Goal: Task Accomplishment & Management: Complete application form

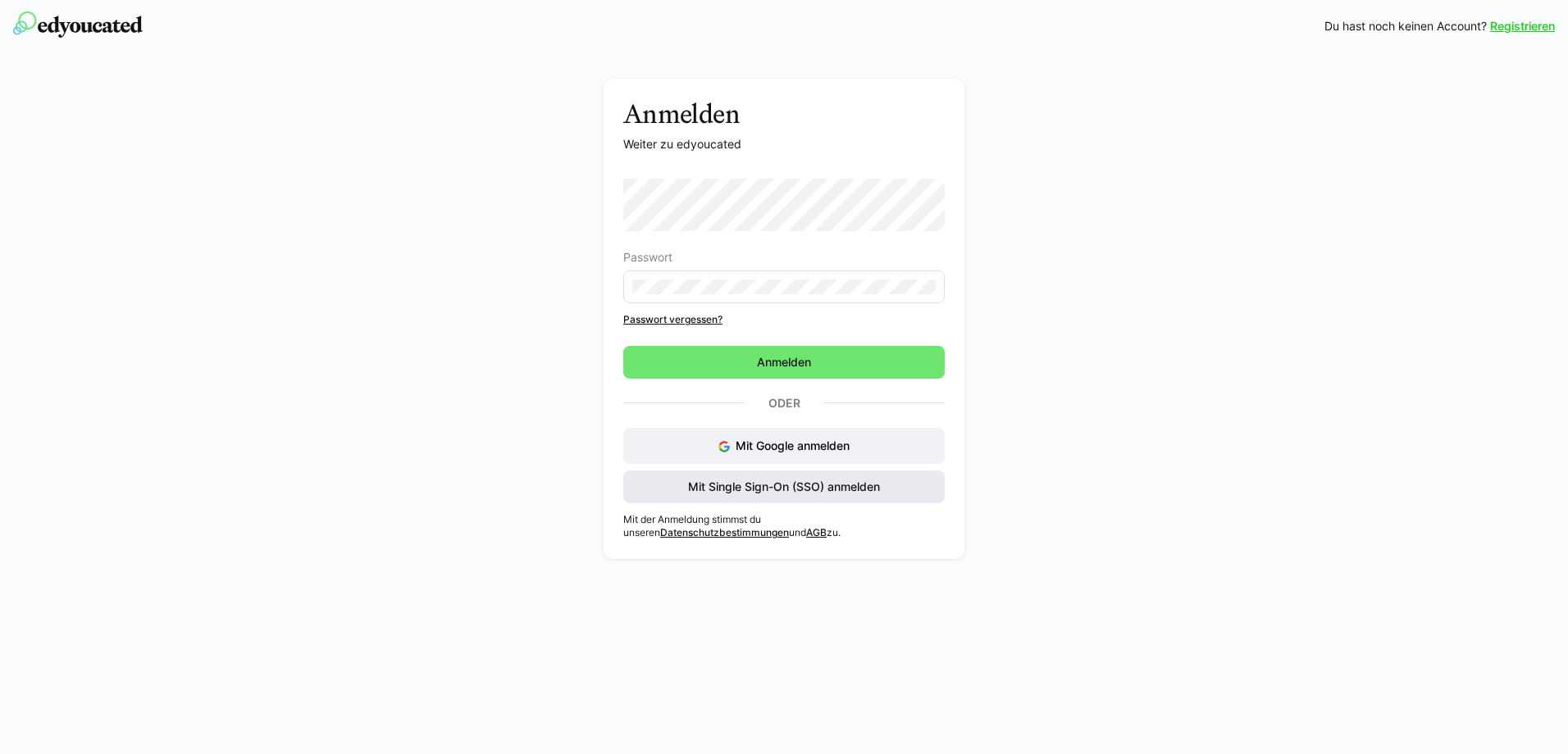
click at [798, 489] on span "Mit Single Sign-On (SSO) anmelden" at bounding box center [784, 487] width 197 height 16
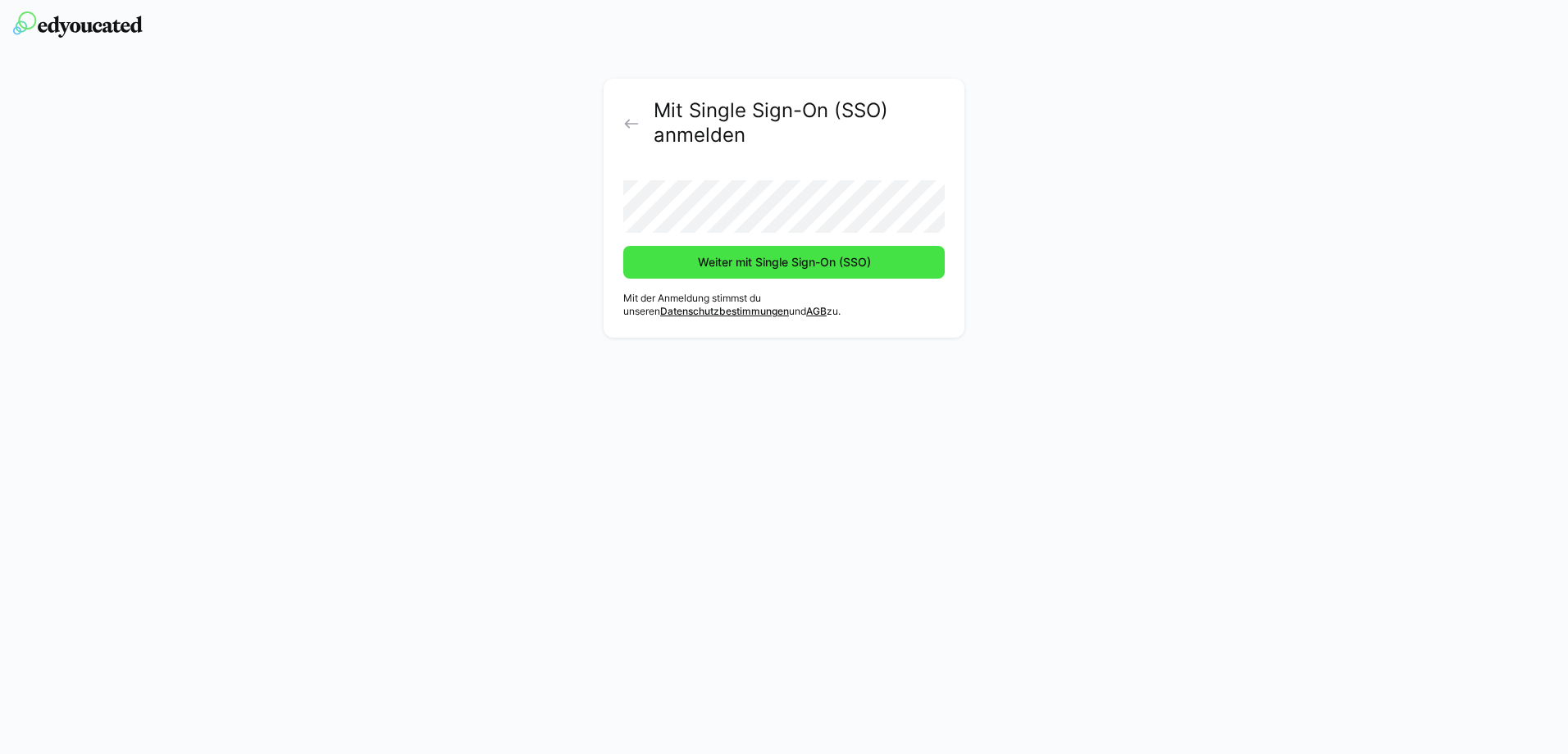
click at [698, 262] on span "Weiter mit Single Sign-On (SSO)" at bounding box center [785, 262] width 178 height 16
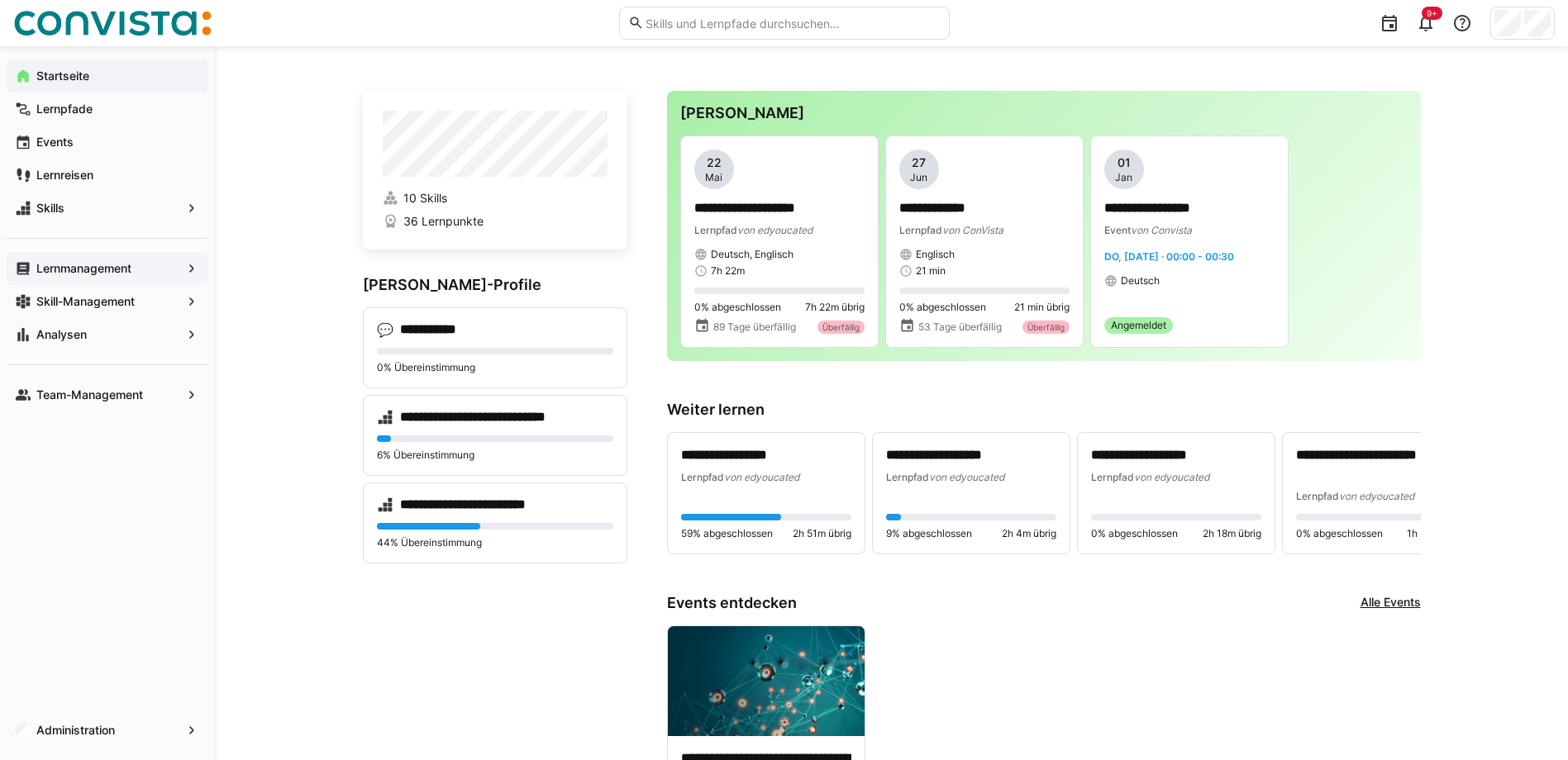
click at [0, 0] on app-navigation-label "Lernmanagement" at bounding box center [0, 0] width 0 height 0
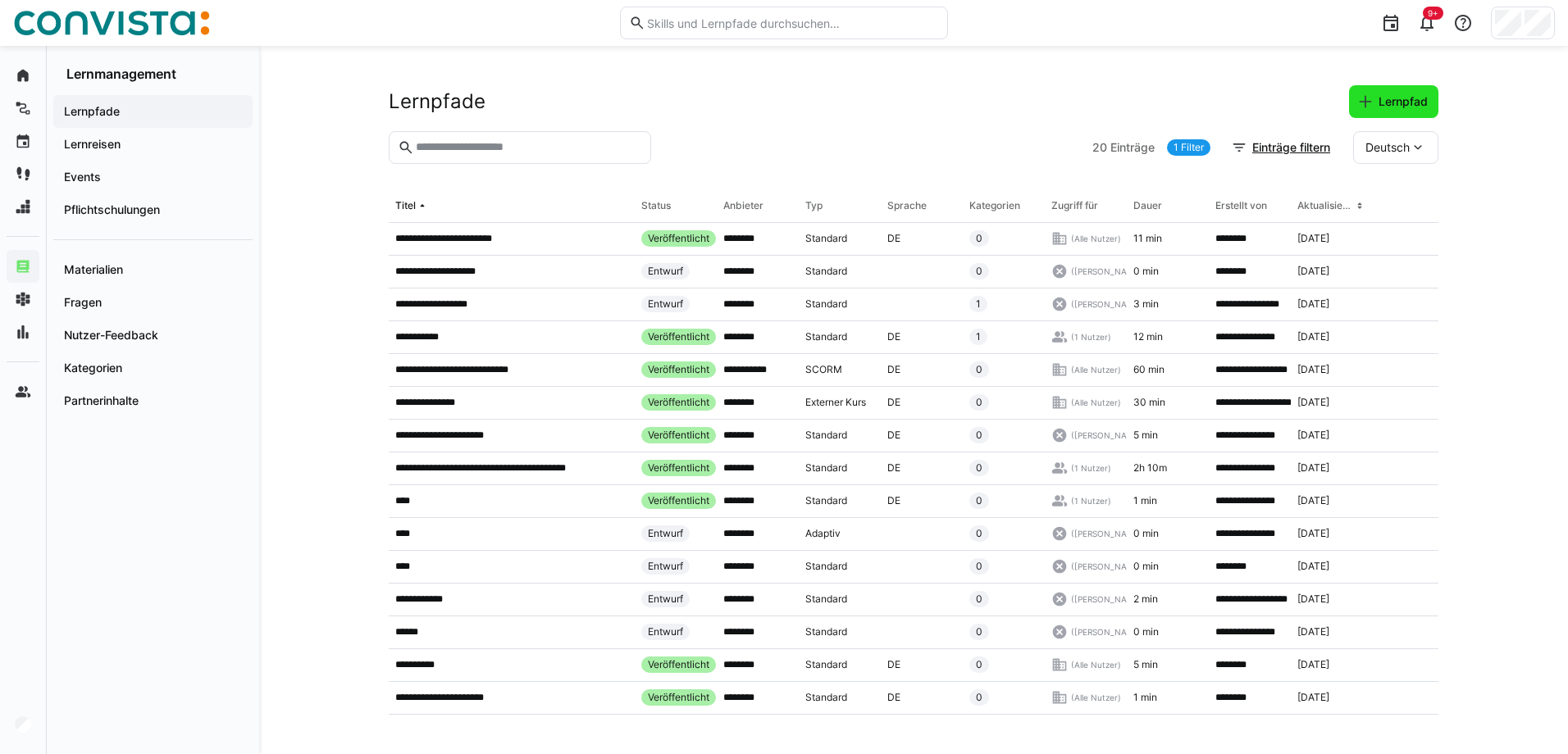
click at [1362, 101] on eds-icon at bounding box center [1365, 102] width 16 height 16
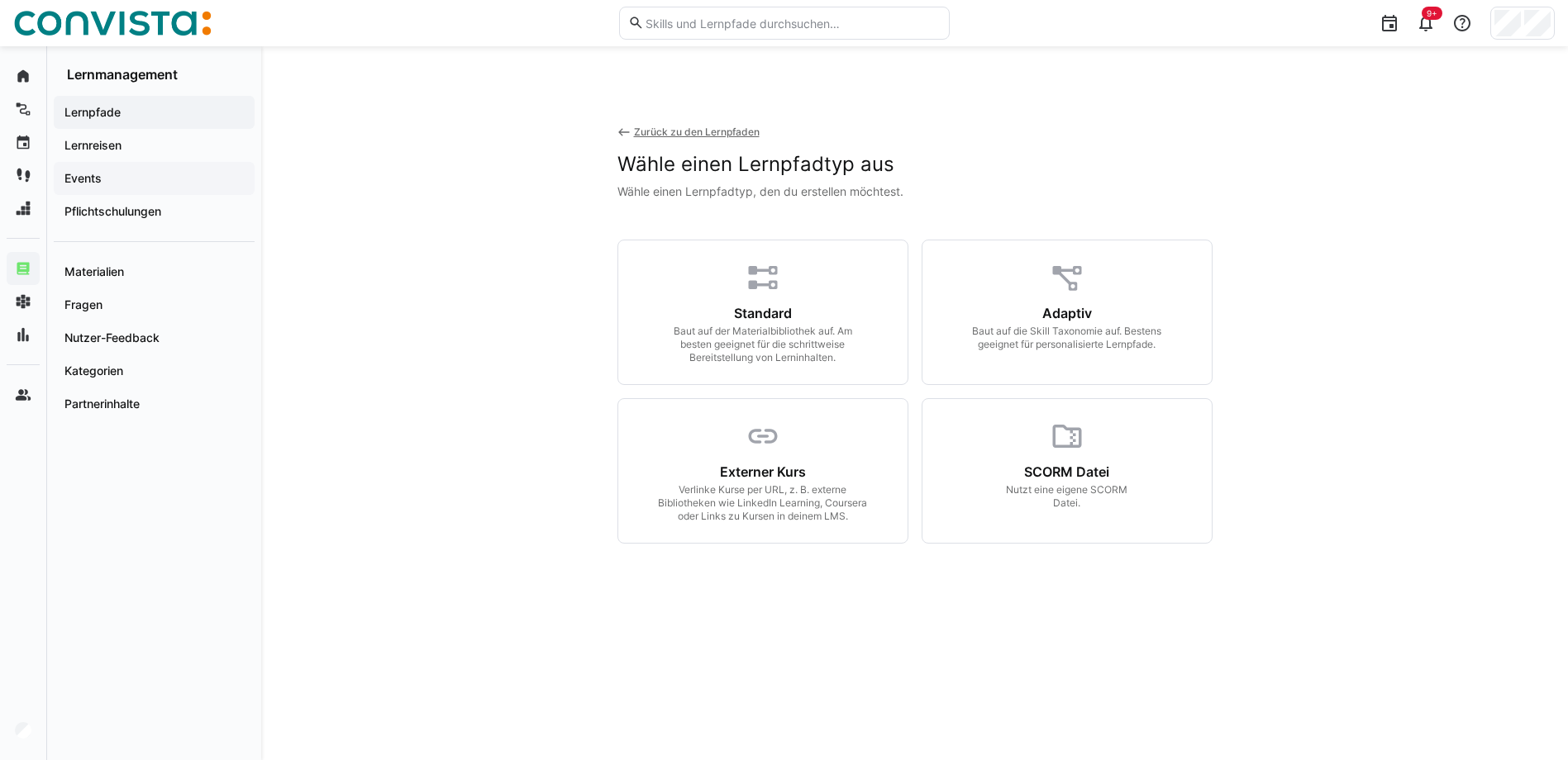
click at [121, 177] on span "Events" at bounding box center [153, 179] width 184 height 16
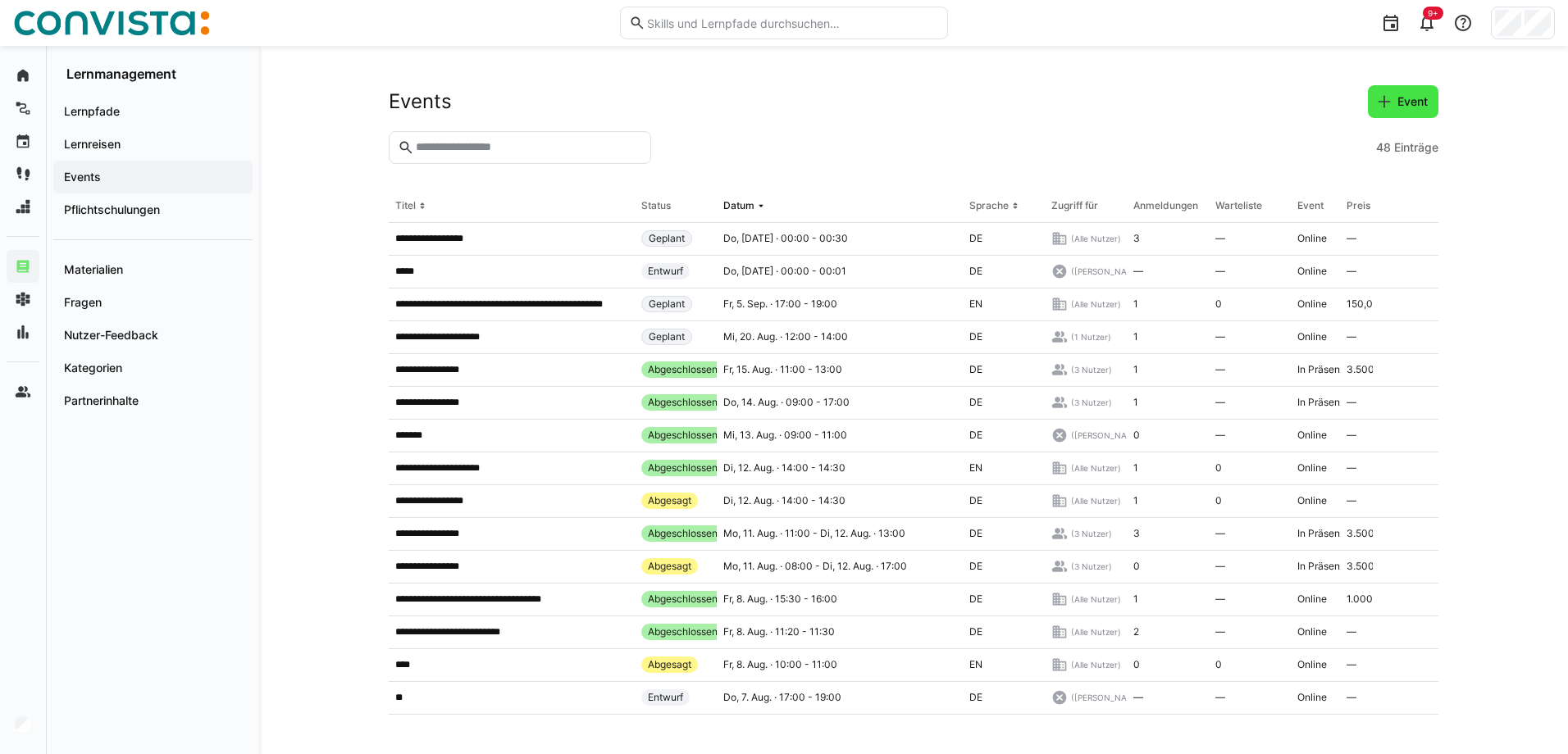
click at [1403, 105] on span "Event" at bounding box center [1412, 102] width 35 height 16
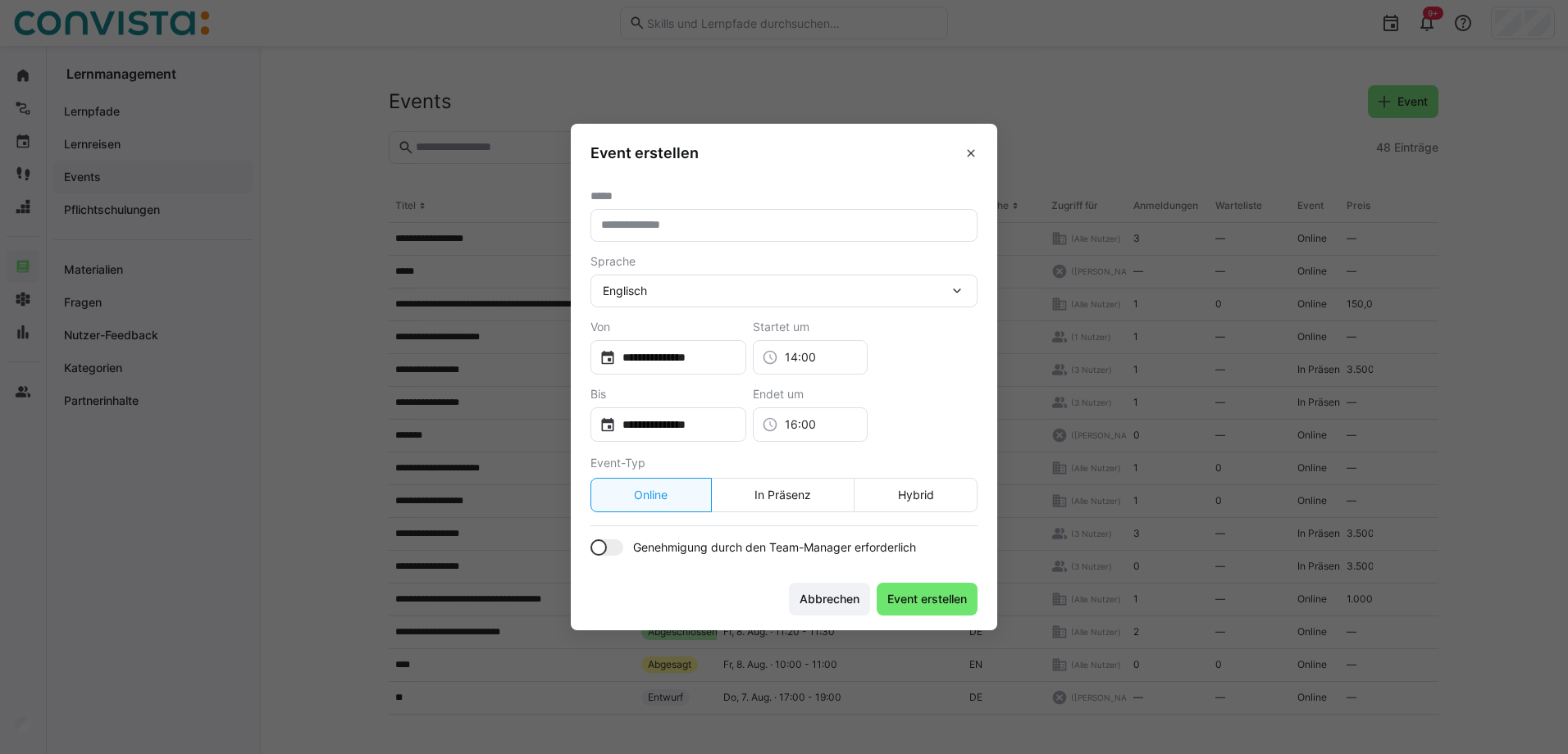
click at [640, 228] on input "text" at bounding box center [784, 225] width 369 height 14
type input "*********"
click at [951, 294] on eds-icon at bounding box center [957, 291] width 16 height 16
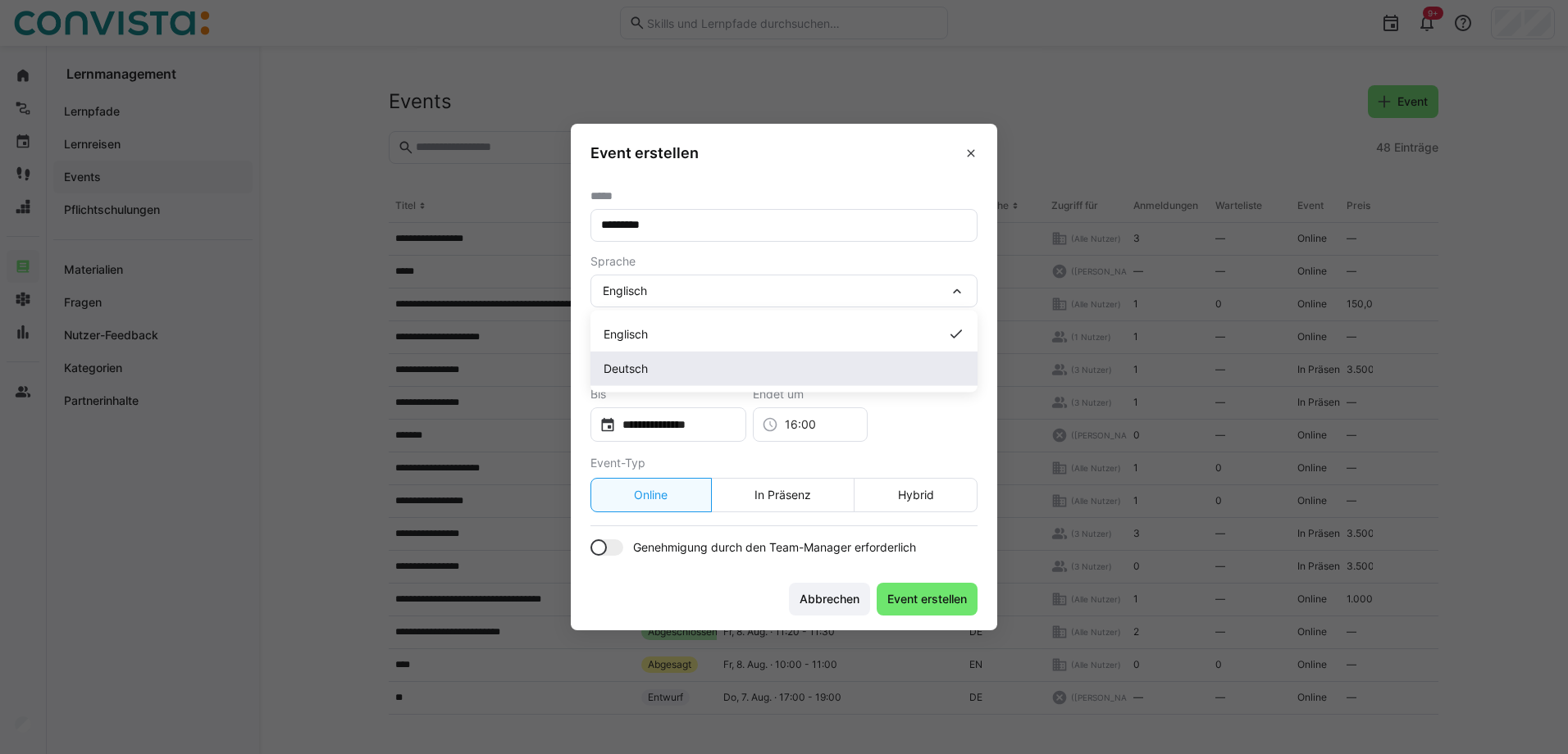
click at [666, 363] on div "Deutsch" at bounding box center [784, 369] width 361 height 16
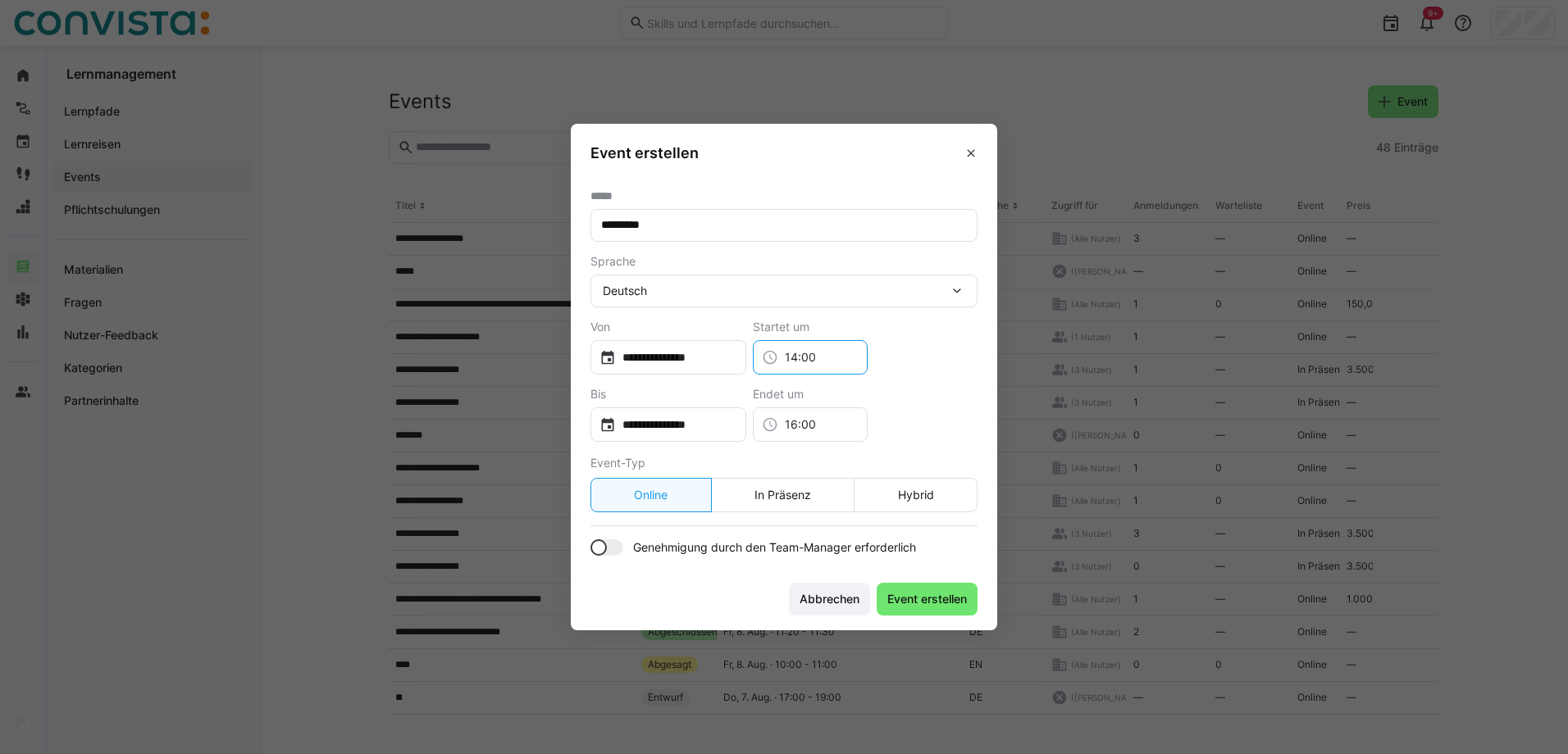
click at [834, 355] on input "14:00" at bounding box center [818, 357] width 80 height 16
click at [971, 346] on div "**********" at bounding box center [784, 347] width 387 height 54
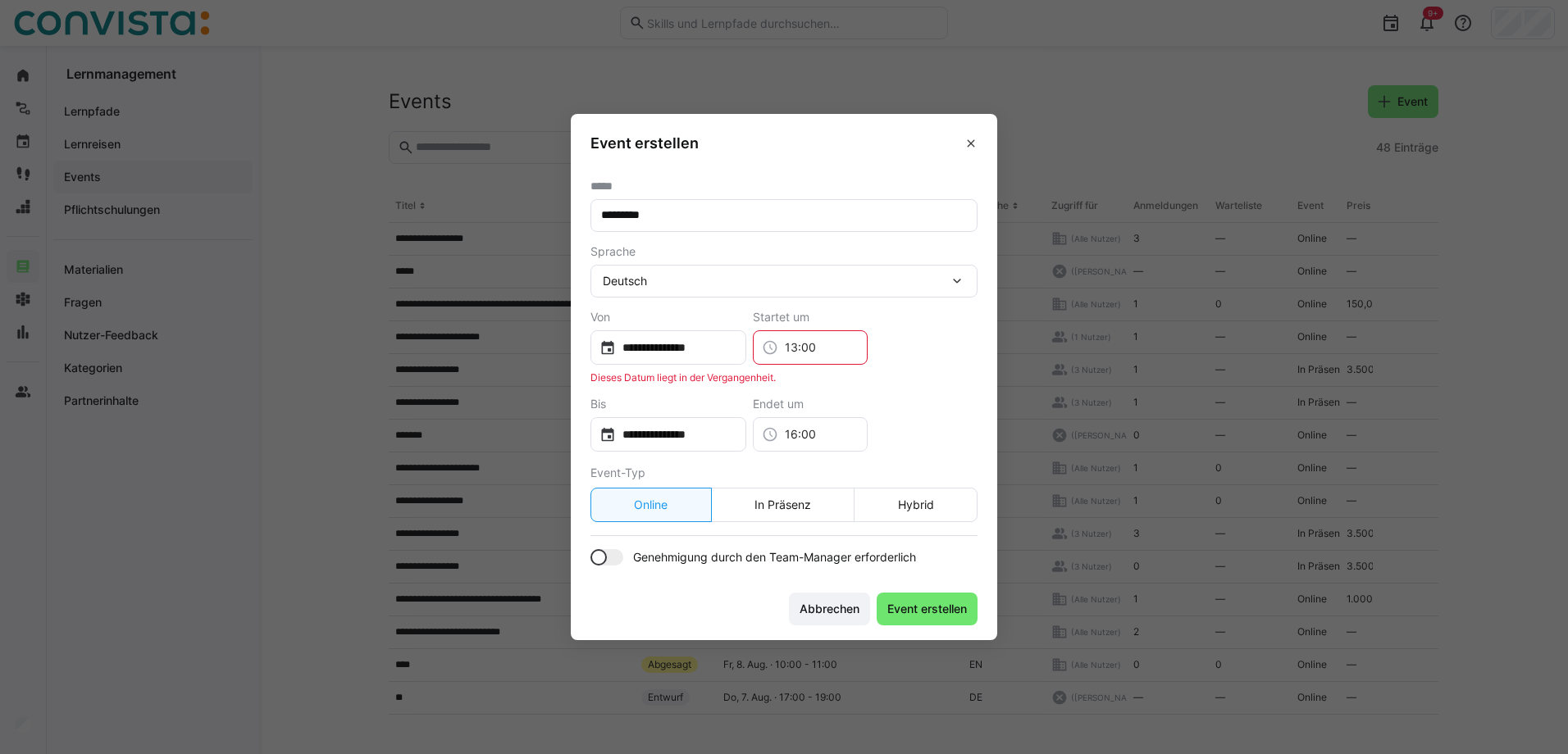
click at [832, 349] on input "13:00" at bounding box center [818, 347] width 80 height 16
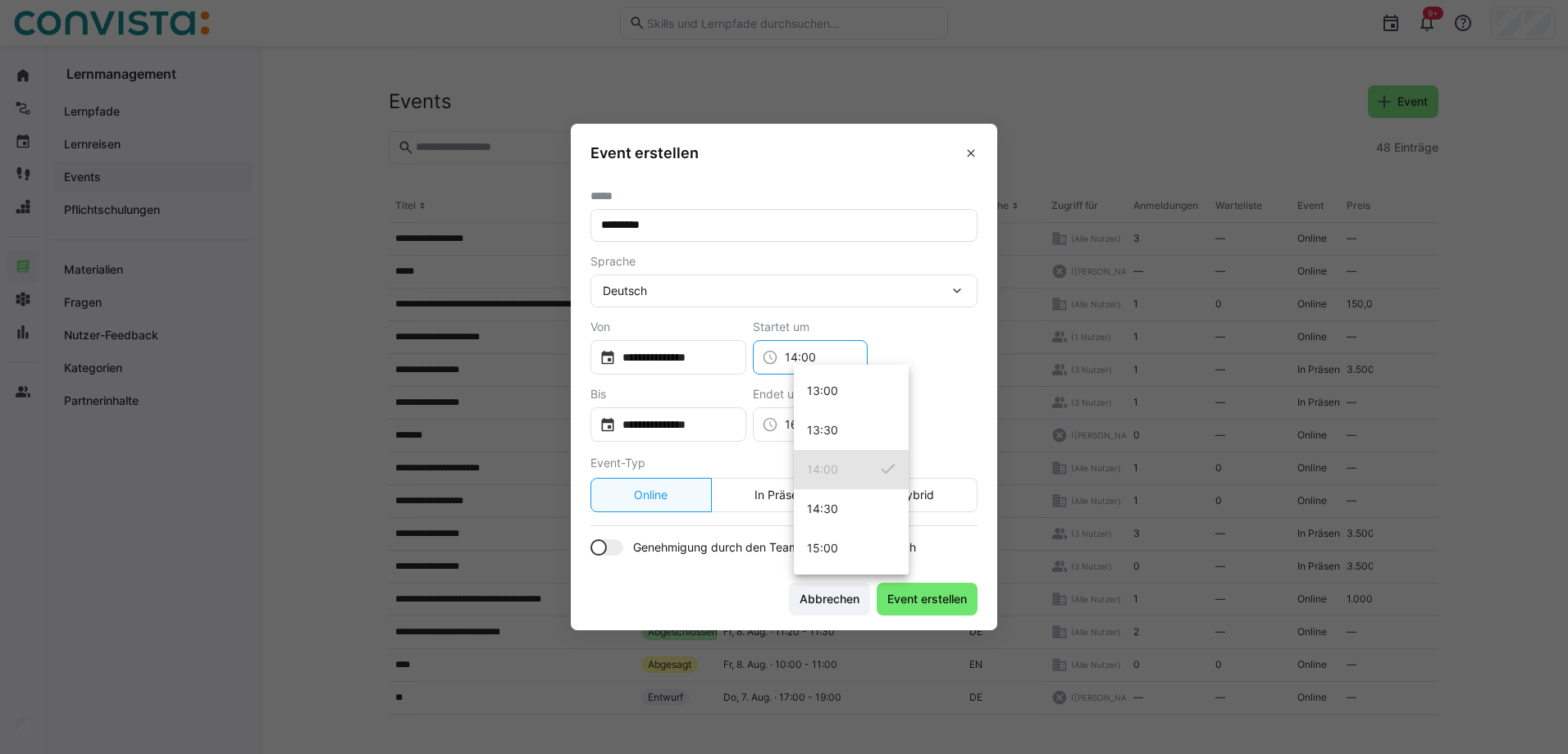
type input "14:00"
click at [942, 395] on div "**********" at bounding box center [784, 415] width 387 height 54
click at [826, 426] on input "16:00" at bounding box center [818, 425] width 80 height 16
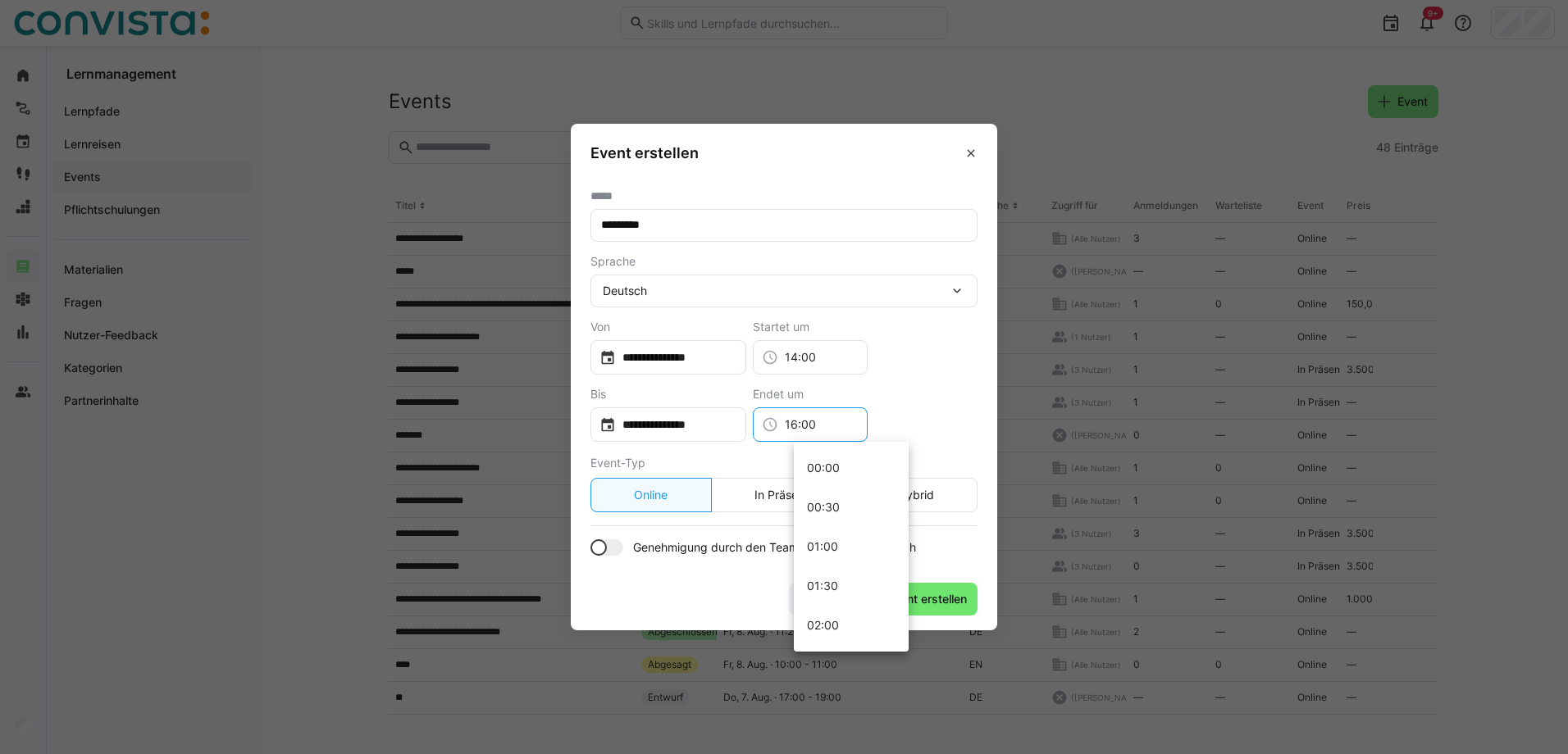
scroll to position [1180, 0]
click at [833, 422] on input "16:00" at bounding box center [818, 425] width 80 height 16
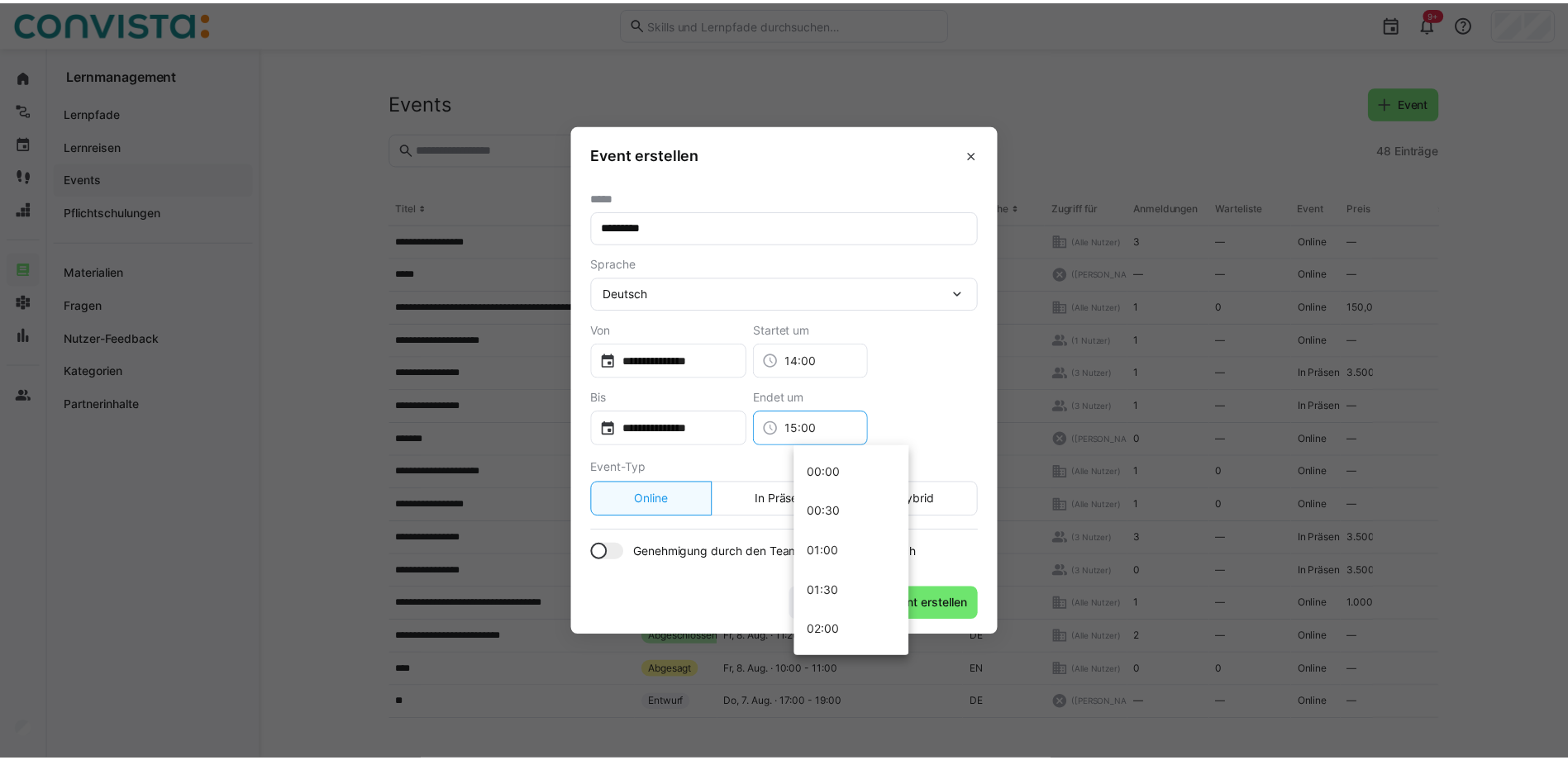
scroll to position [1111, 0]
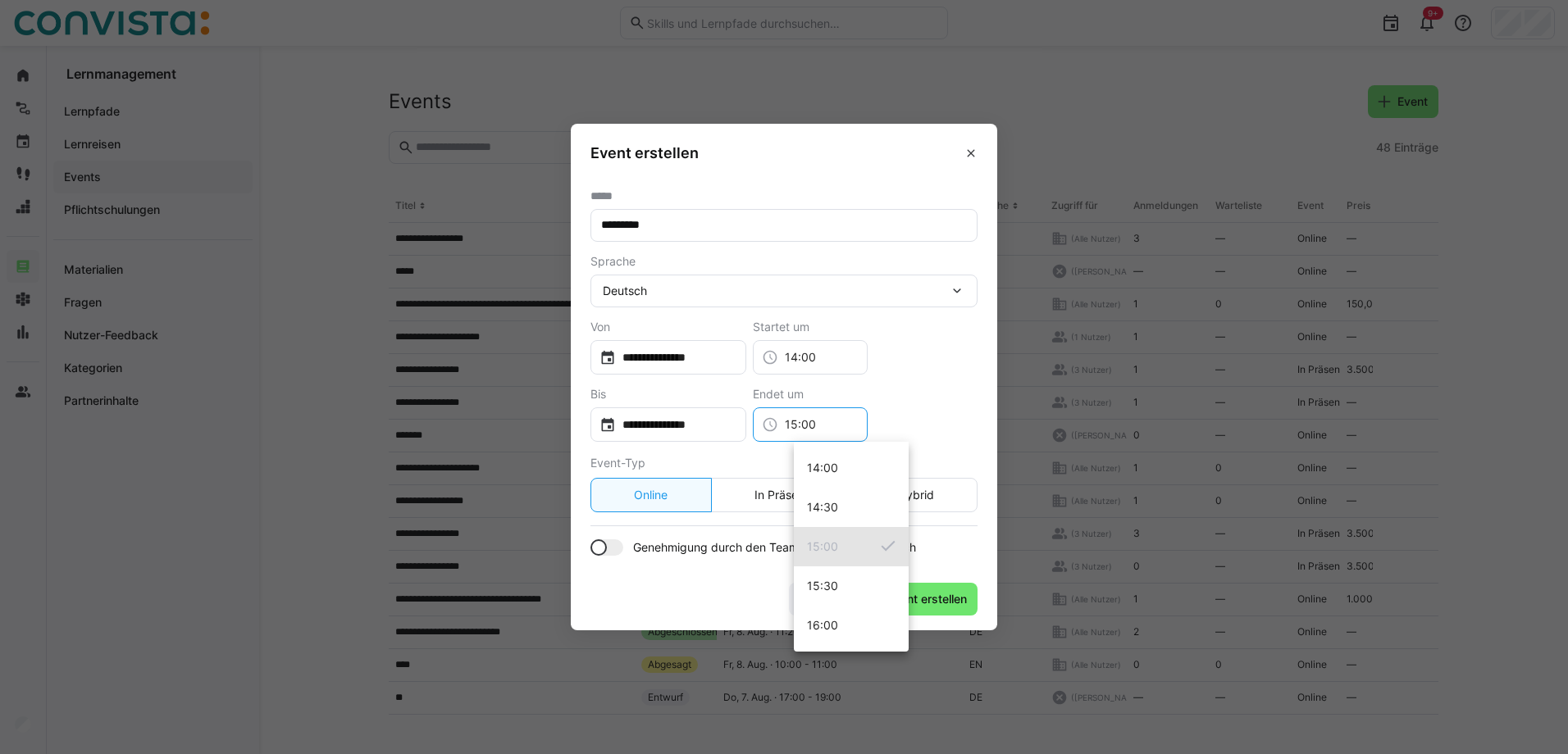
type input "15:00"
click at [938, 391] on div "**********" at bounding box center [784, 415] width 387 height 54
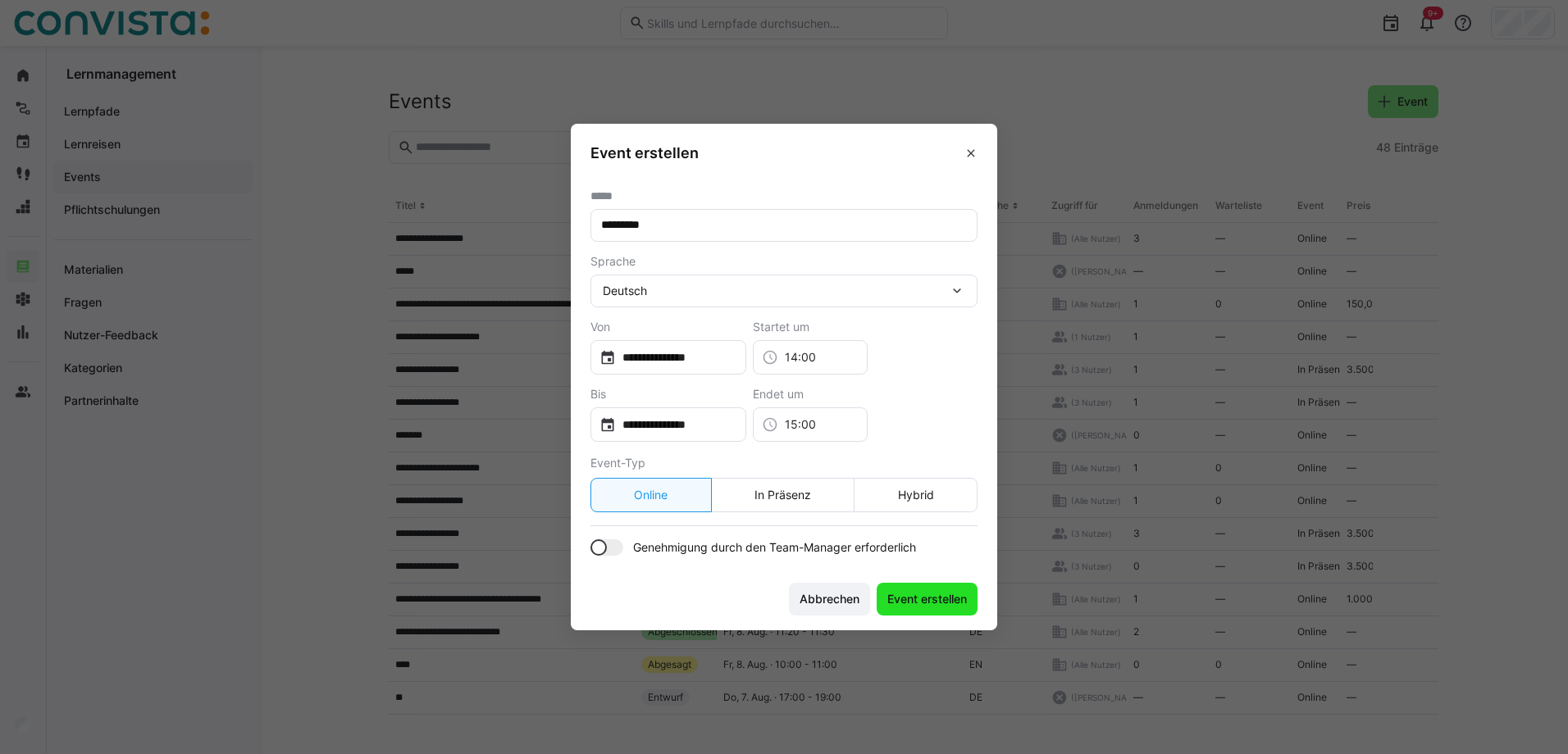
click at [919, 601] on span "Event erstellen" at bounding box center [927, 599] width 85 height 16
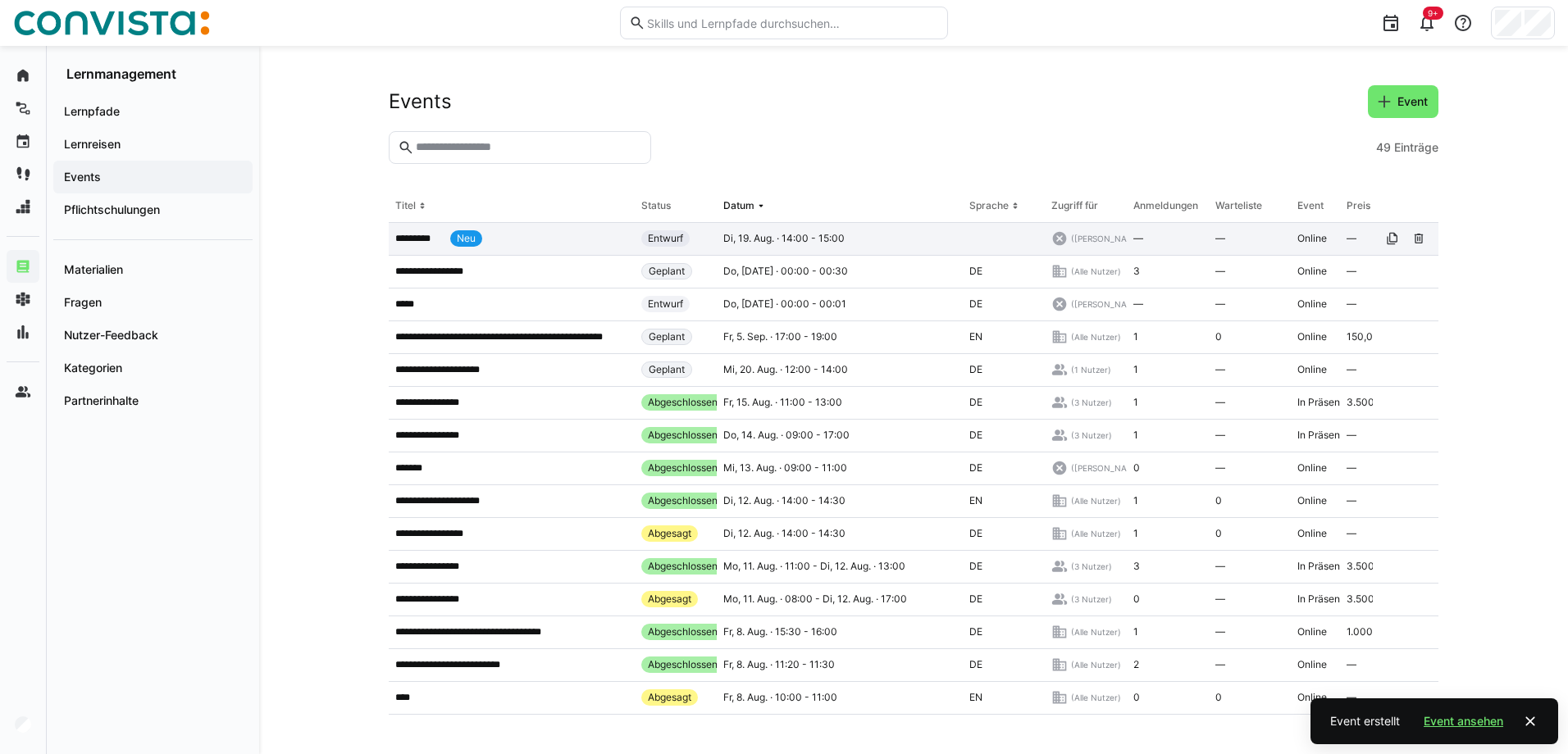
click at [428, 245] on p "*********" at bounding box center [419, 238] width 49 height 13
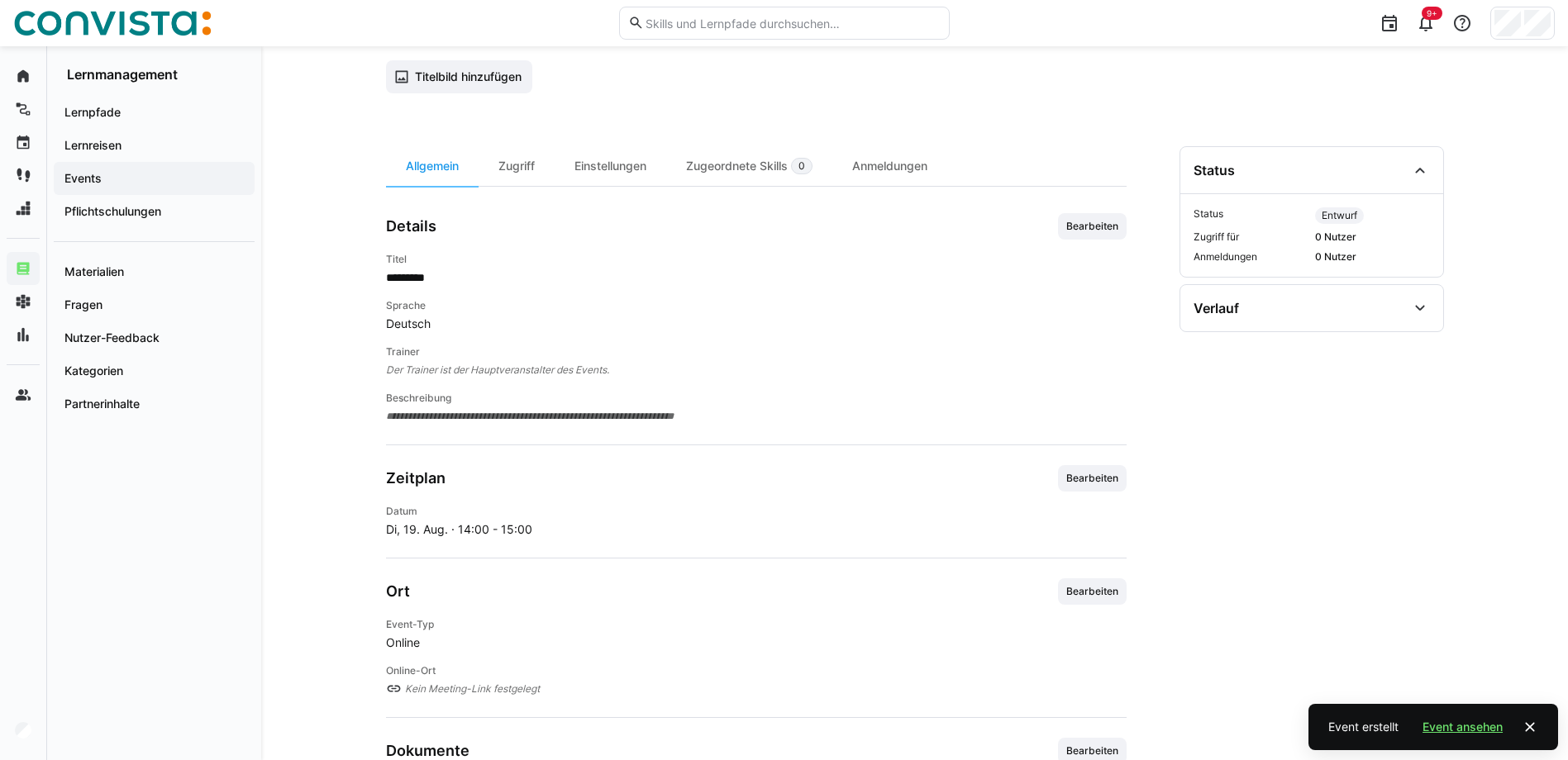
scroll to position [94, 0]
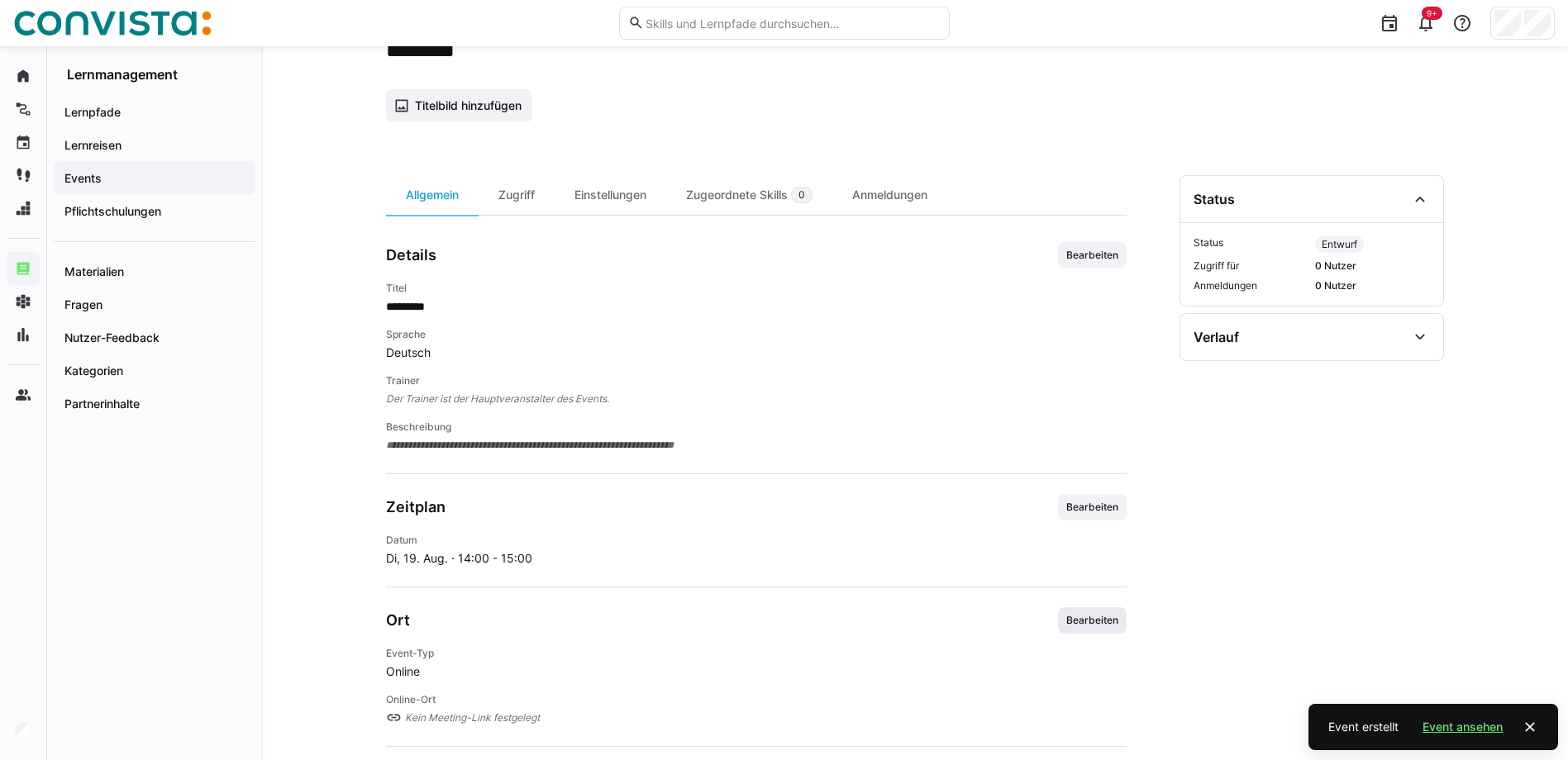
click at [1093, 625] on span "Bearbeiten" at bounding box center [1093, 620] width 55 height 14
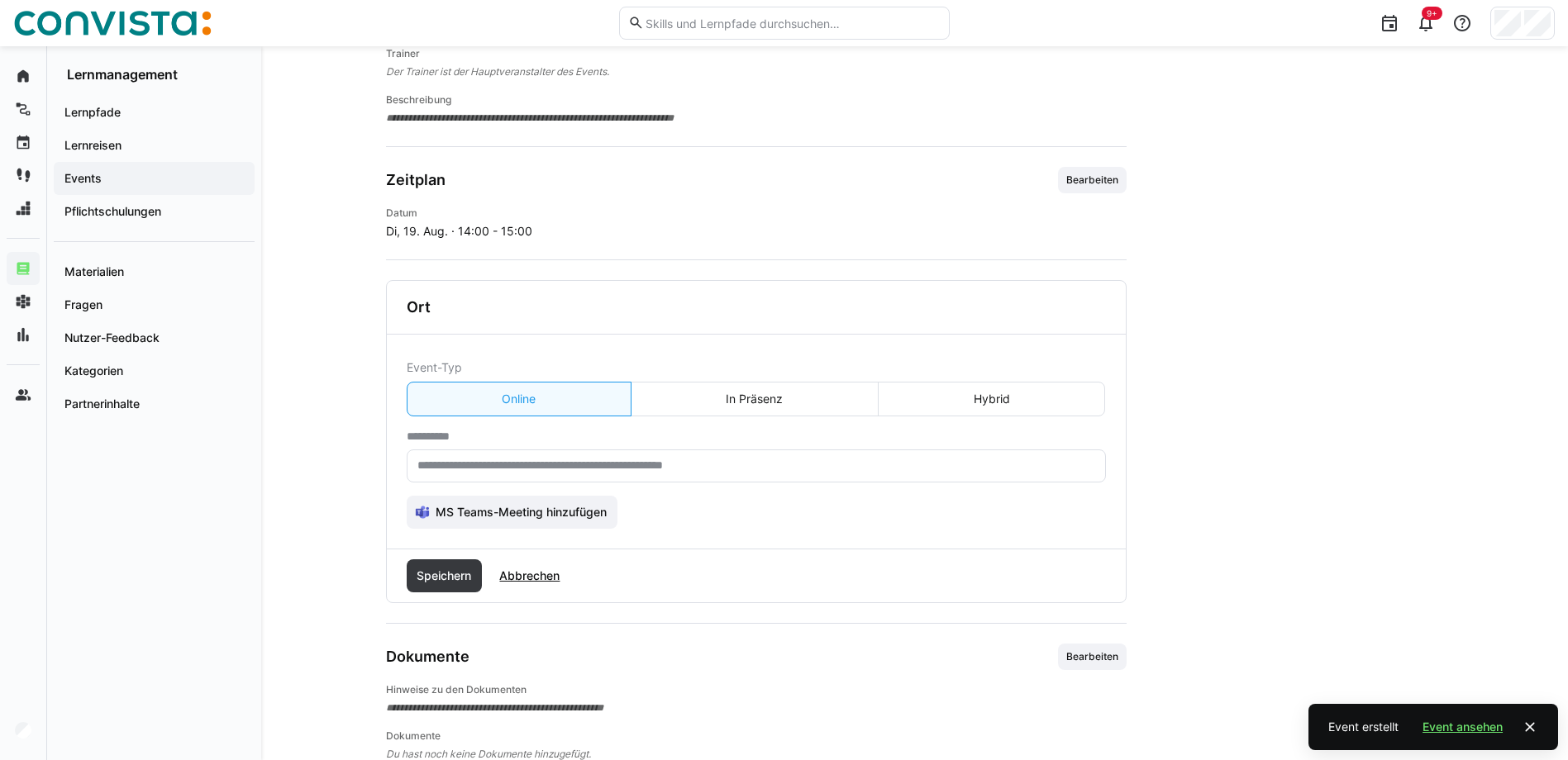
scroll to position [424, 0]
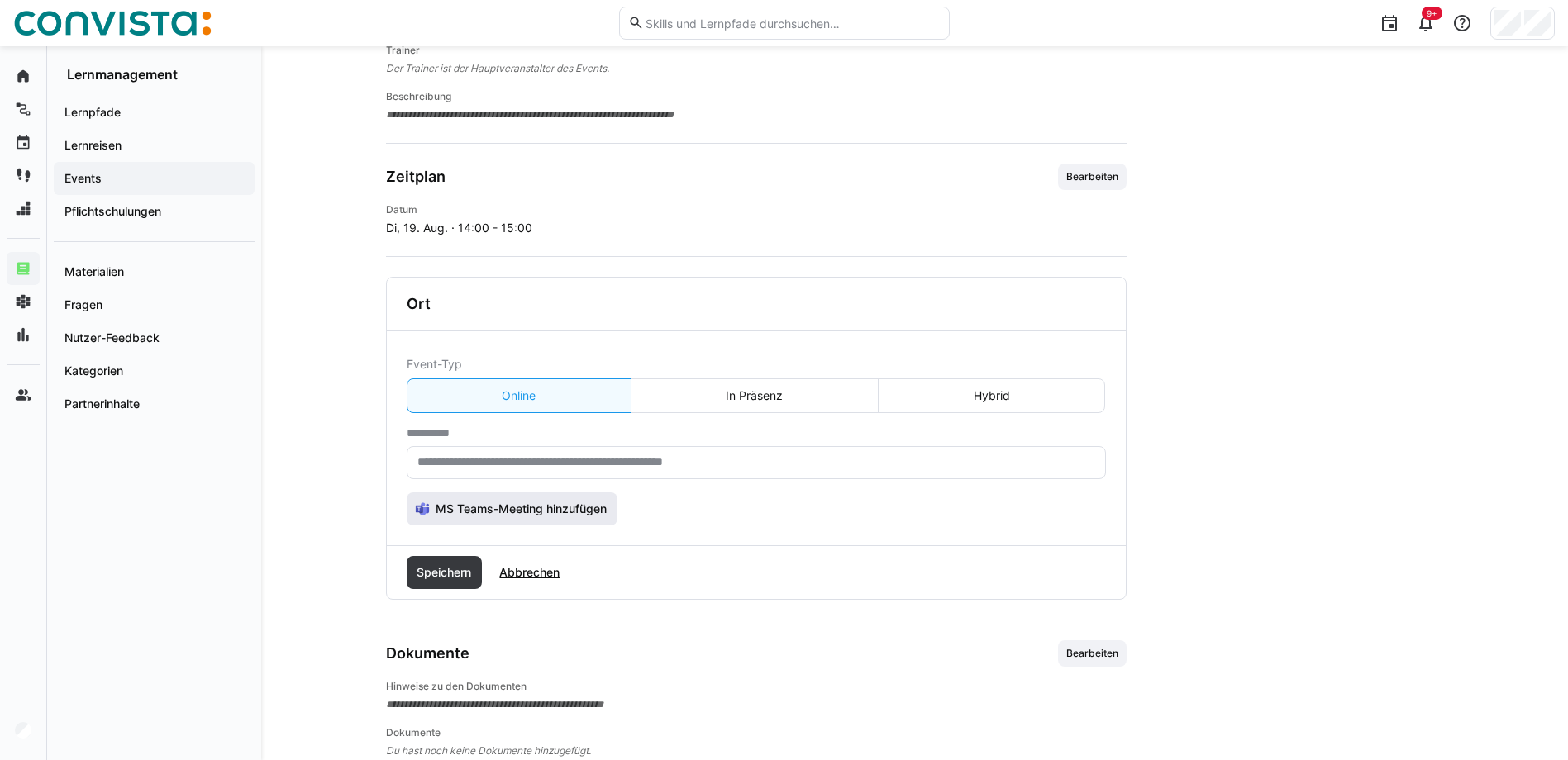
click at [557, 509] on span "MS Teams-Meeting hinzufügen" at bounding box center [521, 509] width 176 height 16
type input "**********"
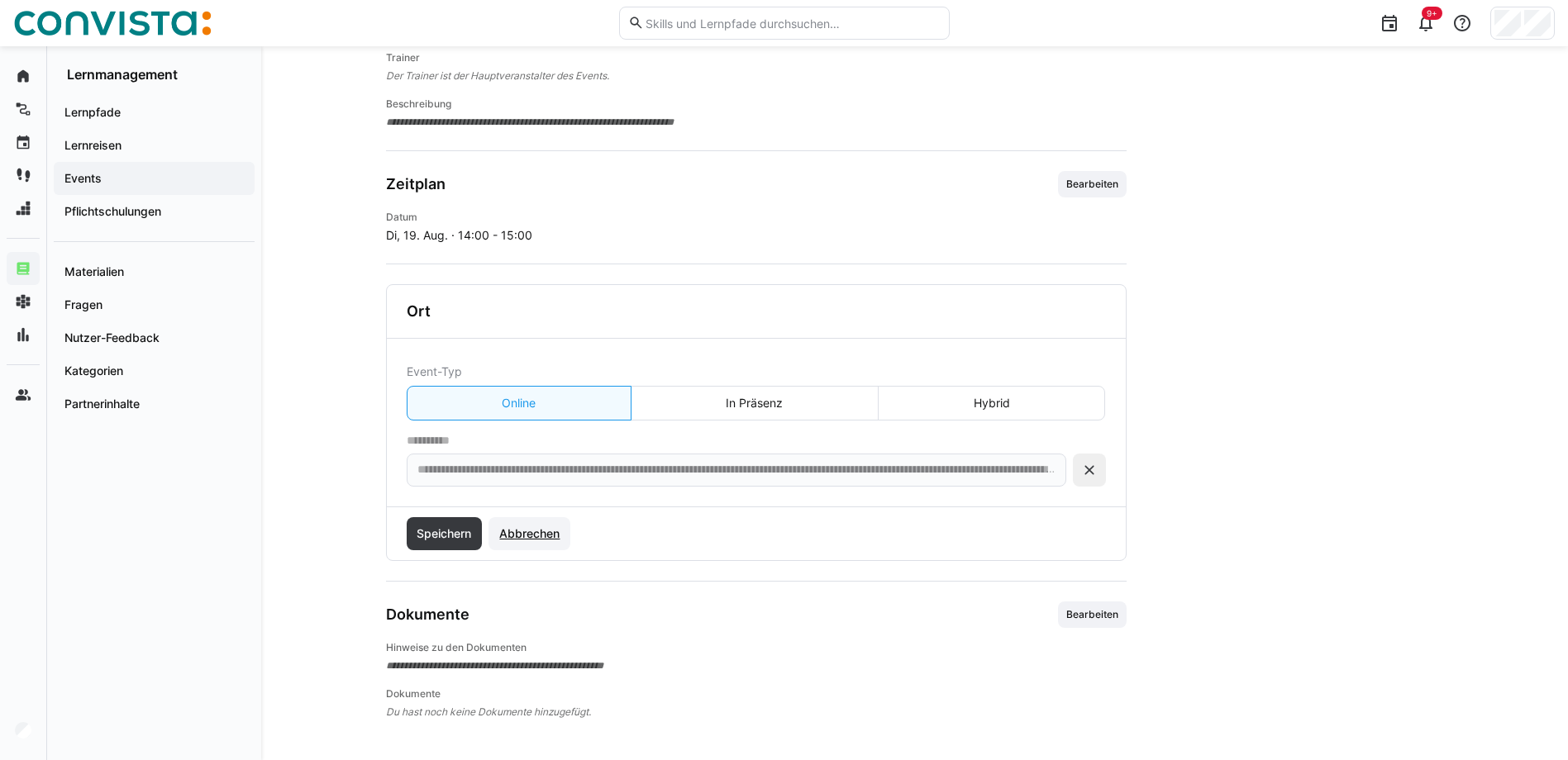
scroll to position [417, 0]
click at [434, 541] on span "Speichern" at bounding box center [444, 533] width 60 height 16
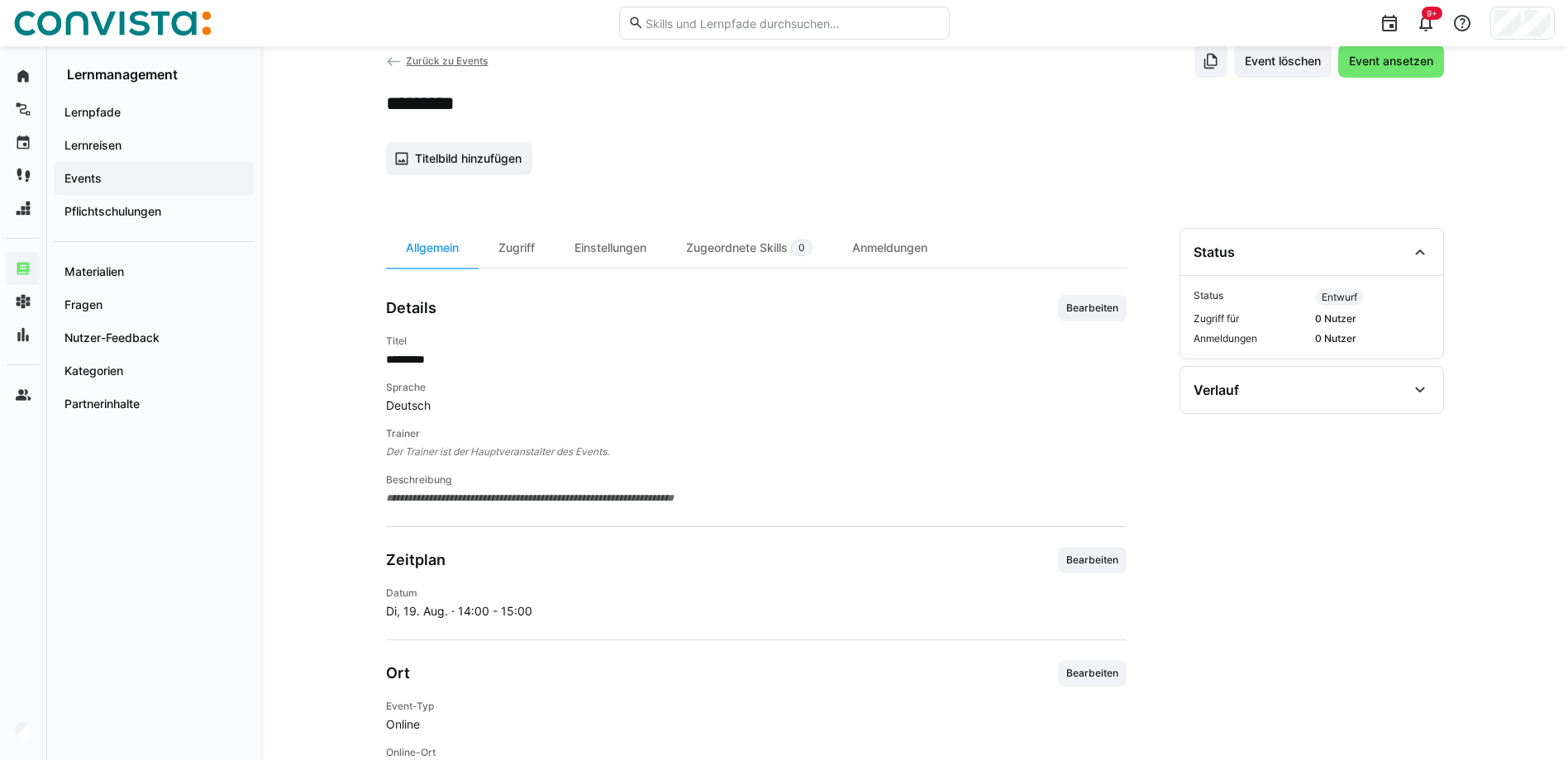
scroll to position [36, 0]
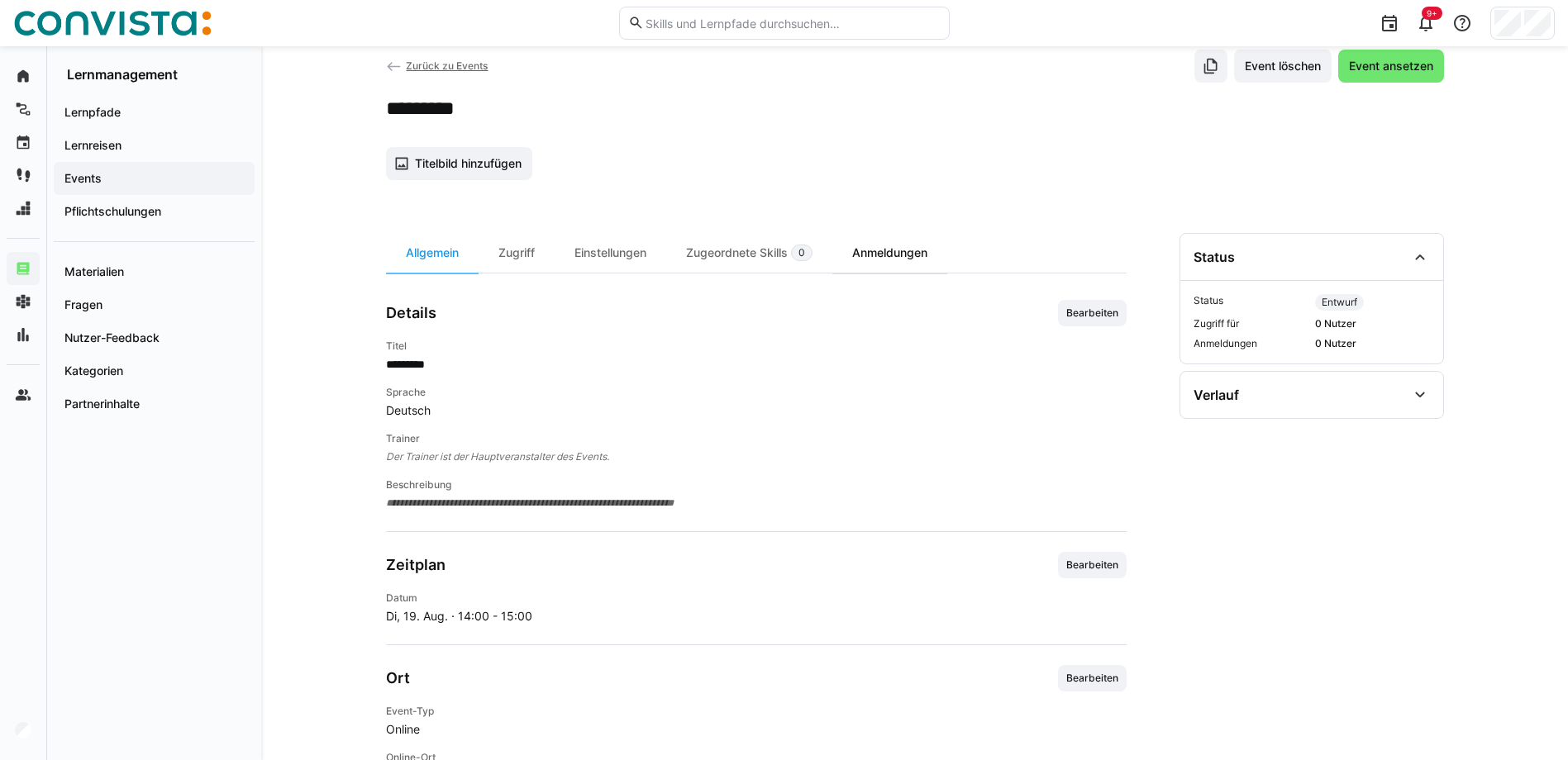
click at [927, 258] on div "Anmeldungen" at bounding box center [889, 253] width 115 height 40
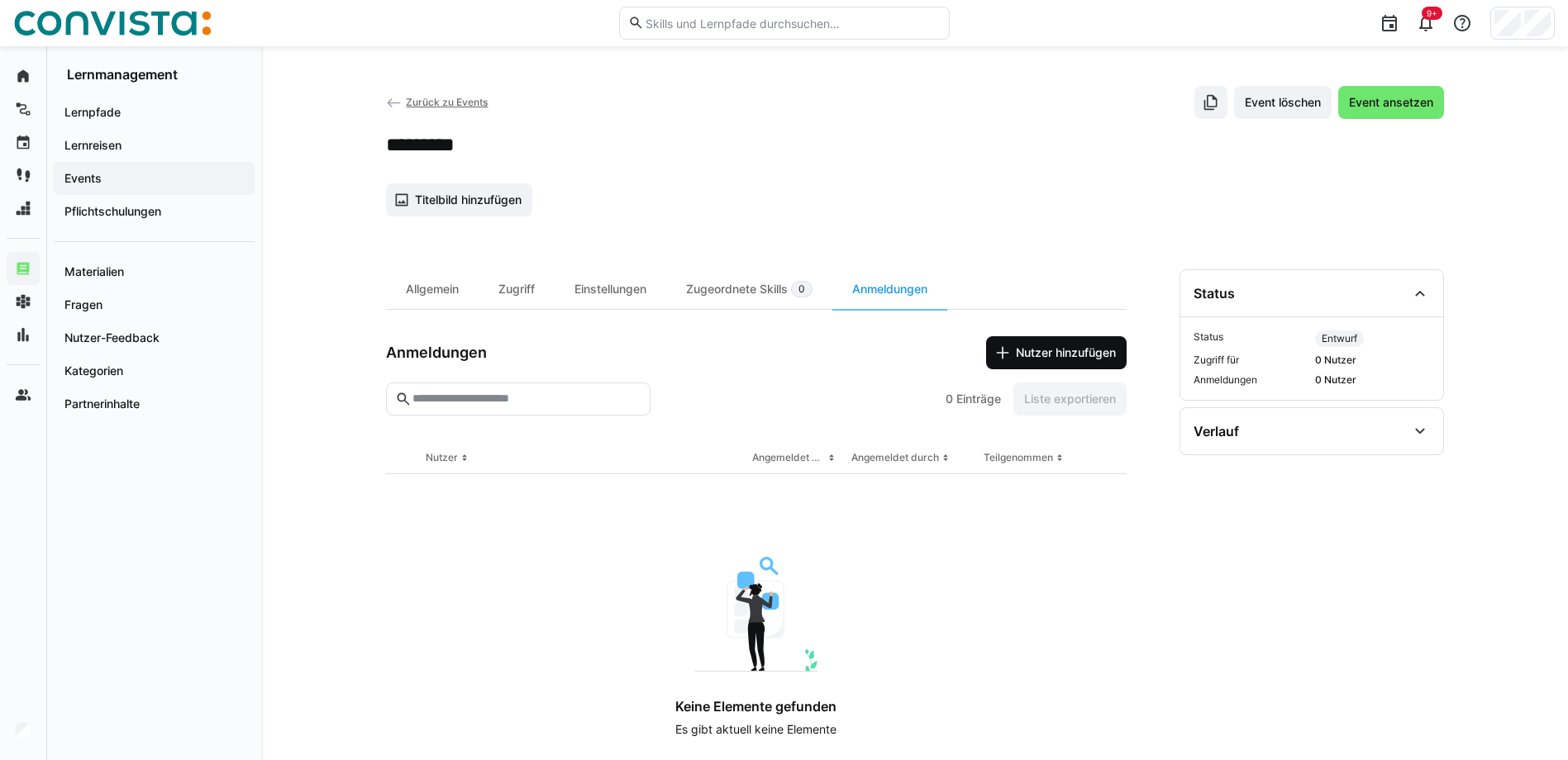
click at [1074, 354] on span "Nutzer hinzufügen" at bounding box center [1066, 353] width 105 height 16
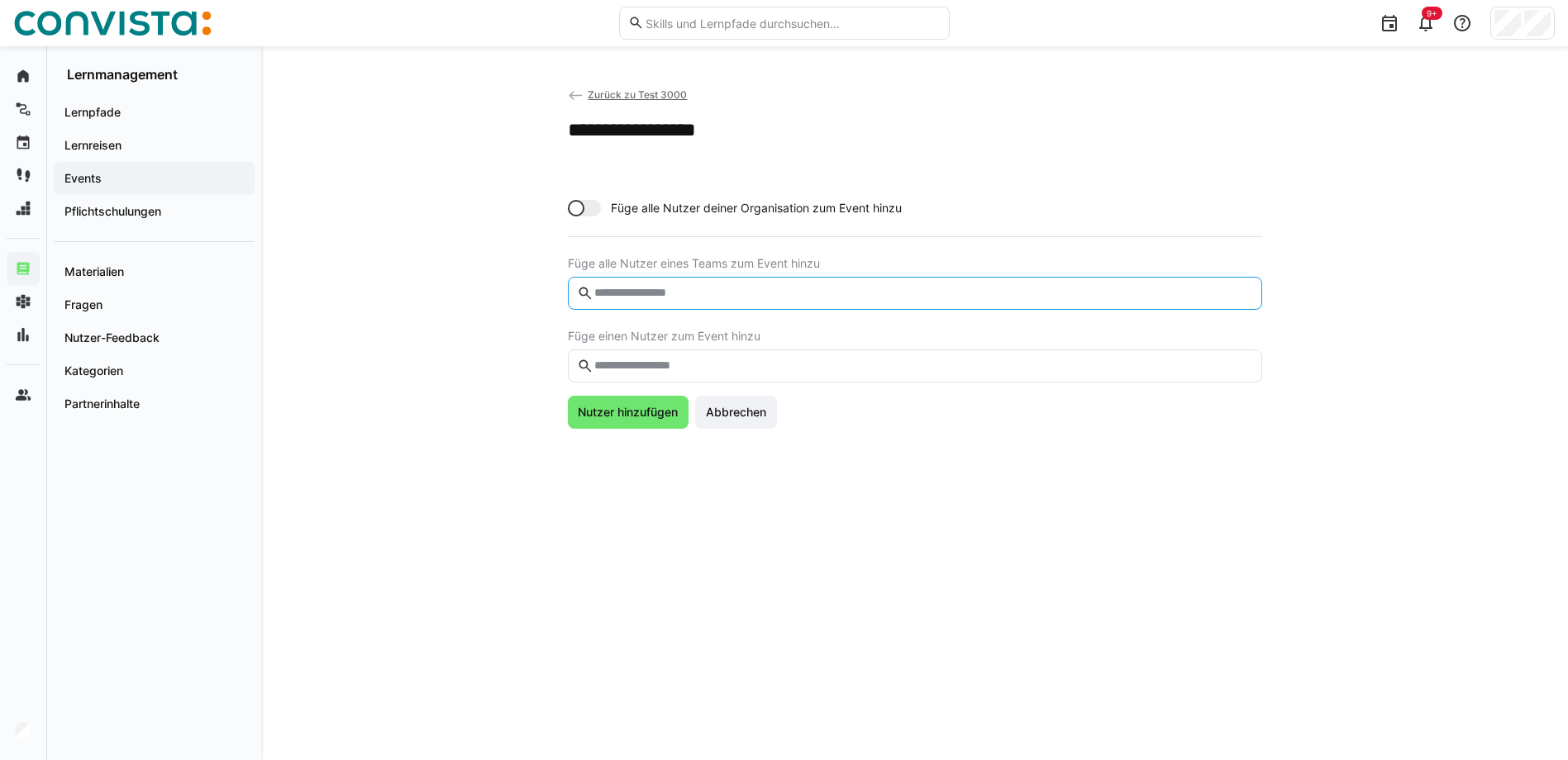
click at [628, 287] on input "text" at bounding box center [922, 293] width 660 height 15
click at [680, 372] on input "text" at bounding box center [922, 365] width 660 height 15
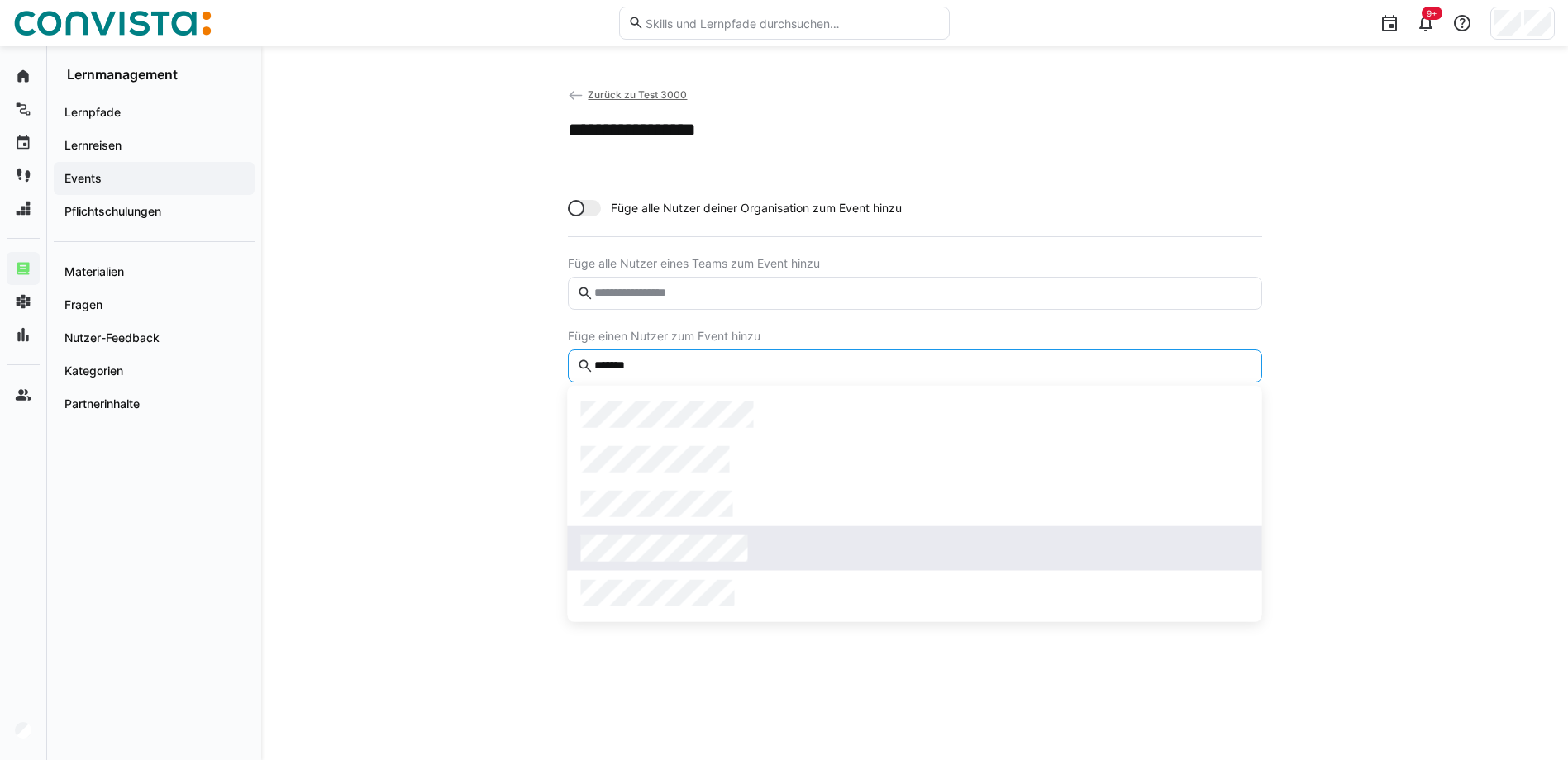
type input "*******"
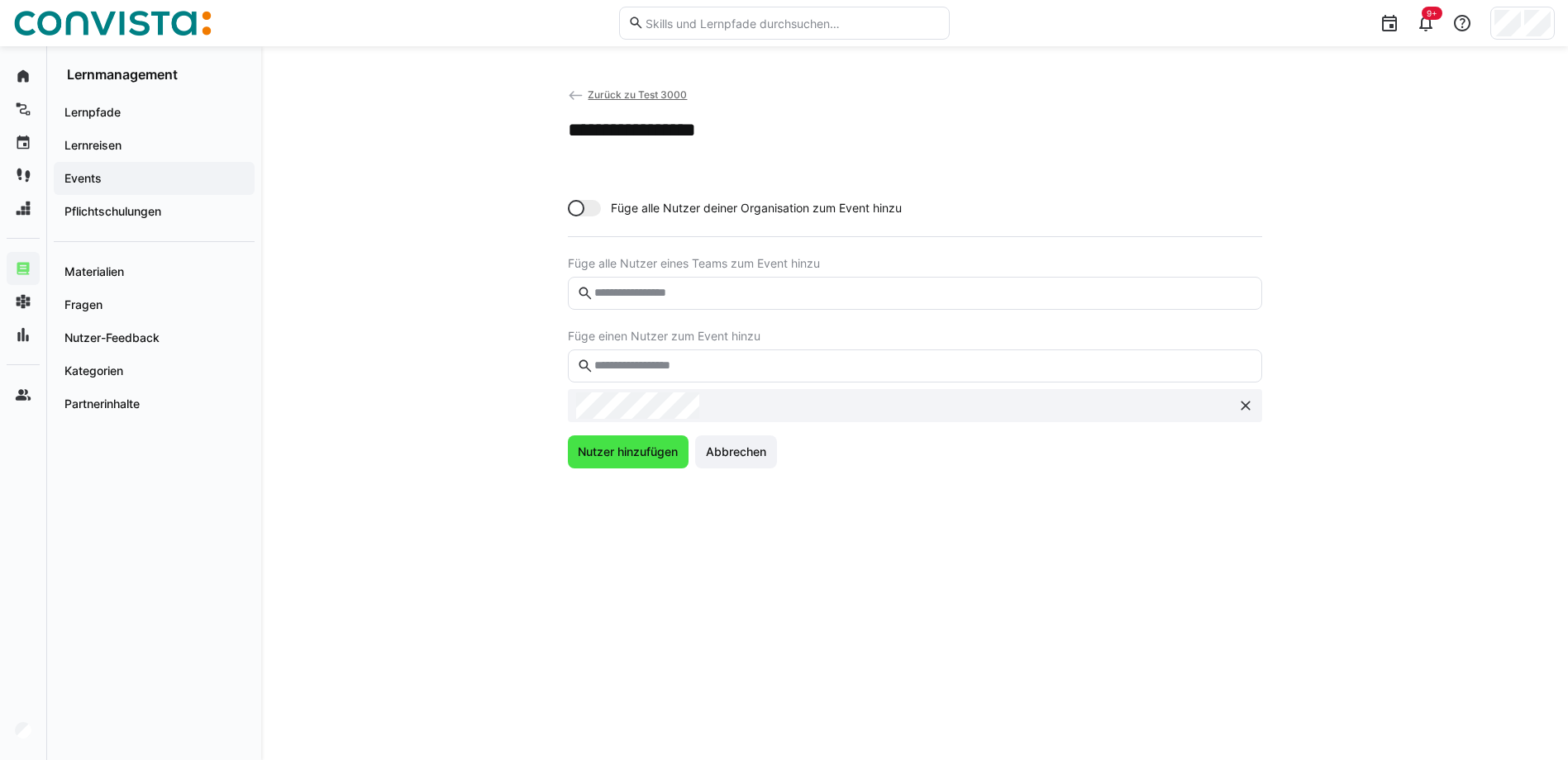
click at [637, 458] on span "Nutzer hinzufügen" at bounding box center [628, 452] width 105 height 16
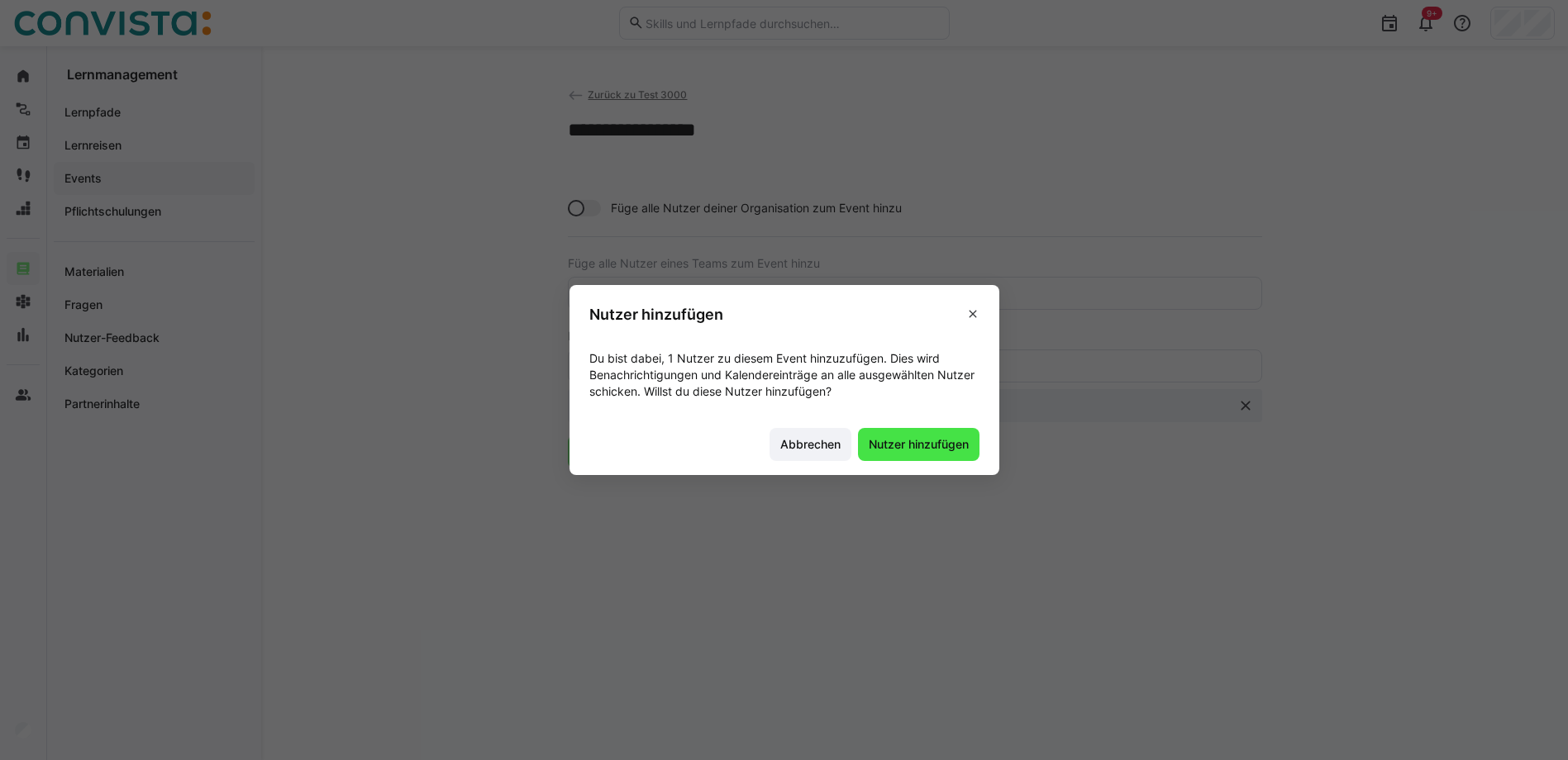
click at [929, 446] on span "Nutzer hinzufügen" at bounding box center [919, 444] width 105 height 16
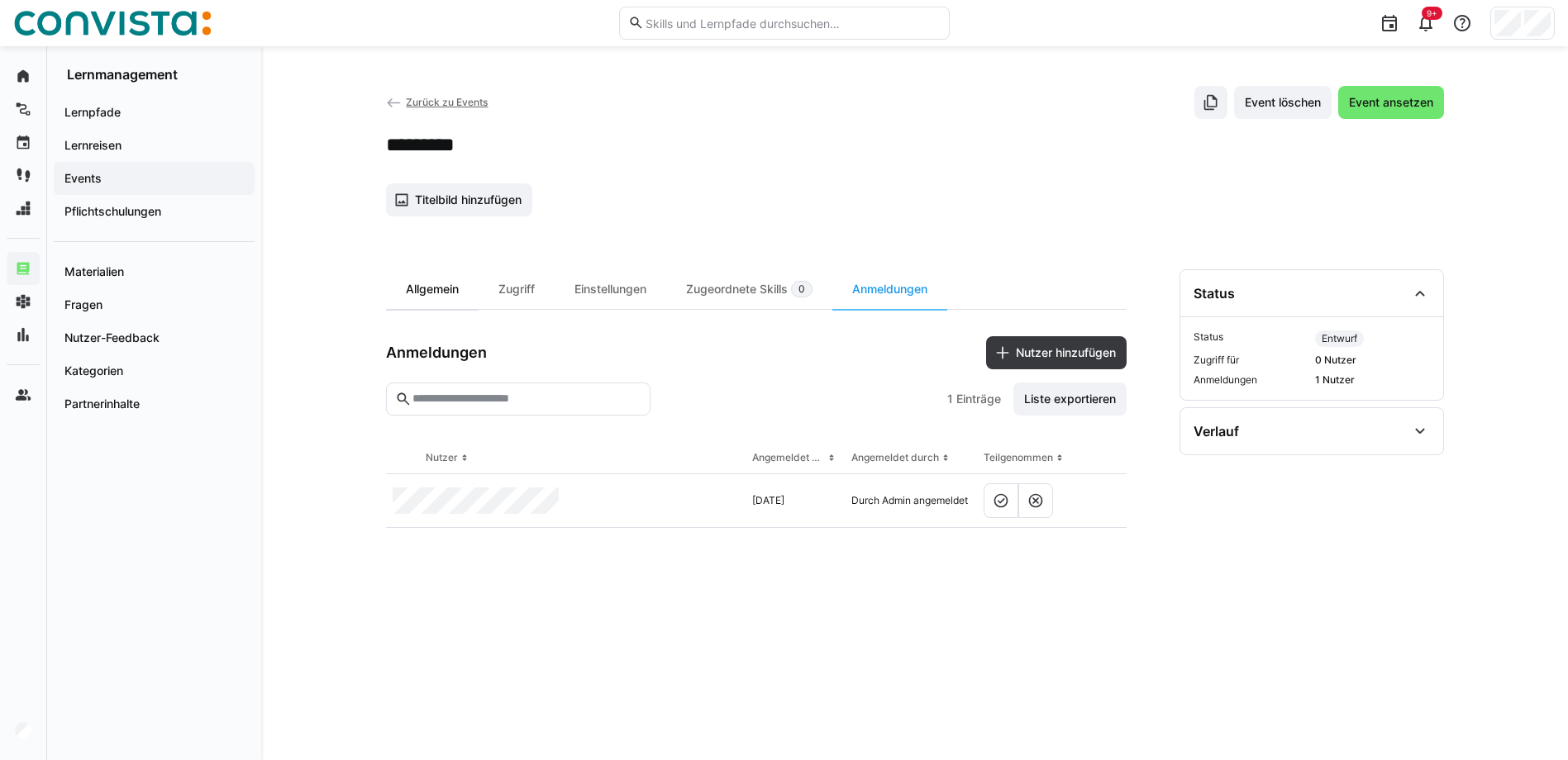
click at [439, 297] on div "Allgemein" at bounding box center [432, 289] width 93 height 40
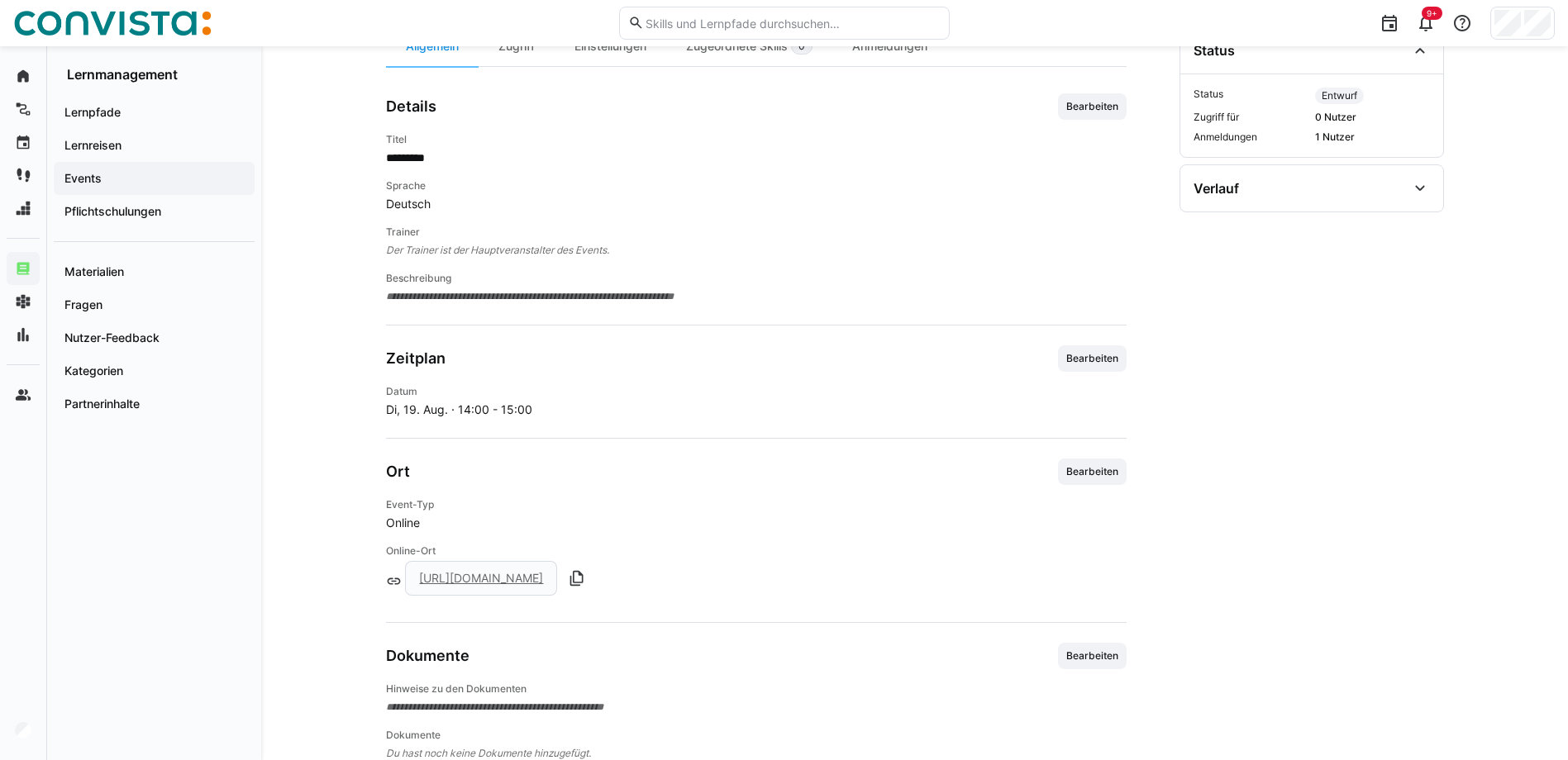
scroll to position [284, 0]
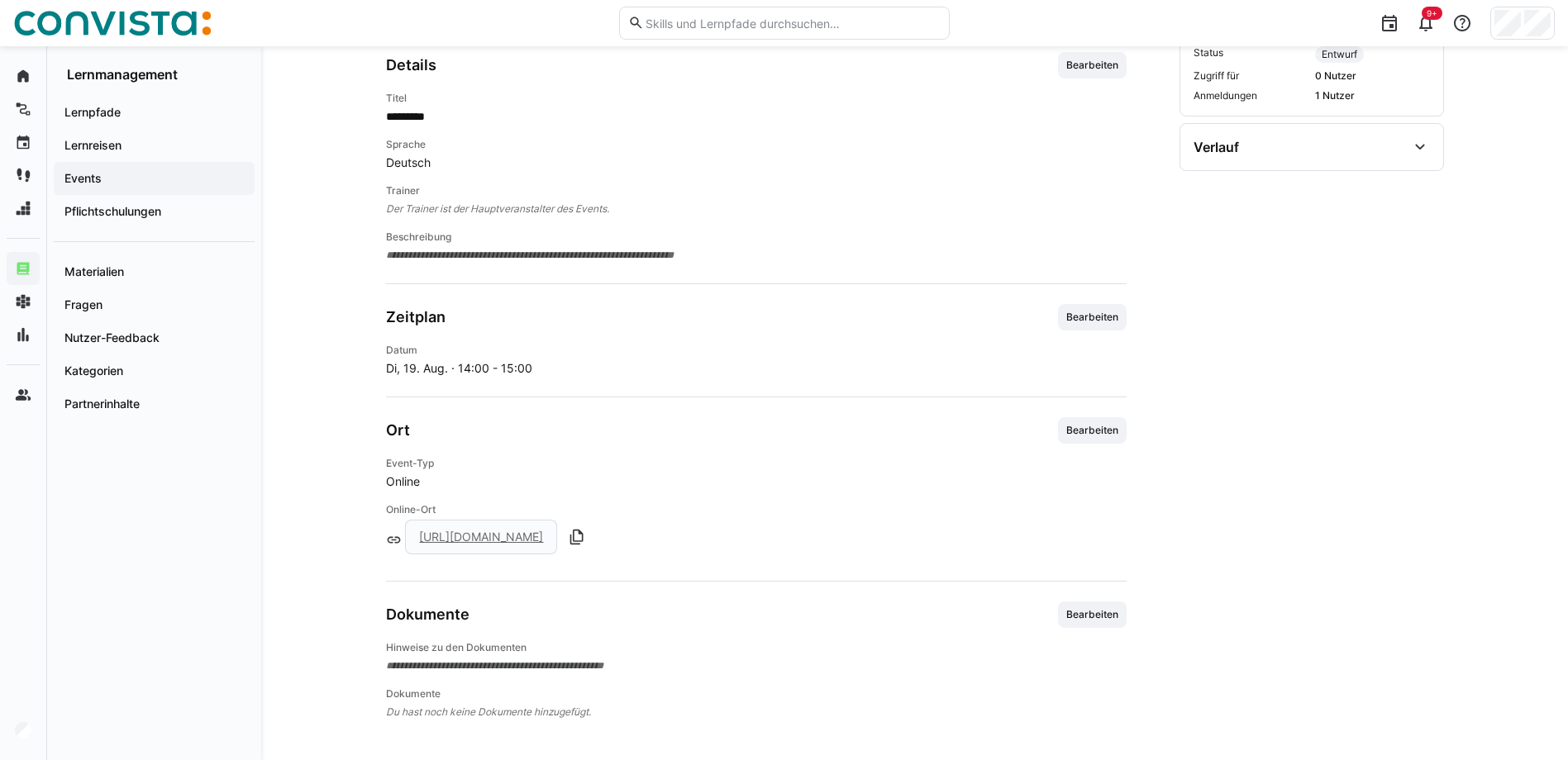
click at [463, 540] on link "[URL][DOMAIN_NAME]" at bounding box center [481, 536] width 124 height 14
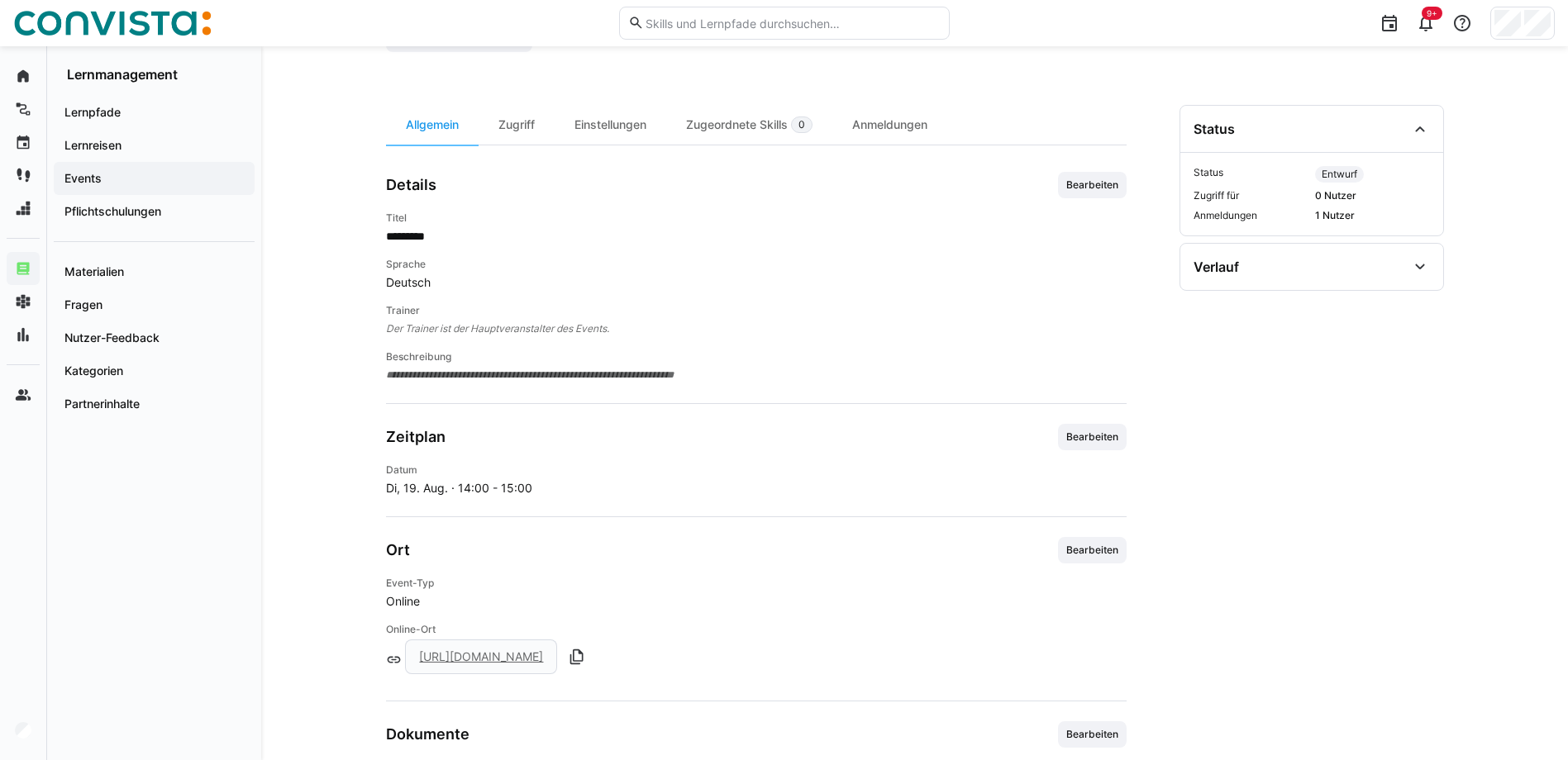
scroll to position [0, 0]
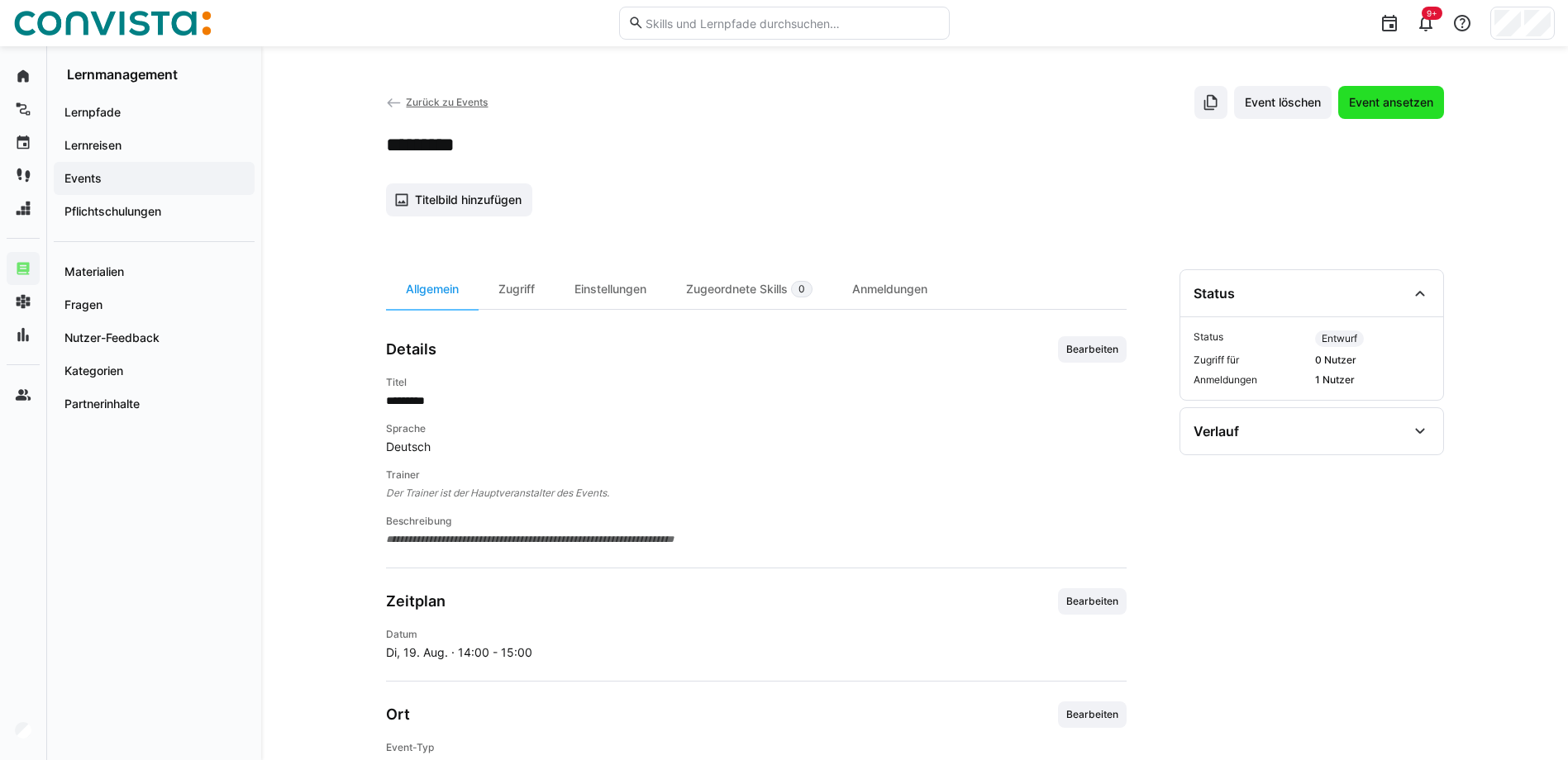
click at [1395, 102] on span "Event ansetzen" at bounding box center [1391, 102] width 89 height 16
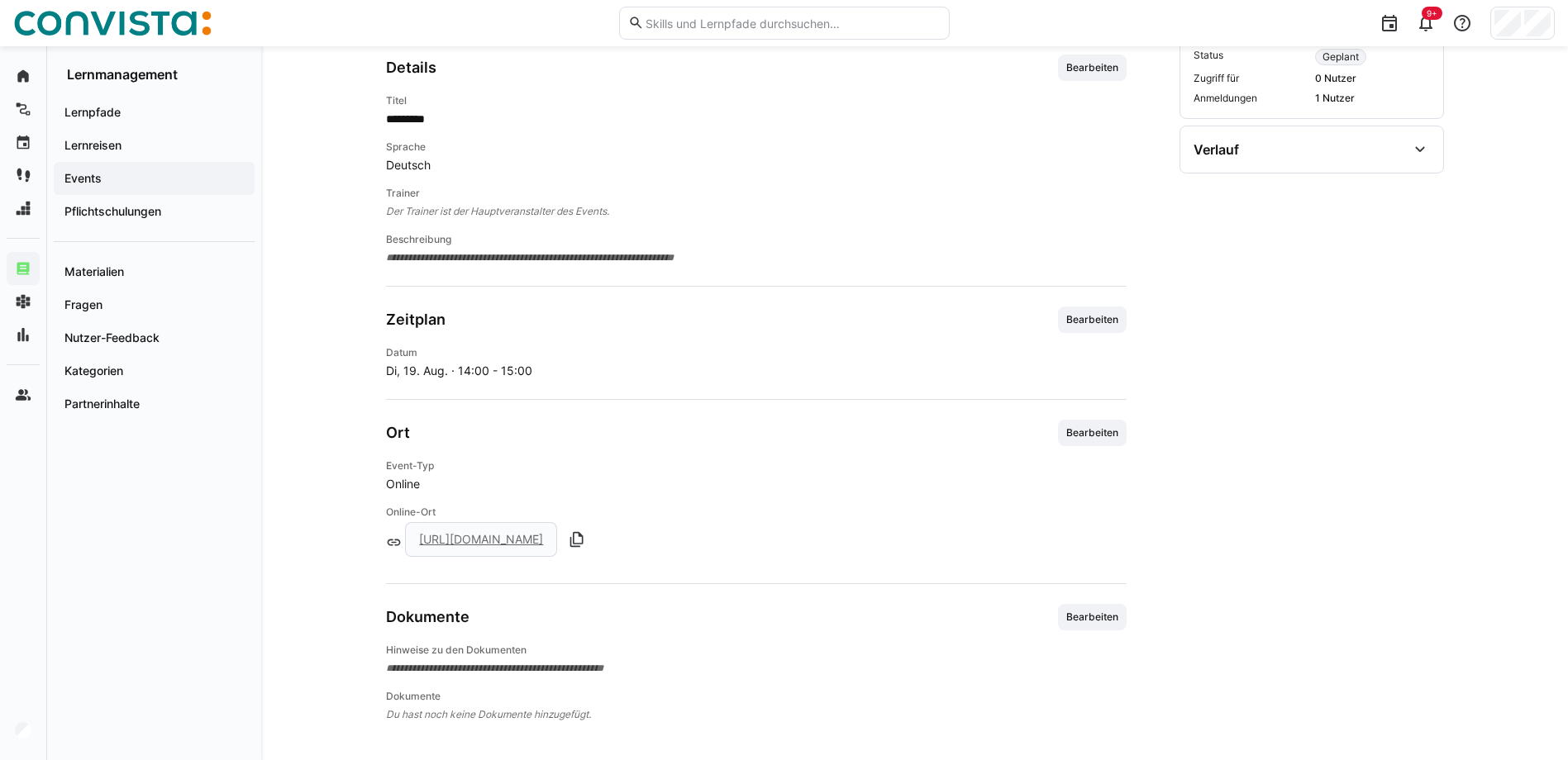
scroll to position [284, 0]
drag, startPoint x: 508, startPoint y: 436, endPoint x: 533, endPoint y: 448, distance: 27.7
click at [508, 436] on div "Ort Bearbeiten" at bounding box center [756, 430] width 740 height 26
click at [544, 538] on link "[URL][DOMAIN_NAME]" at bounding box center [481, 536] width 124 height 14
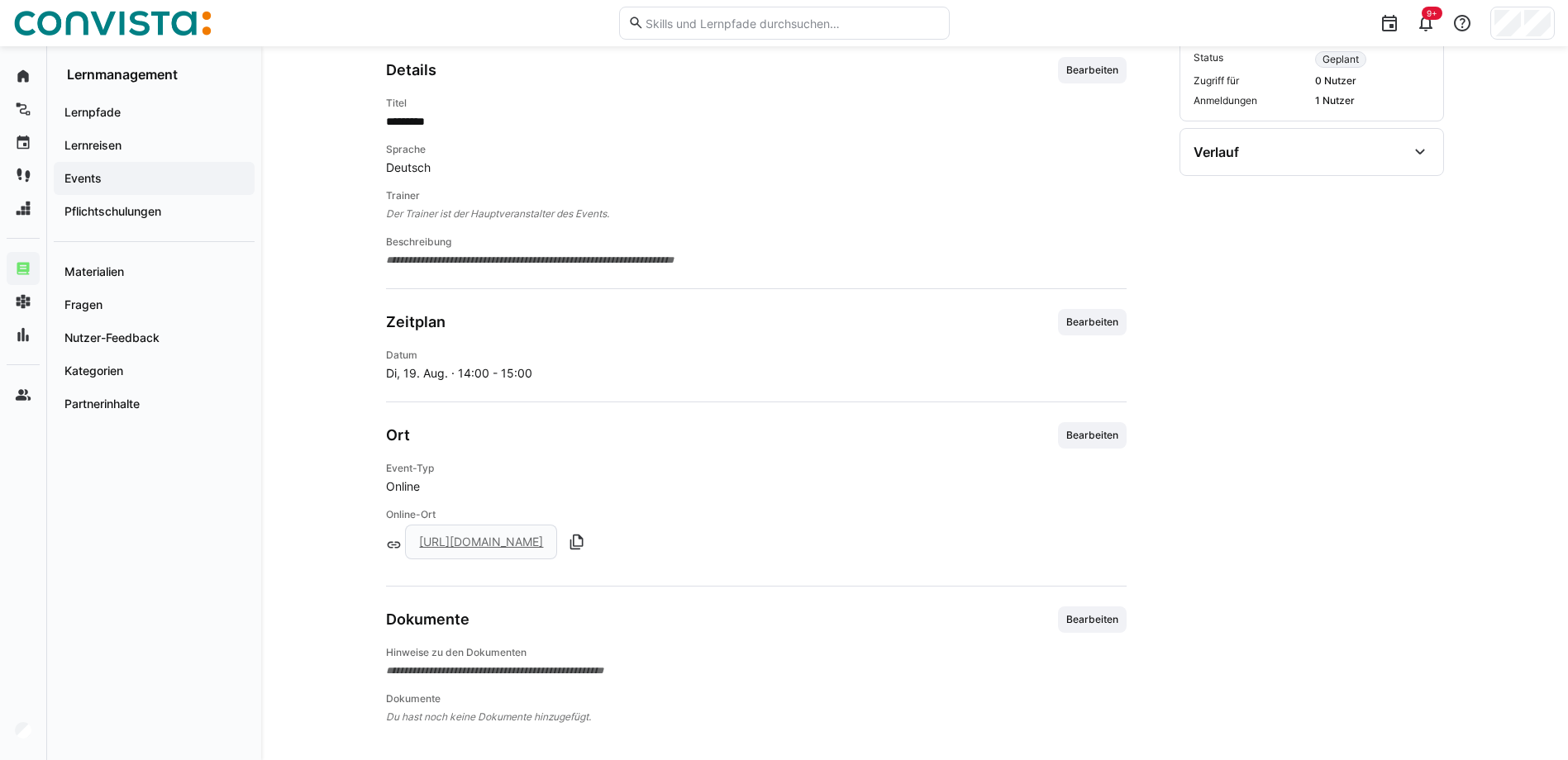
click at [544, 544] on link "[URL][DOMAIN_NAME]" at bounding box center [481, 541] width 124 height 14
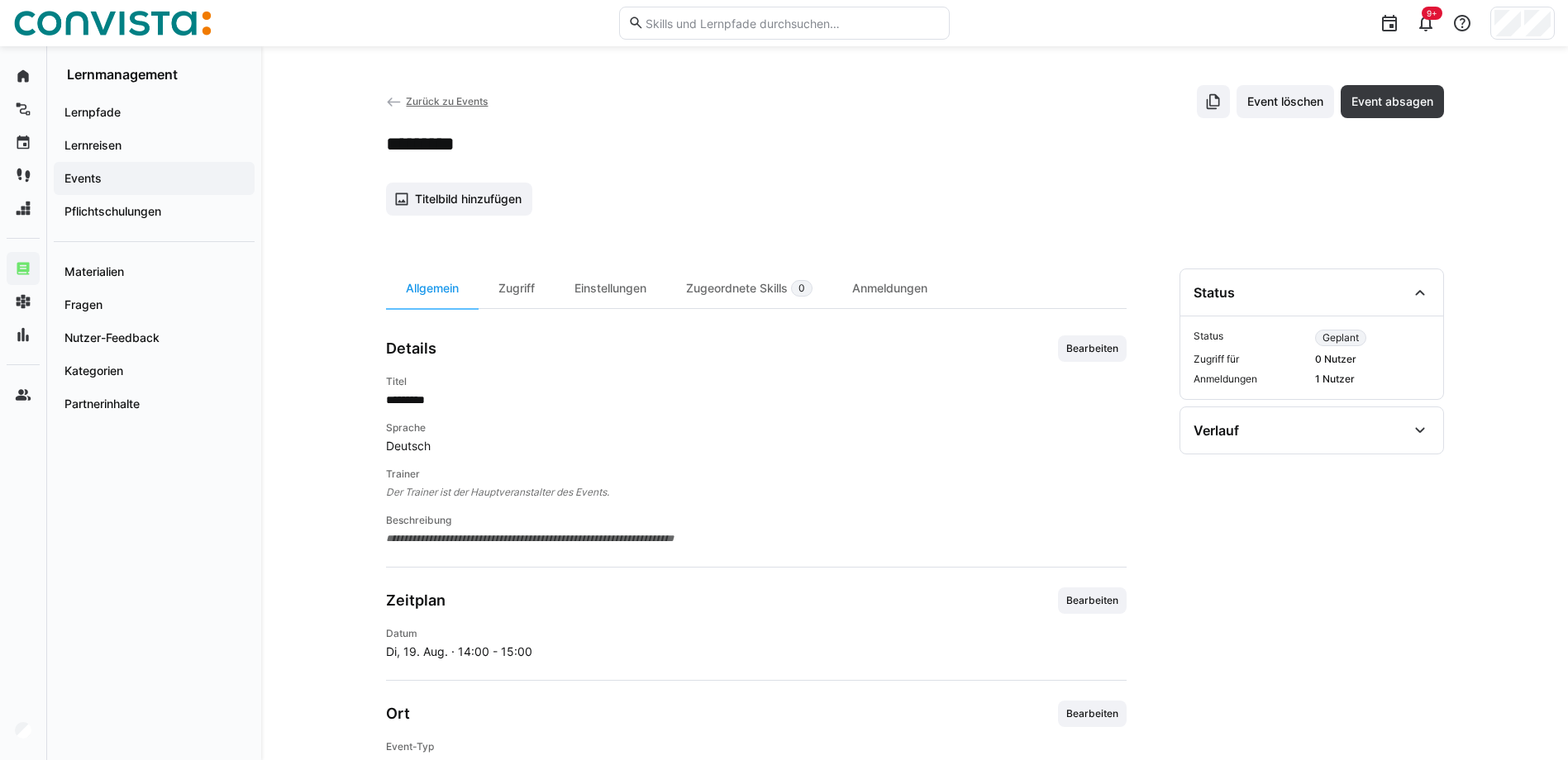
scroll to position [0, 0]
click at [883, 276] on div "Anmeldungen" at bounding box center [889, 289] width 115 height 40
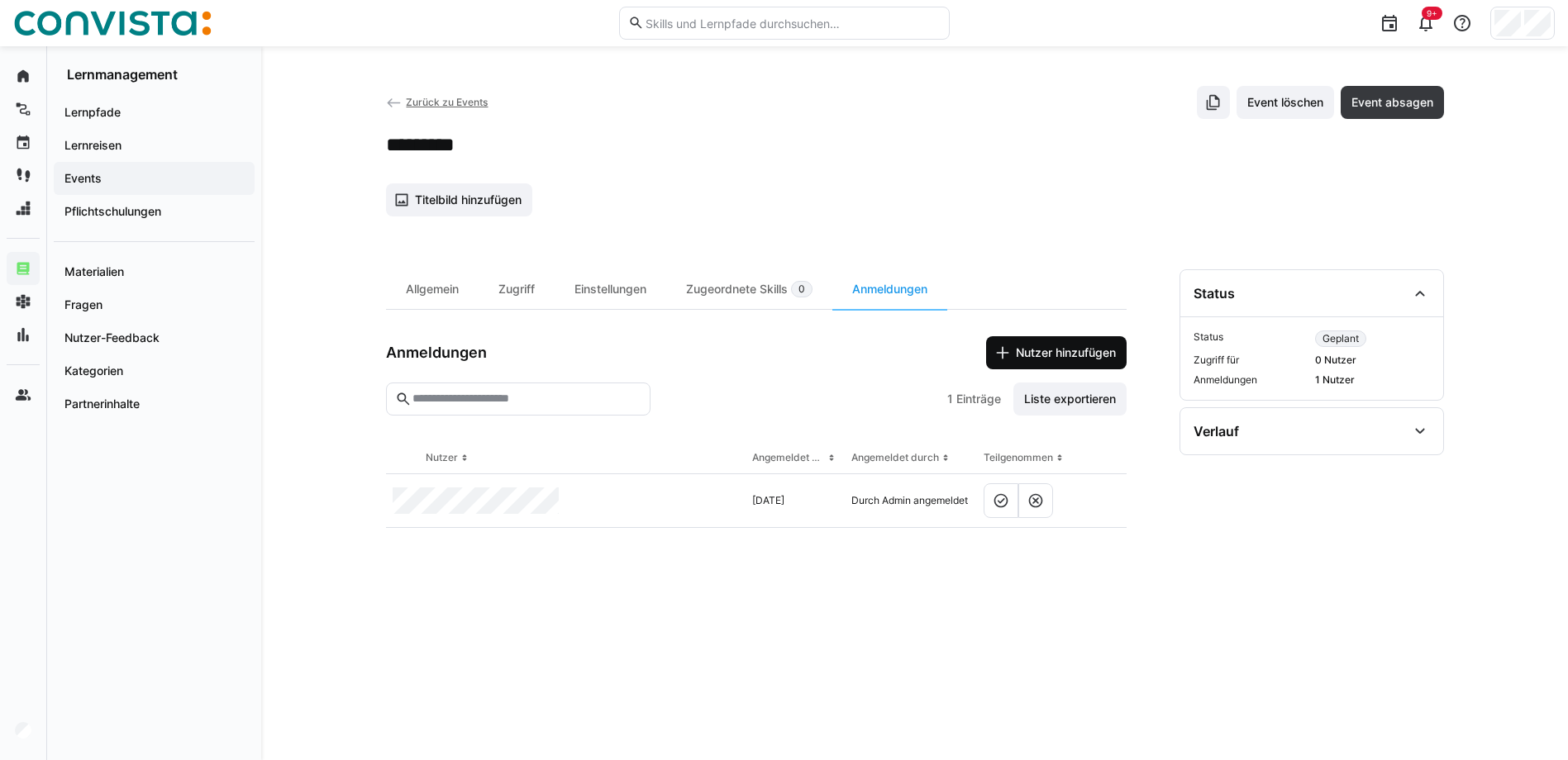
click at [1056, 356] on span "Nutzer hinzufügen" at bounding box center [1066, 353] width 105 height 16
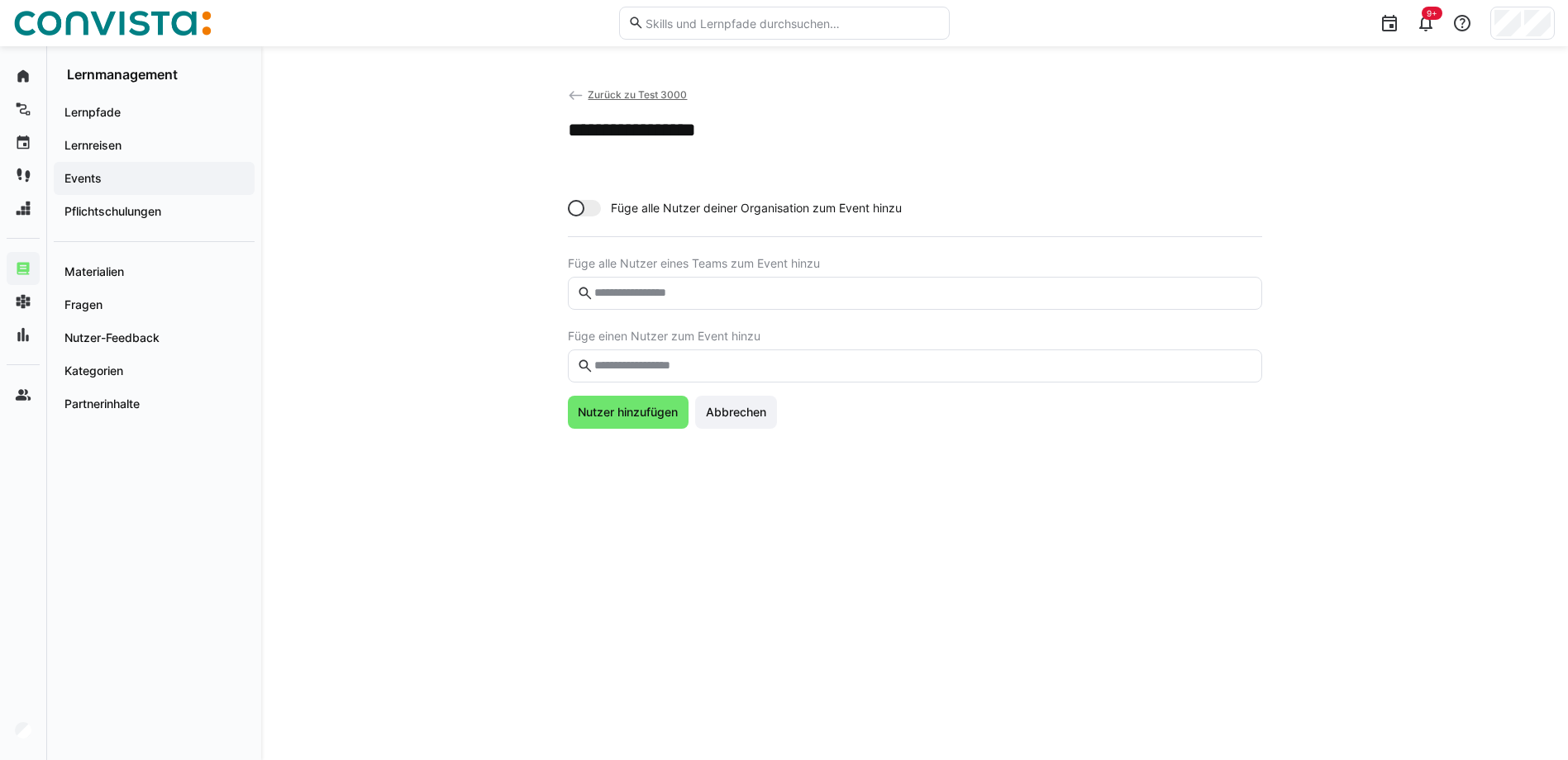
click at [635, 379] on eds-input at bounding box center [915, 365] width 694 height 33
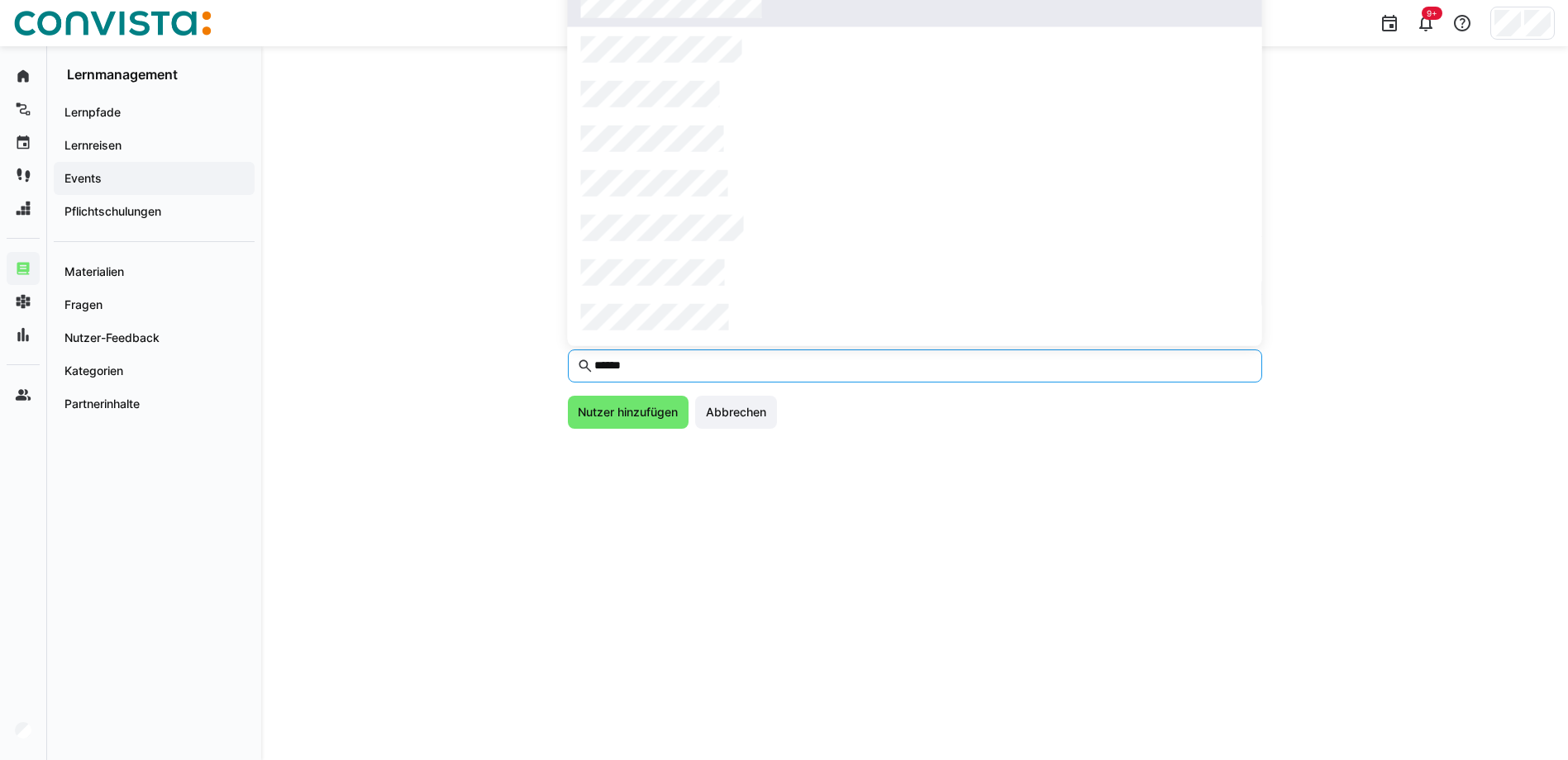
type input "******"
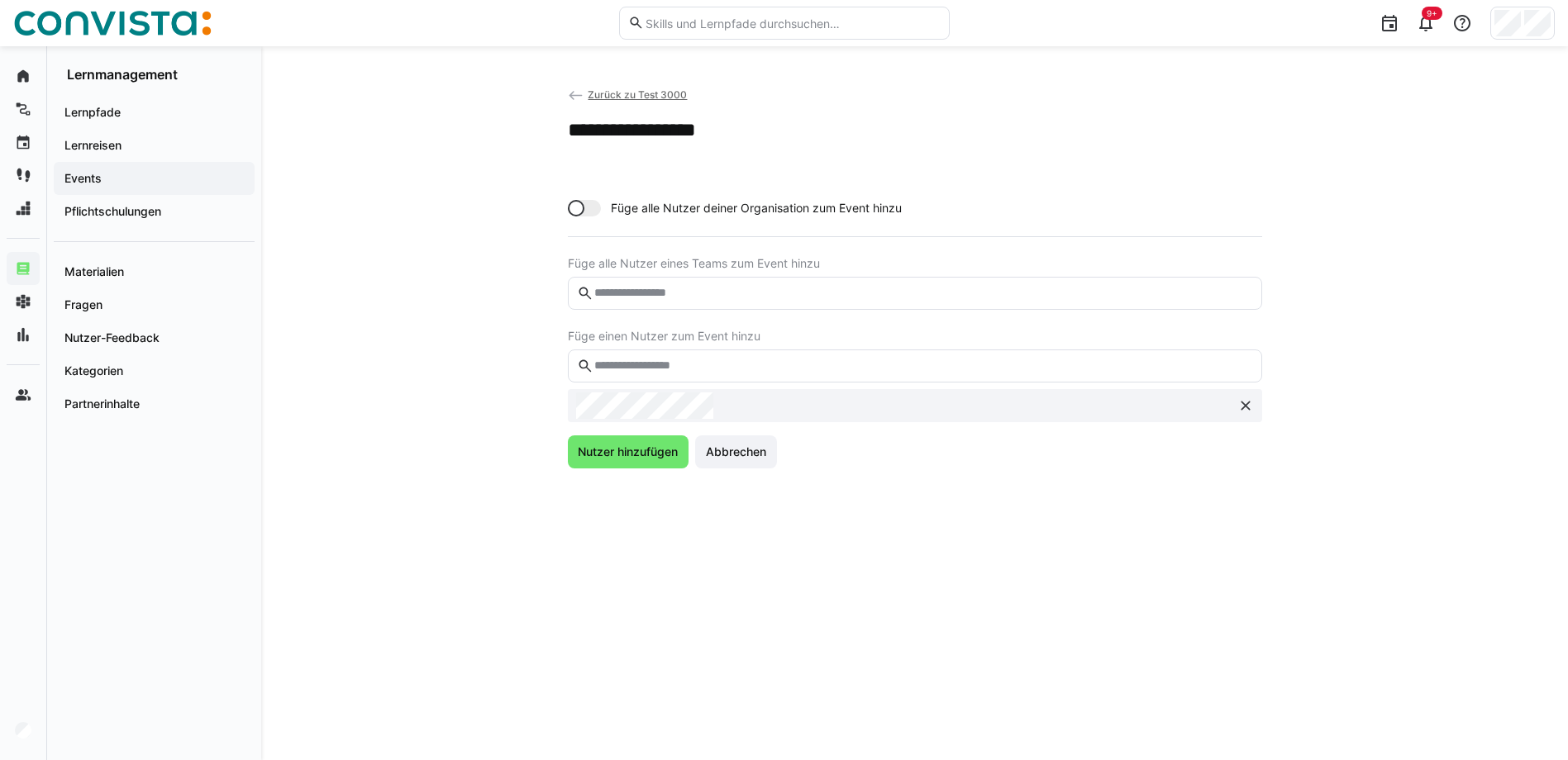
click at [652, 358] on eds-input at bounding box center [915, 365] width 694 height 33
click at [652, 359] on input "text" at bounding box center [922, 365] width 660 height 15
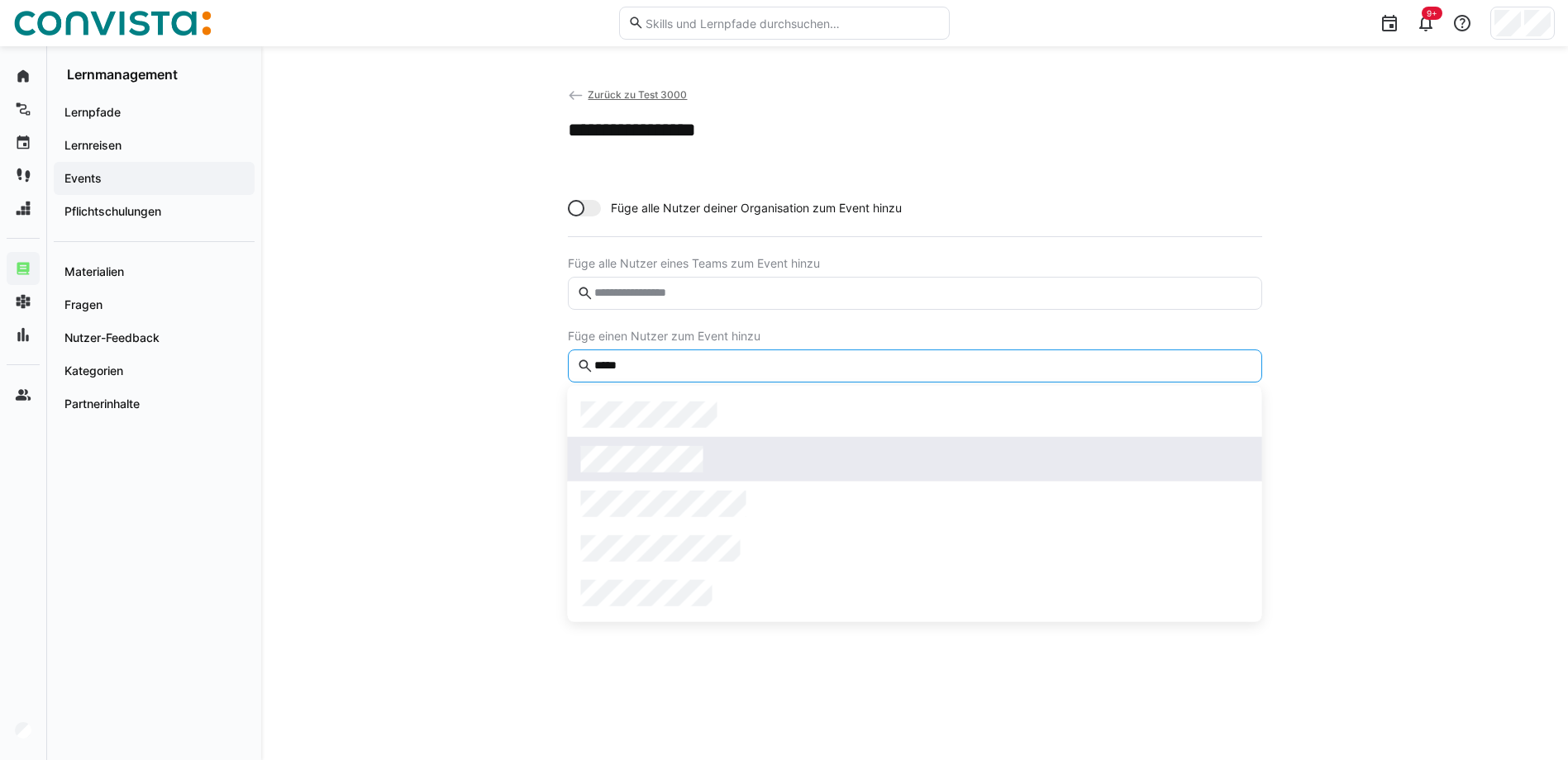
type input "*****"
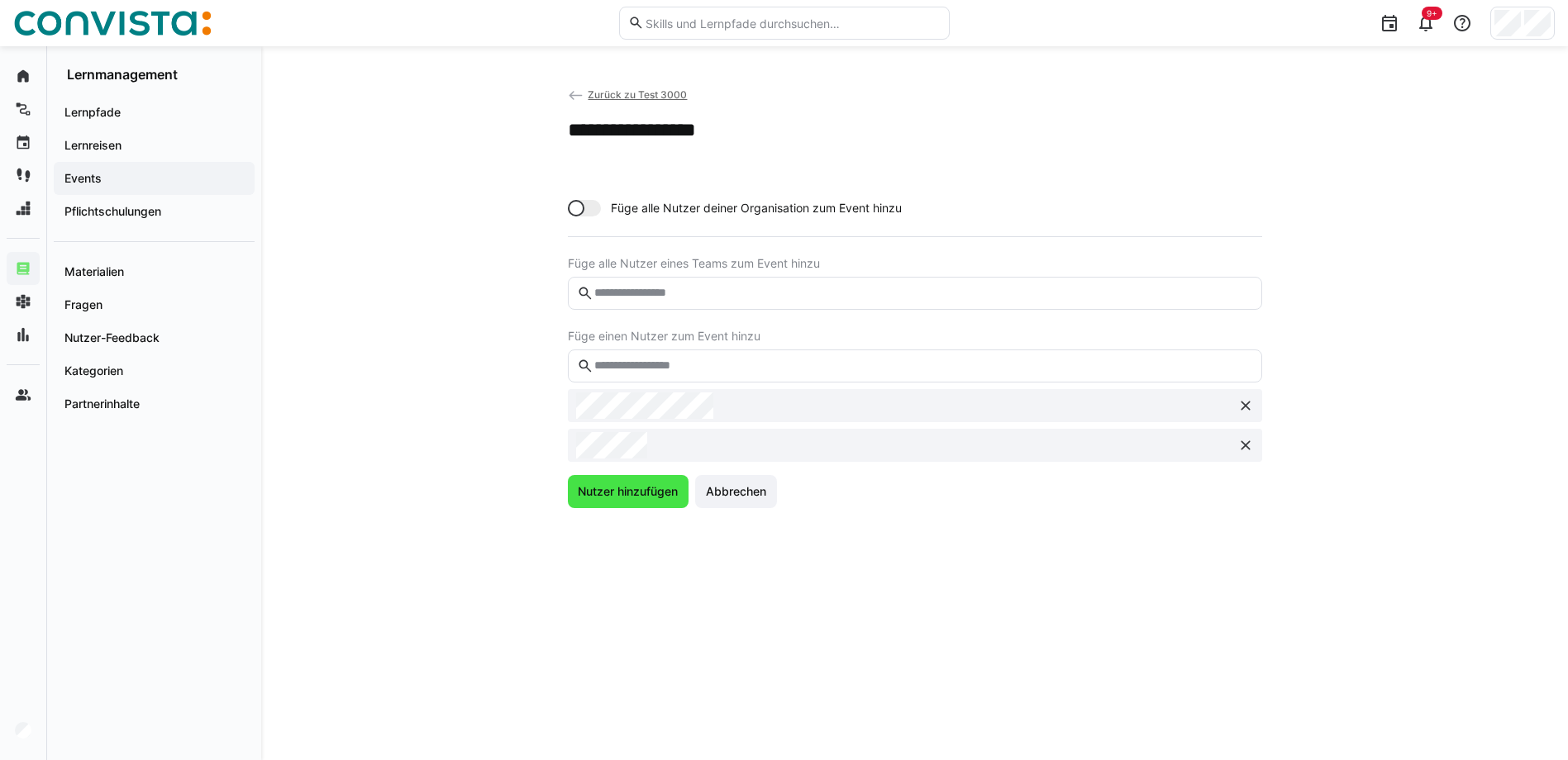
click at [624, 499] on span "Nutzer hinzufügen" at bounding box center [628, 492] width 105 height 16
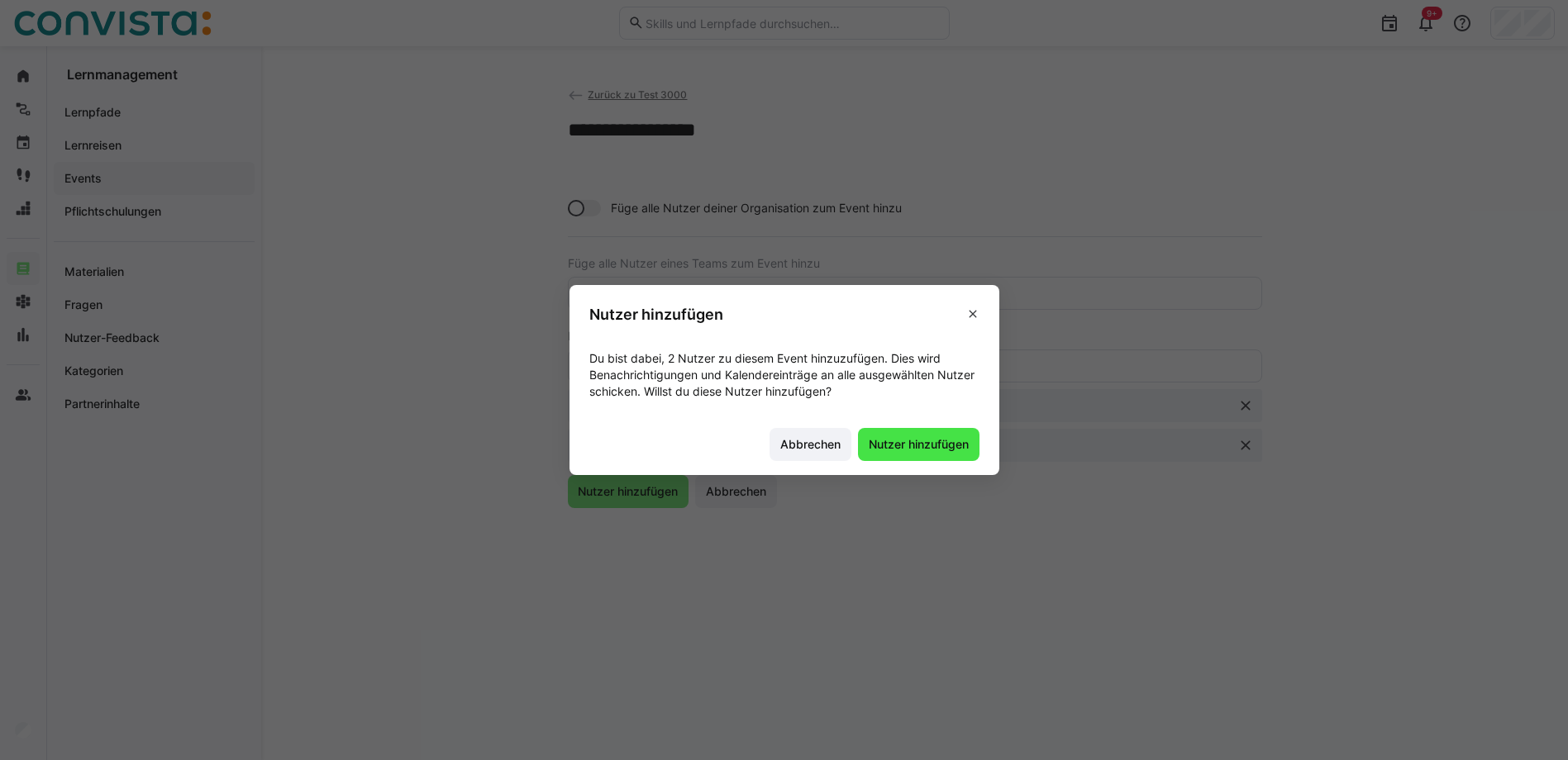
click at [920, 447] on span "Nutzer hinzufügen" at bounding box center [919, 444] width 105 height 16
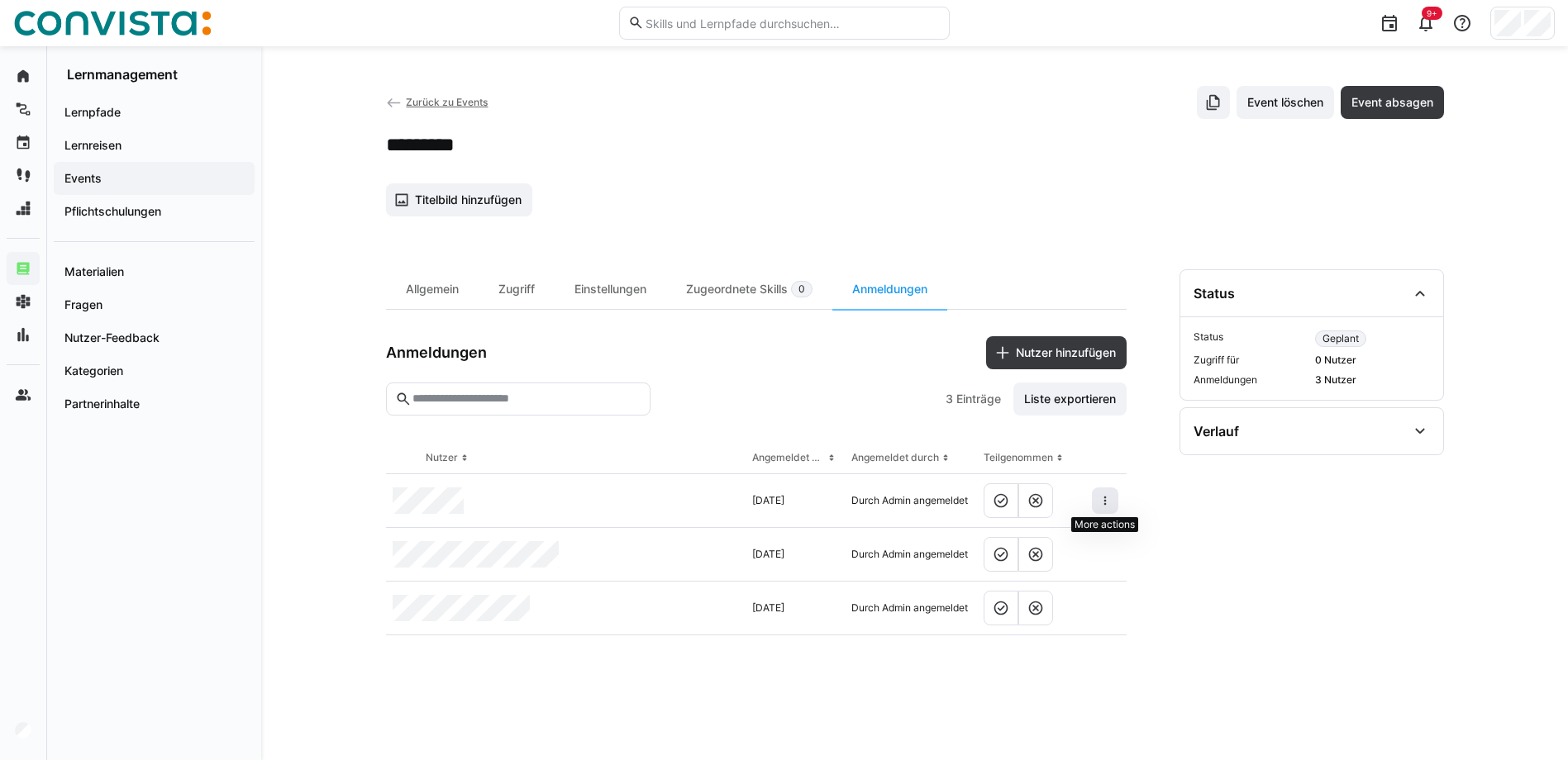
click at [1109, 497] on eds-icon at bounding box center [1105, 501] width 14 height 14
click at [1024, 541] on div "Teilnehmer entfernen" at bounding box center [1054, 538] width 101 height 14
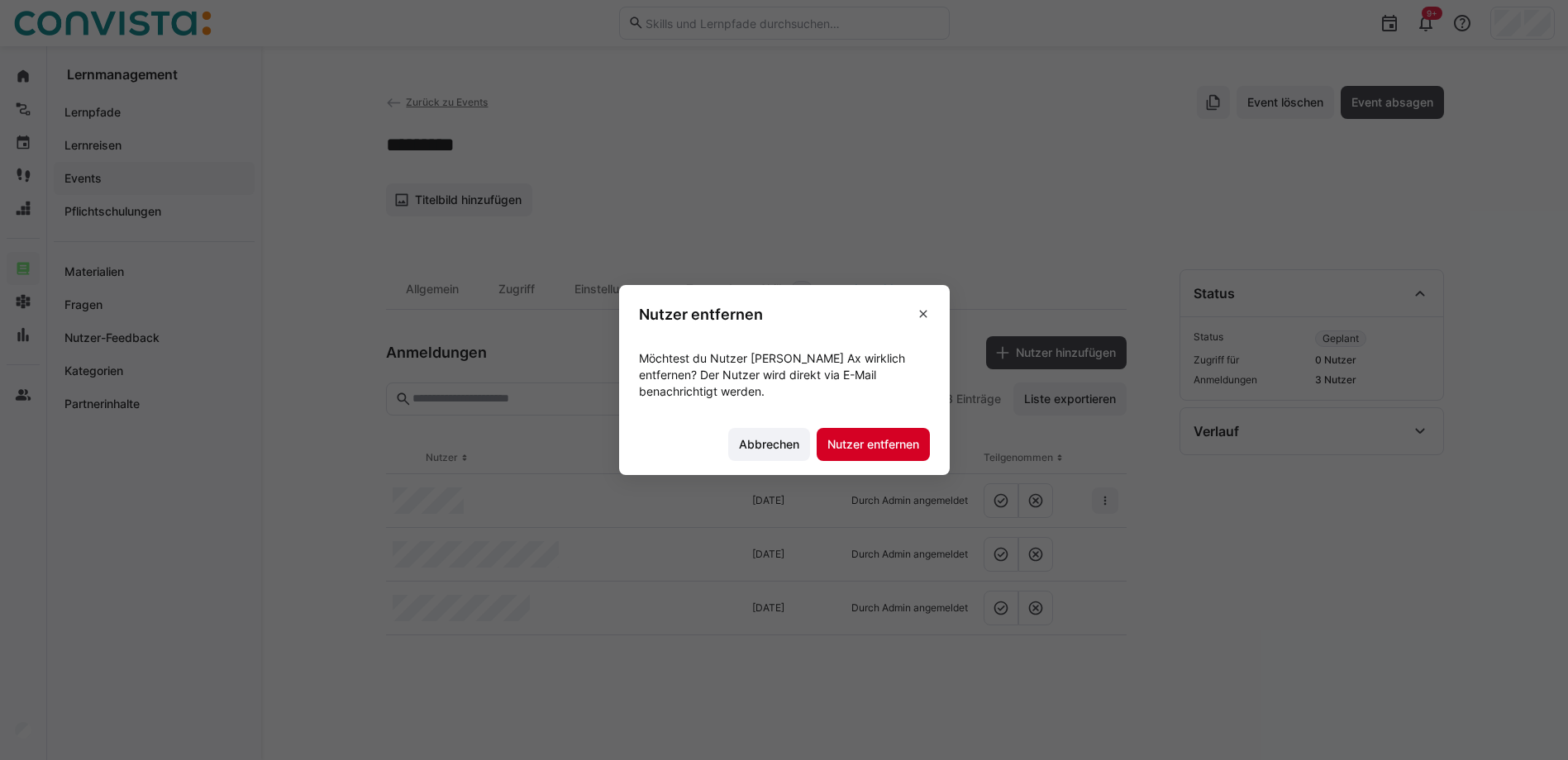
click at [867, 436] on span "Nutzer entfernen" at bounding box center [873, 444] width 97 height 16
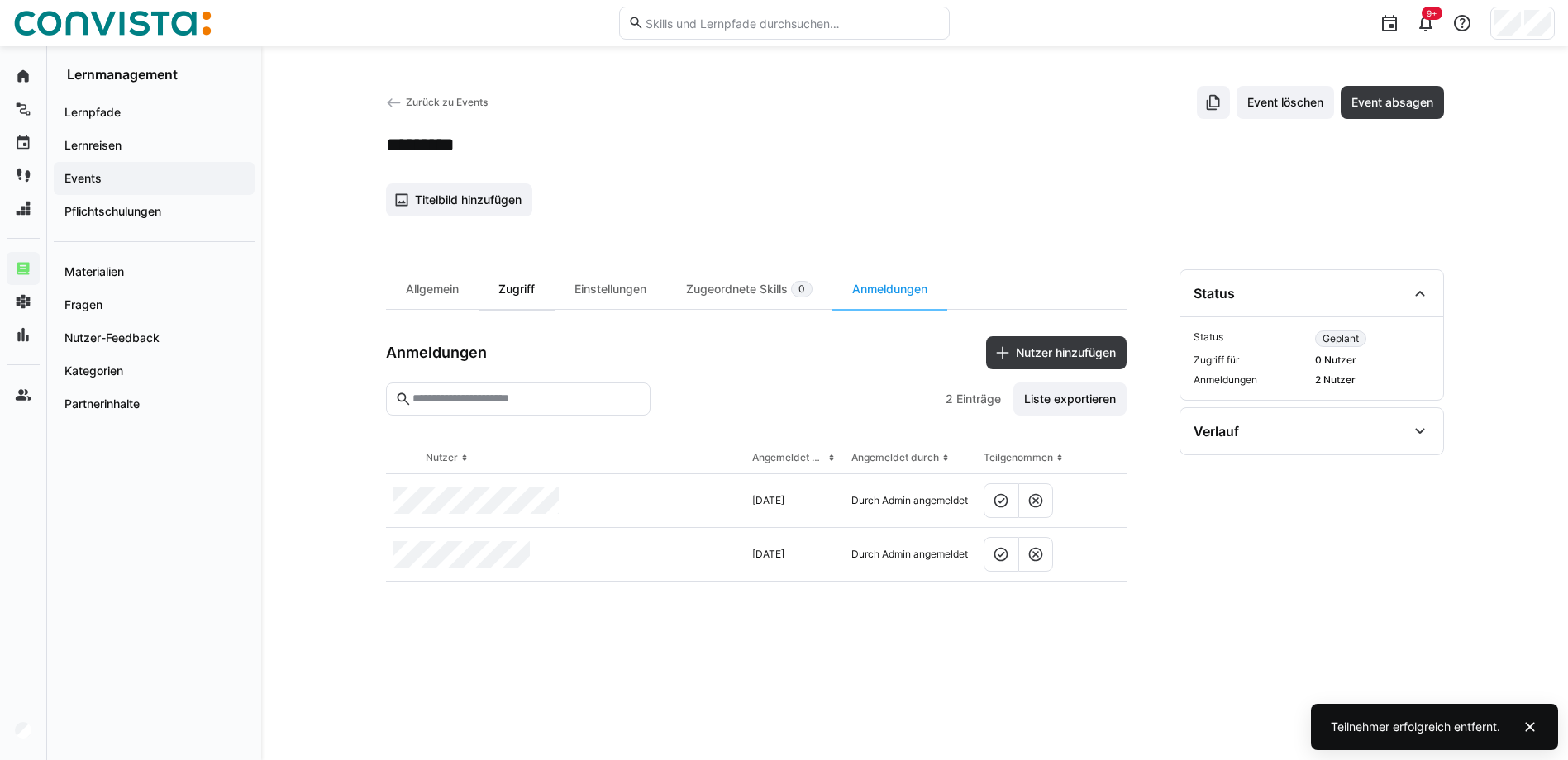
click at [517, 296] on div "Zugriff" at bounding box center [517, 289] width 76 height 40
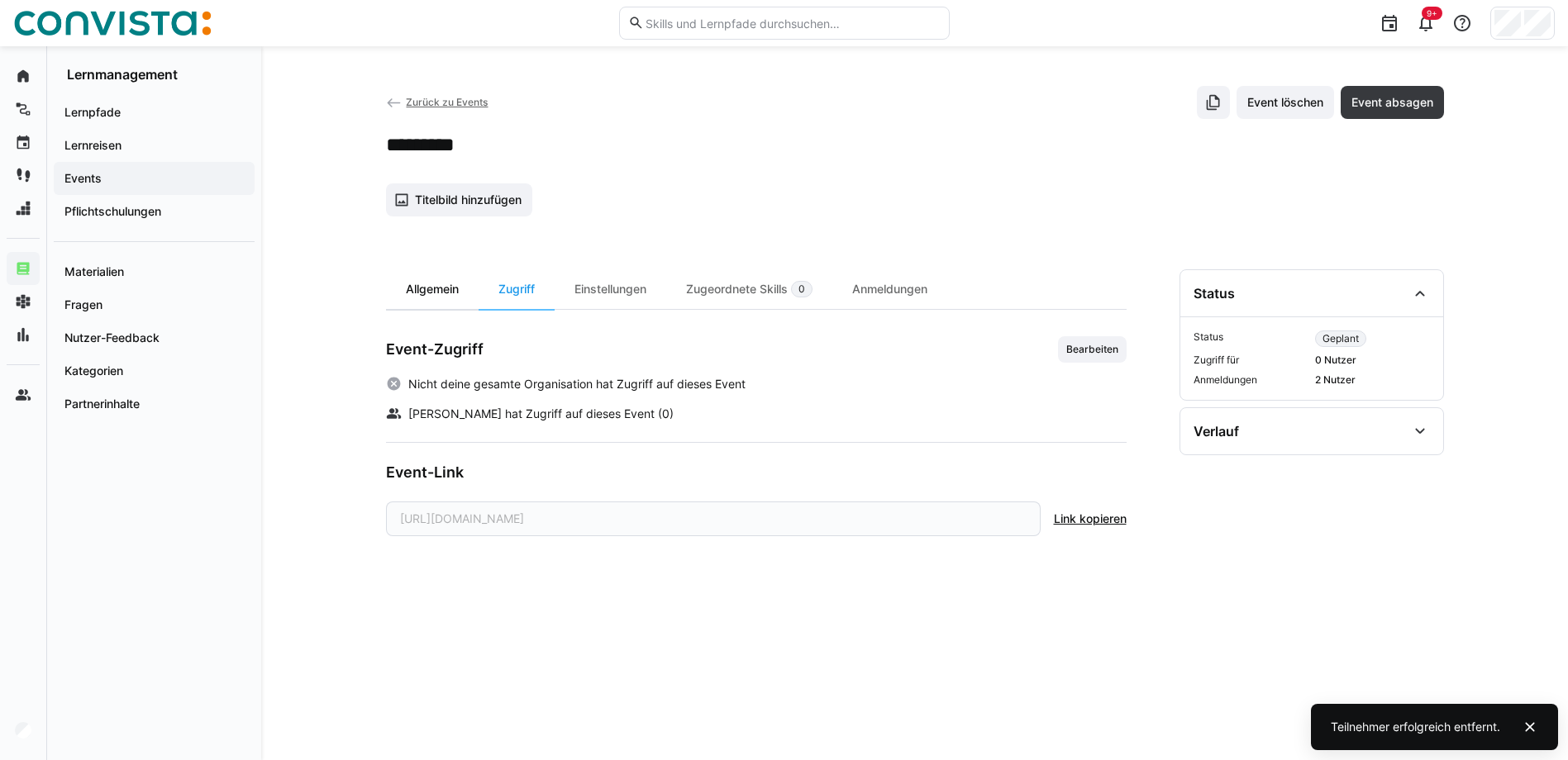
click at [451, 287] on div "Allgemein" at bounding box center [432, 289] width 93 height 40
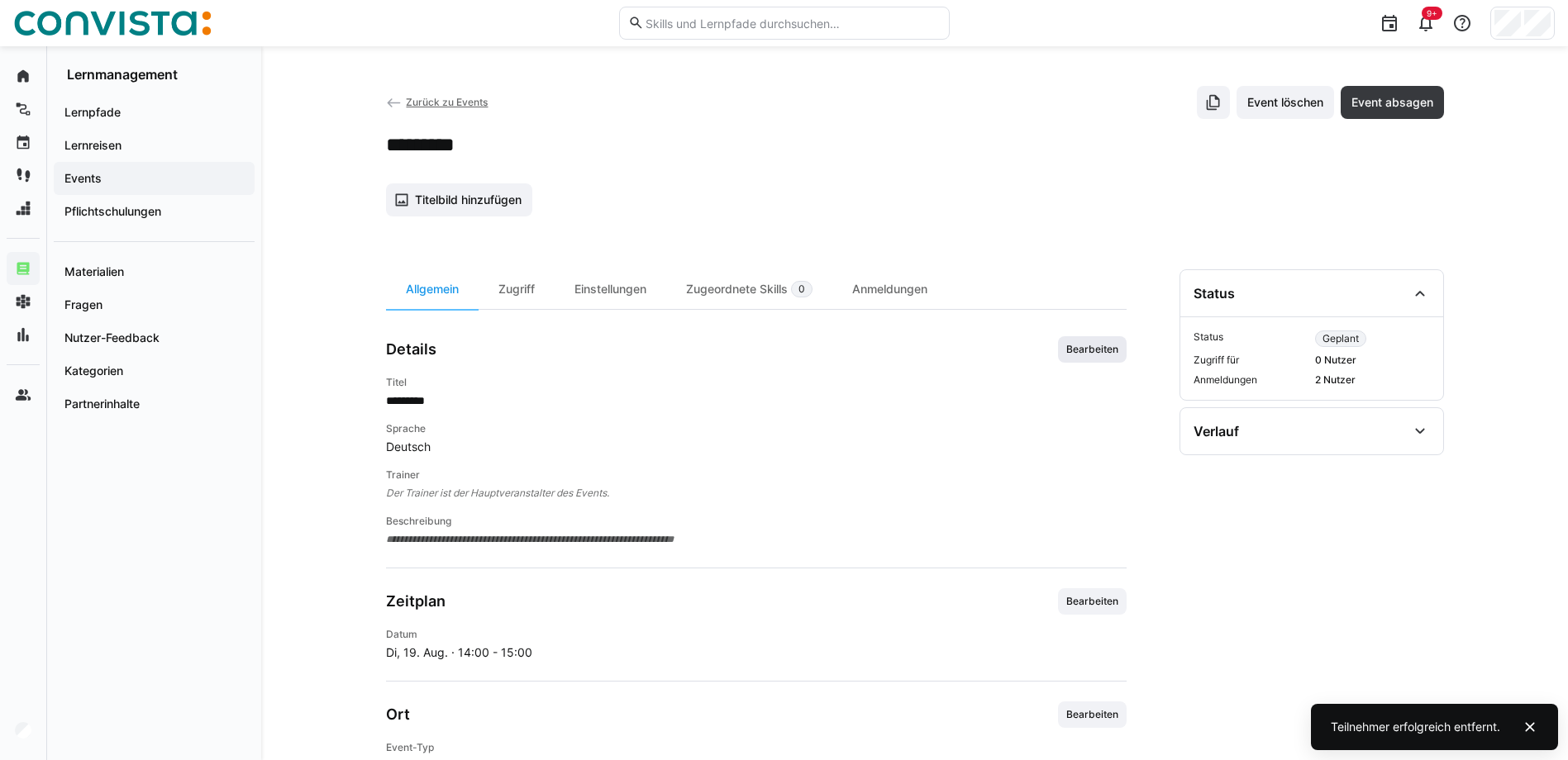
click at [1074, 348] on span "Bearbeiten" at bounding box center [1093, 349] width 55 height 14
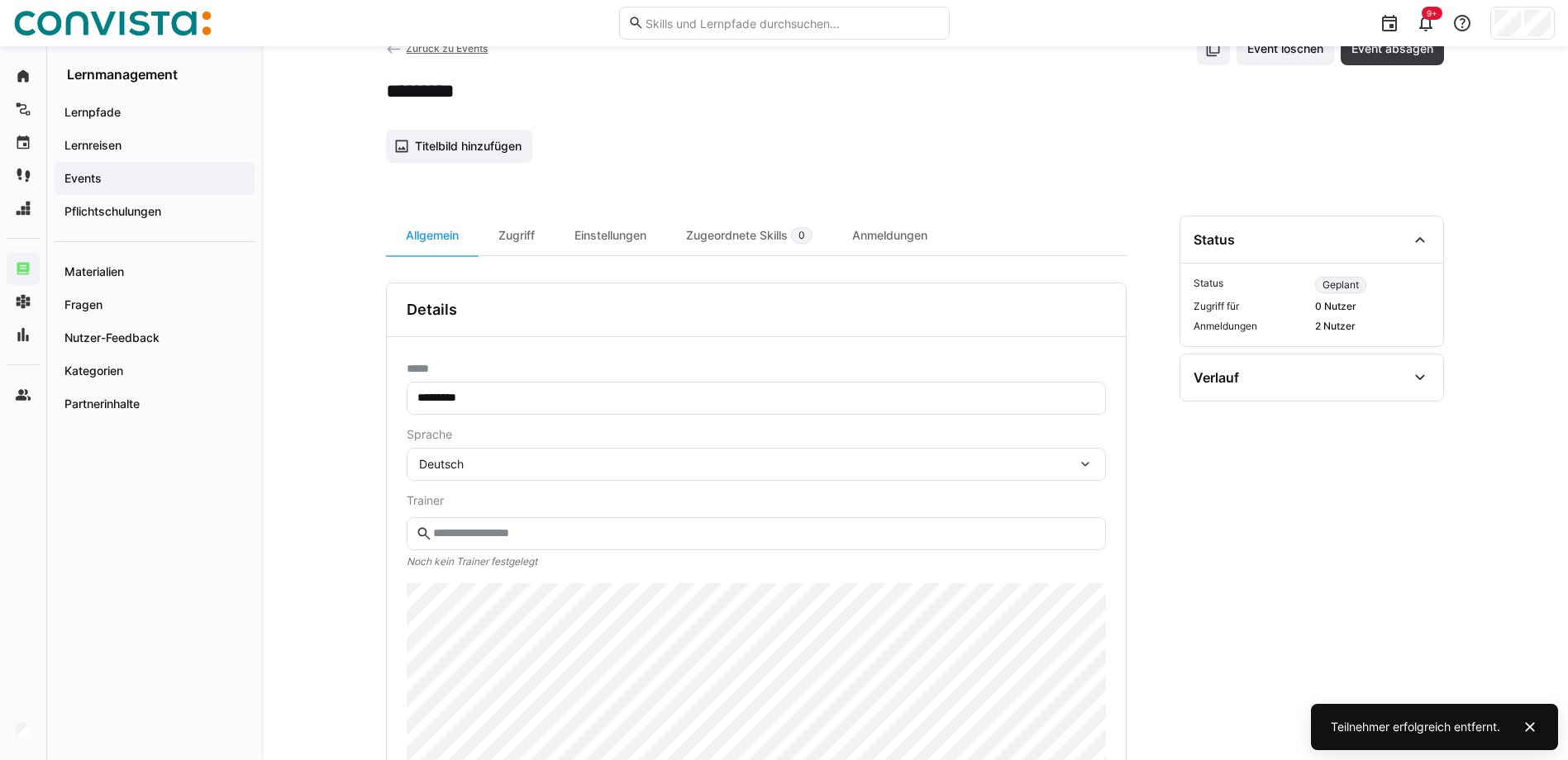
scroll to position [83, 0]
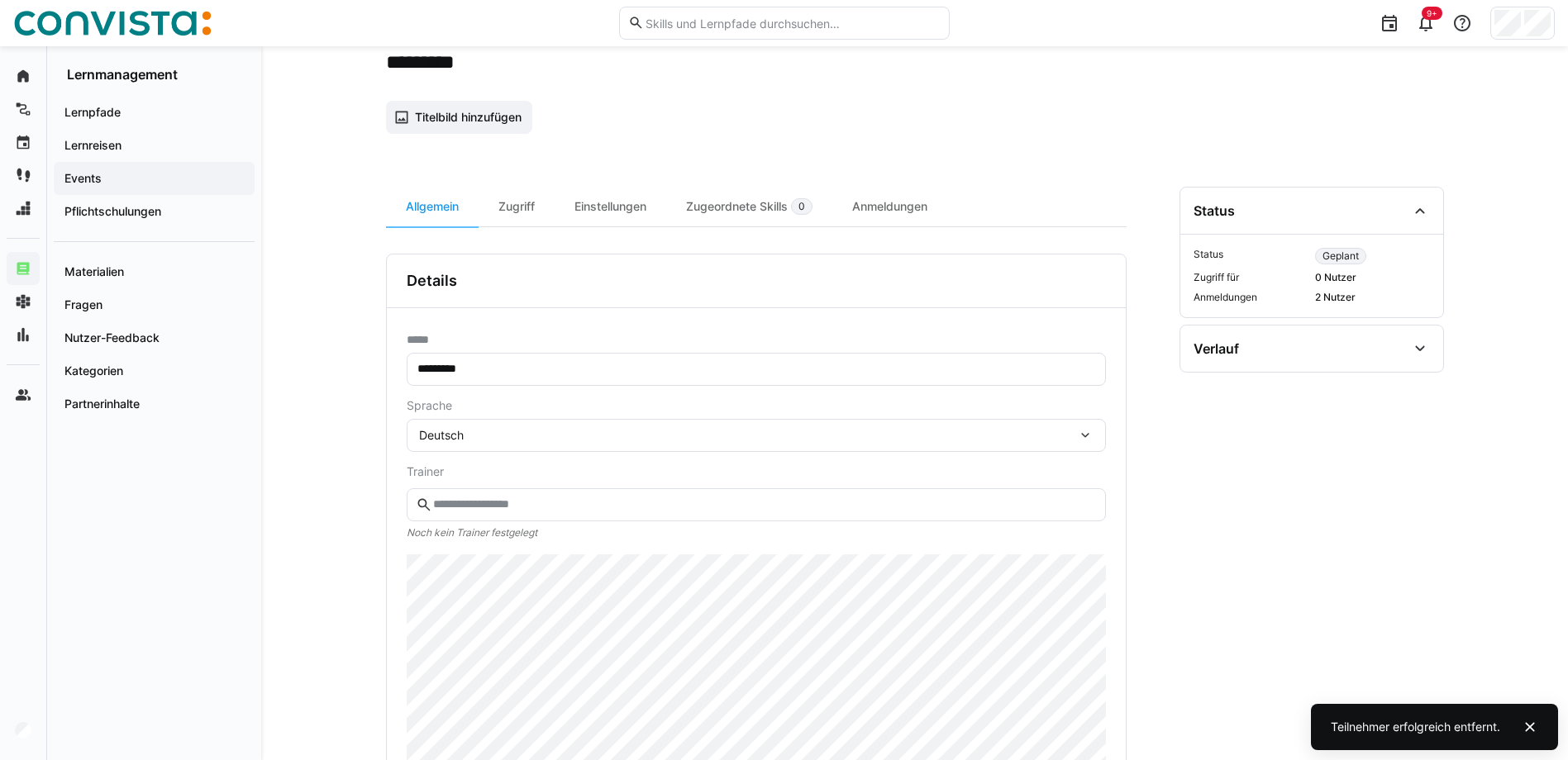
click at [485, 499] on input "text" at bounding box center [764, 504] width 665 height 15
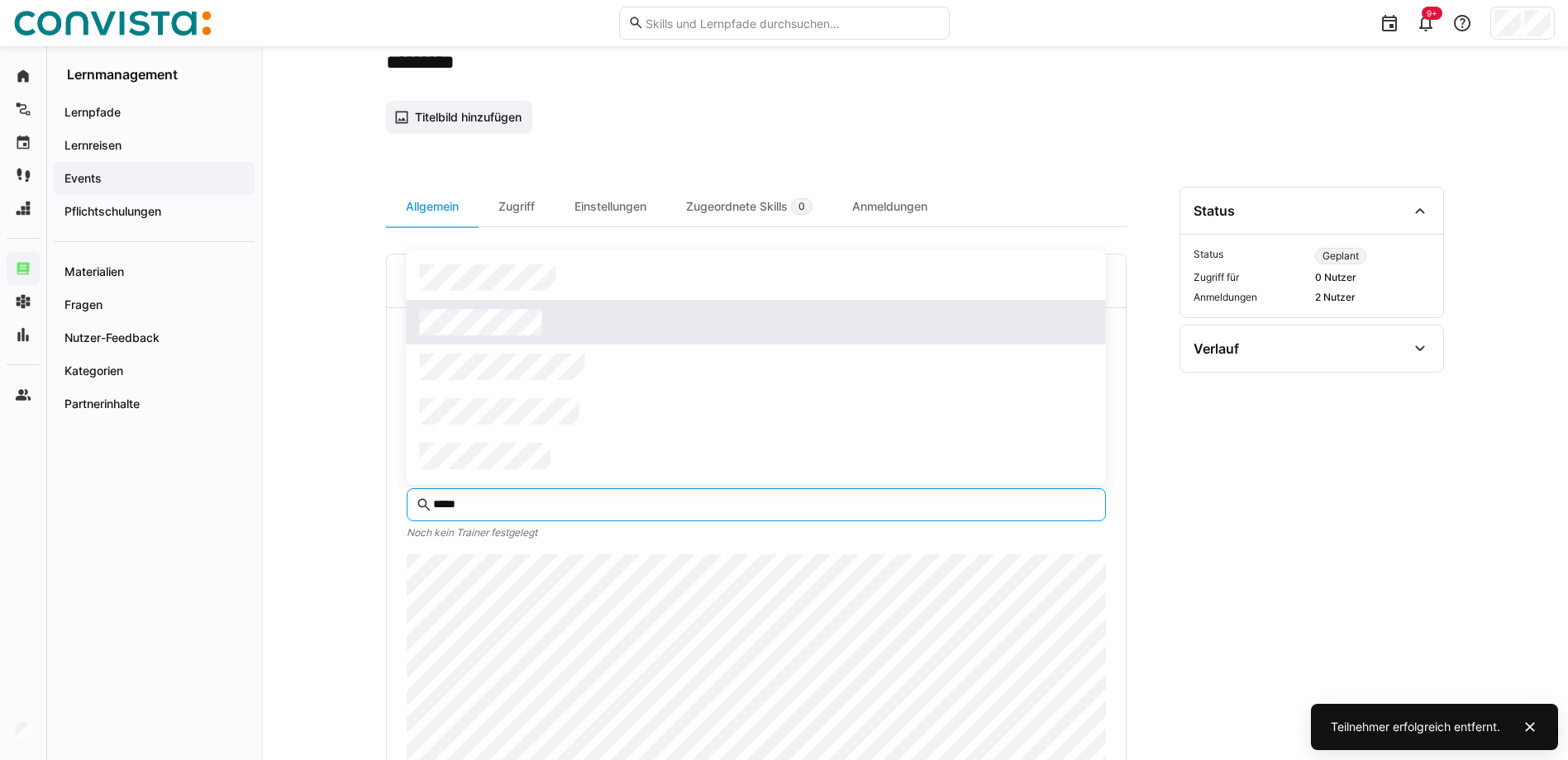
type input "*****"
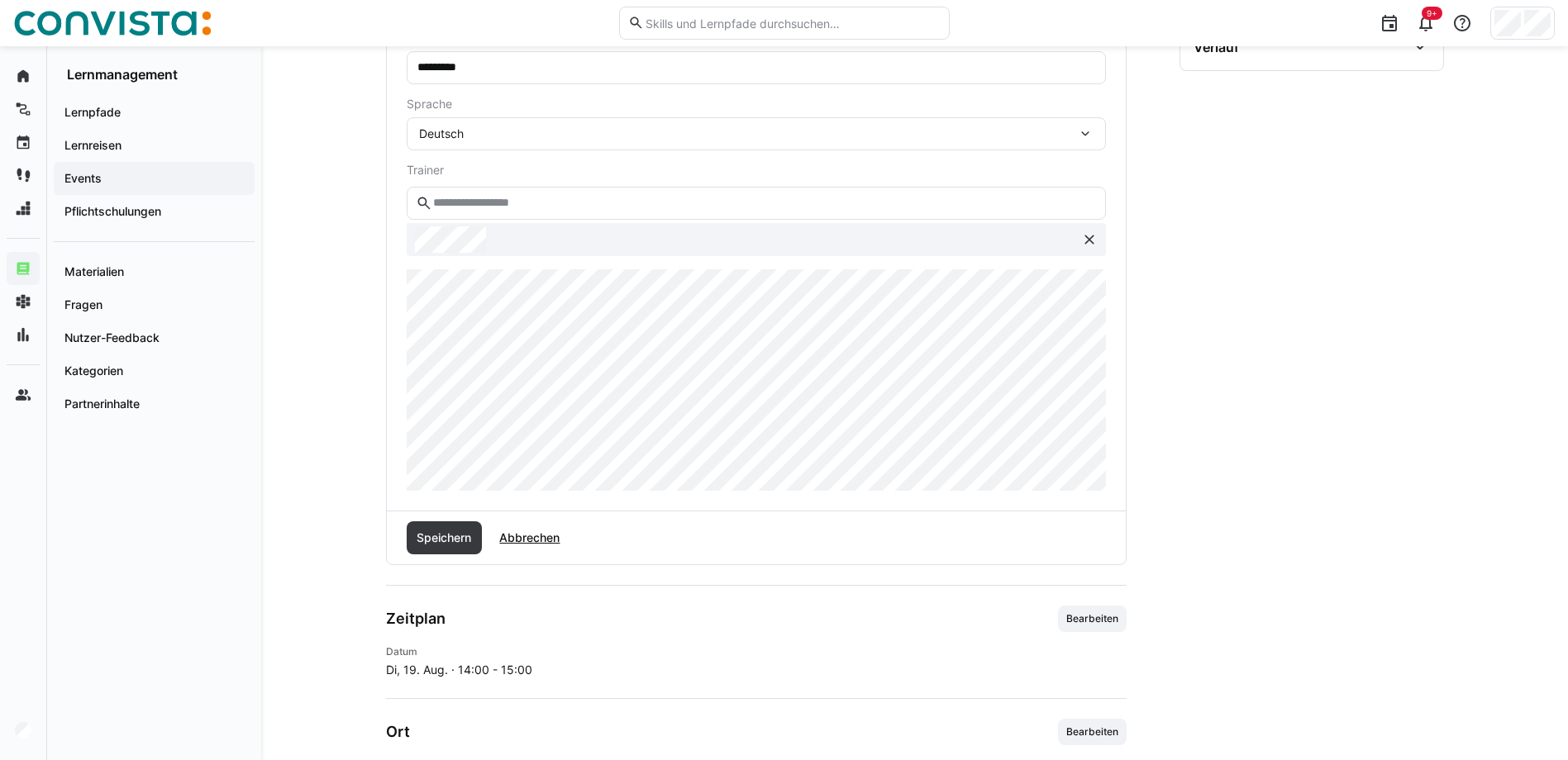
scroll to position [414, 0]
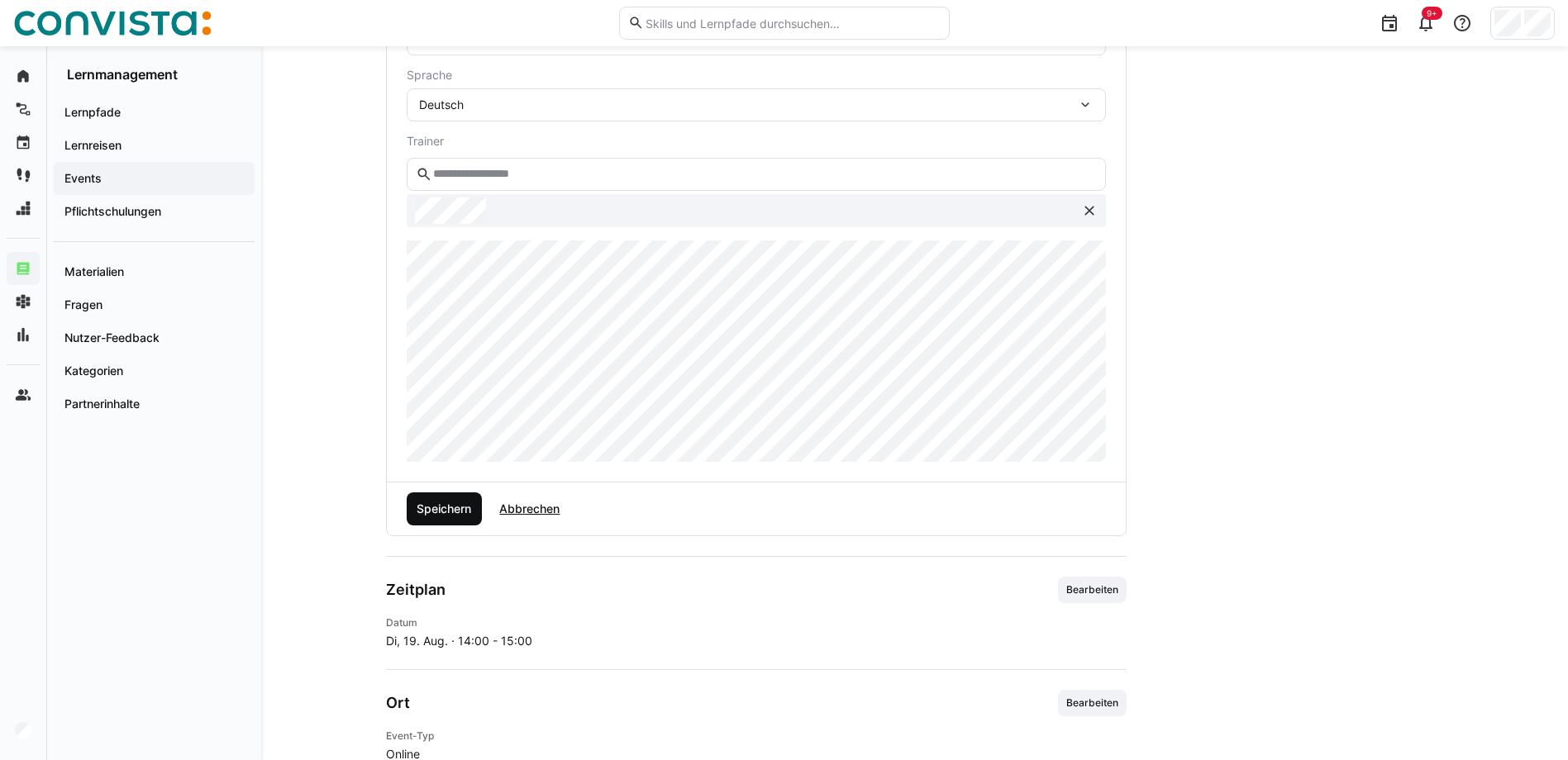
click at [432, 510] on span "Speichern" at bounding box center [444, 509] width 60 height 16
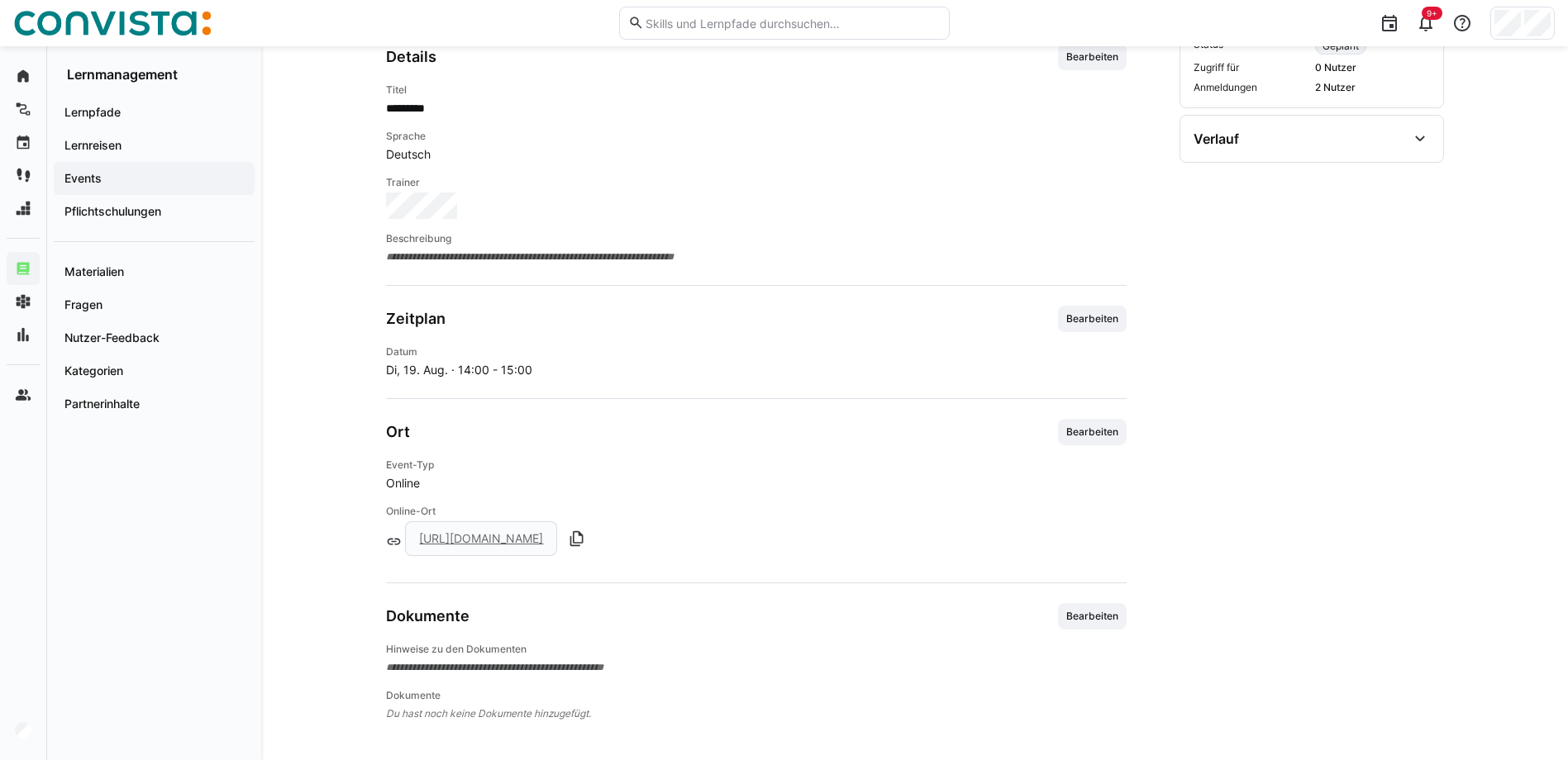
scroll to position [294, 0]
click at [544, 541] on link "[URL][DOMAIN_NAME]" at bounding box center [481, 536] width 124 height 14
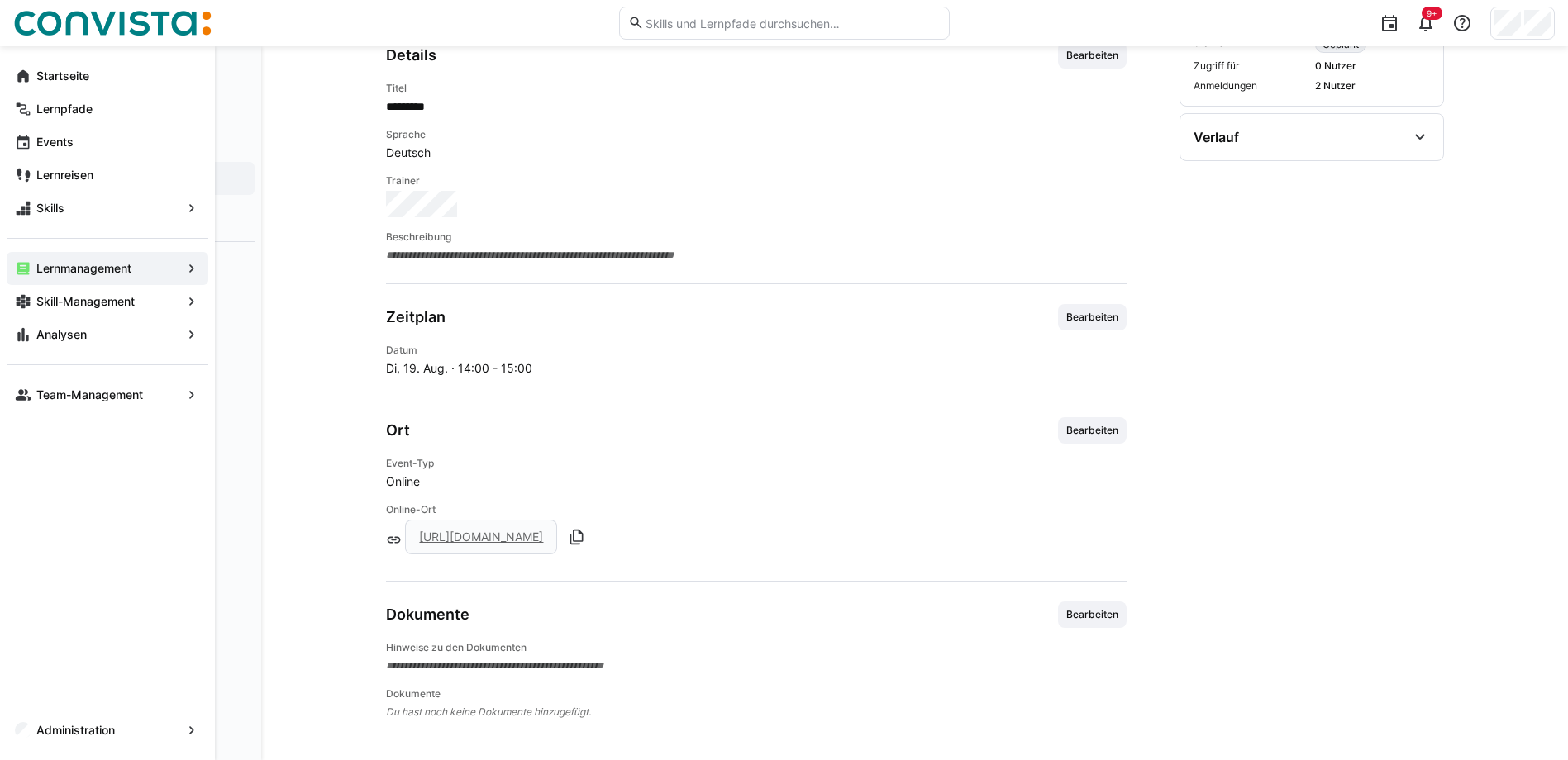
click at [0, 0] on app-navigation-label "Lernmanagement" at bounding box center [0, 0] width 0 height 0
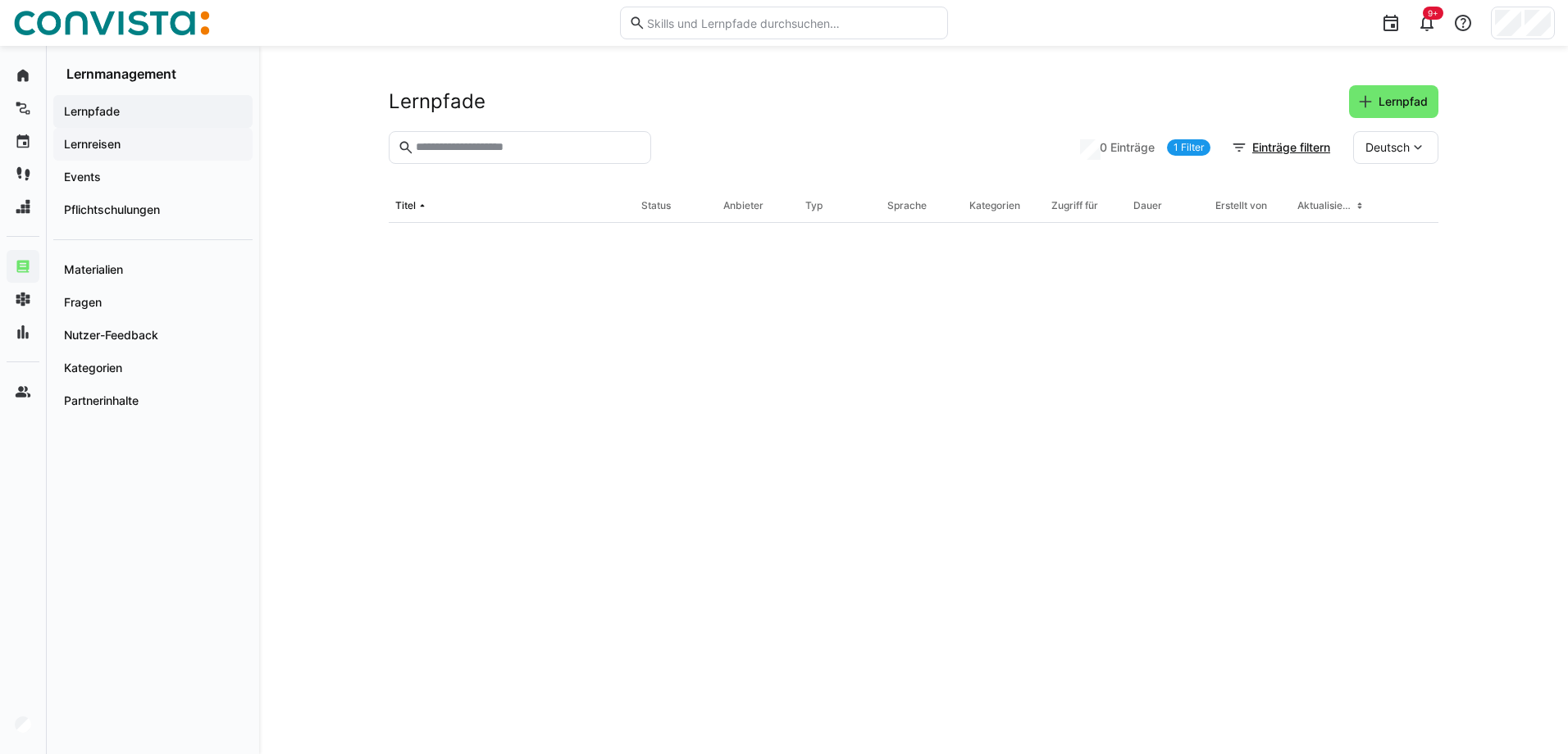
click at [100, 134] on div "Lernreisen" at bounding box center [152, 144] width 199 height 32
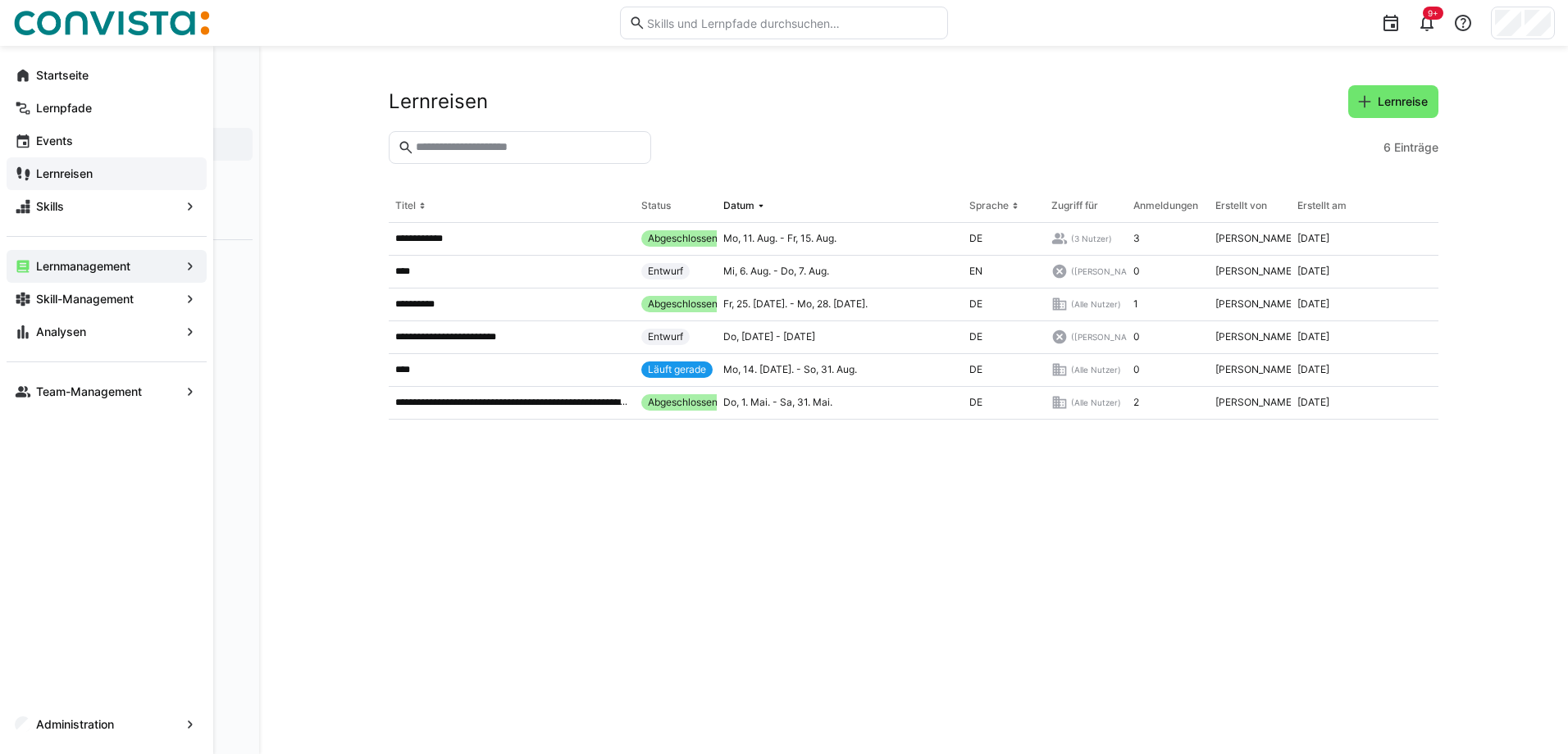
click at [0, 0] on app-navigation-label "Lernreisen" at bounding box center [0, 0] width 0 height 0
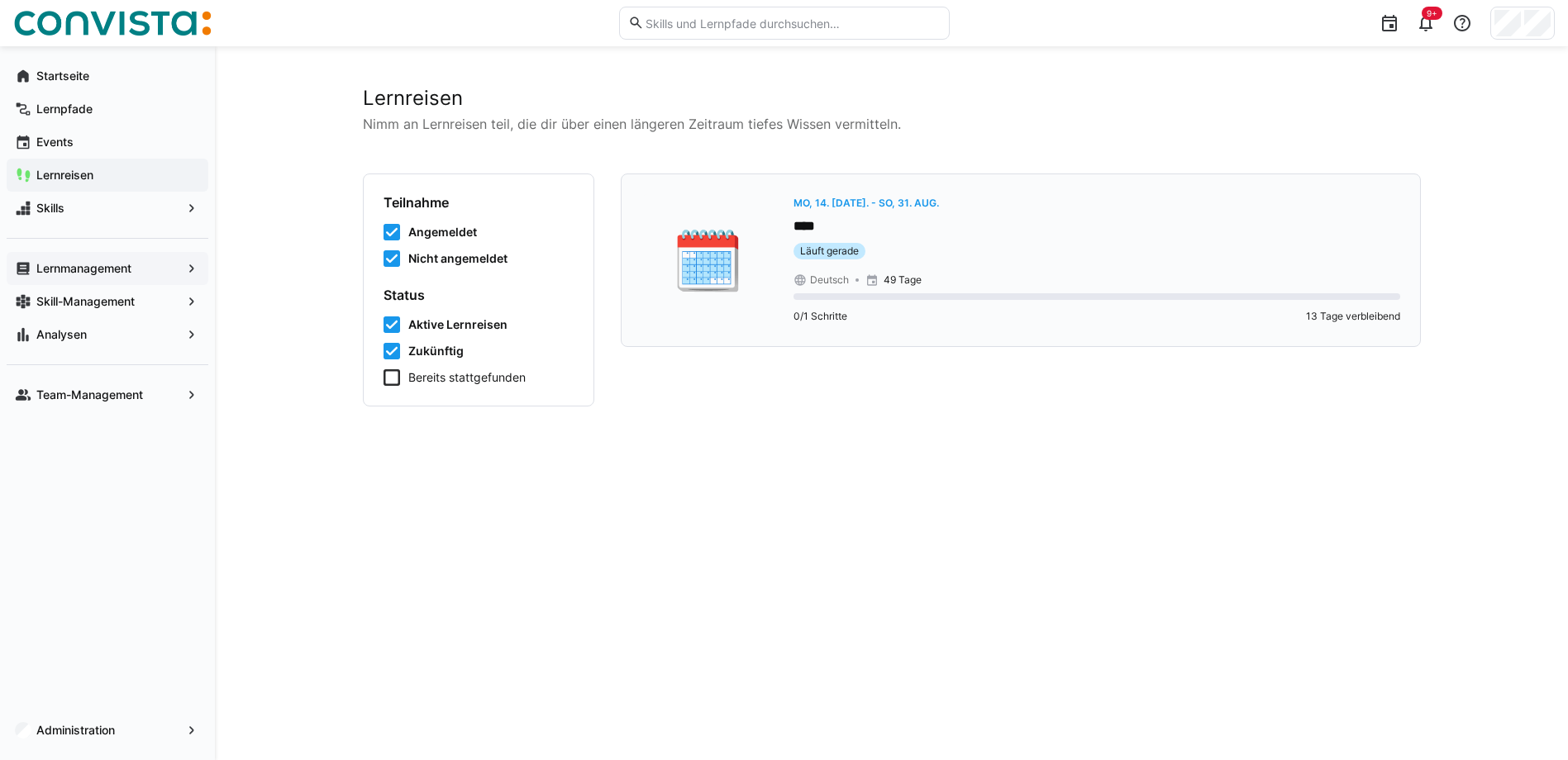
click at [916, 254] on eds-badge "Läuft gerade" at bounding box center [1097, 251] width 607 height 16
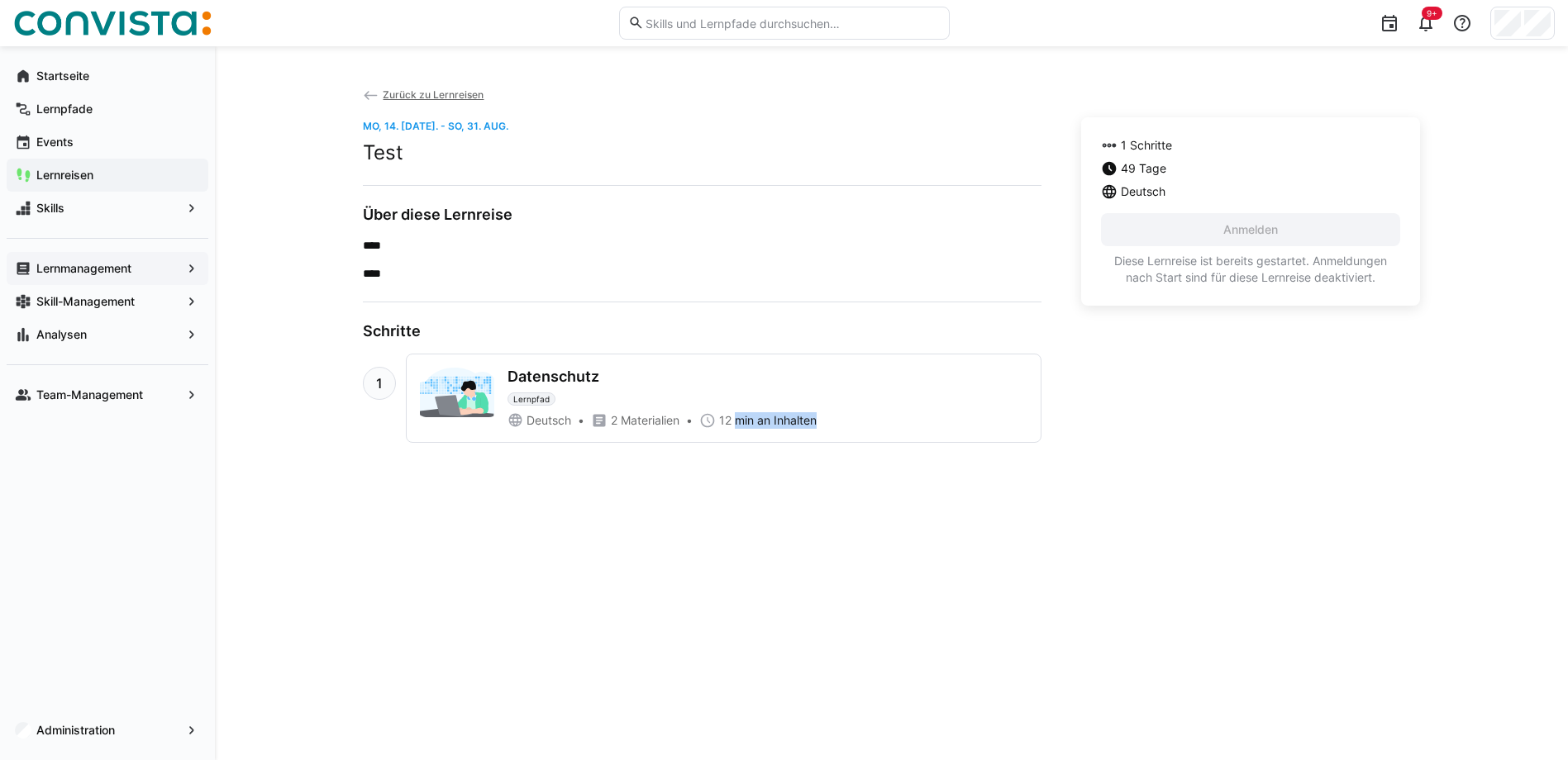
drag, startPoint x: 731, startPoint y: 421, endPoint x: 817, endPoint y: 421, distance: 86.0
click at [817, 421] on span "12 min an Inhalten" at bounding box center [769, 421] width 98 height 16
drag, startPoint x: 817, startPoint y: 421, endPoint x: 774, endPoint y: 423, distance: 43.0
click at [774, 423] on span "12 min an Inhalten" at bounding box center [769, 421] width 98 height 16
click at [426, 92] on span "Zurück zu Lernreisen" at bounding box center [433, 94] width 101 height 13
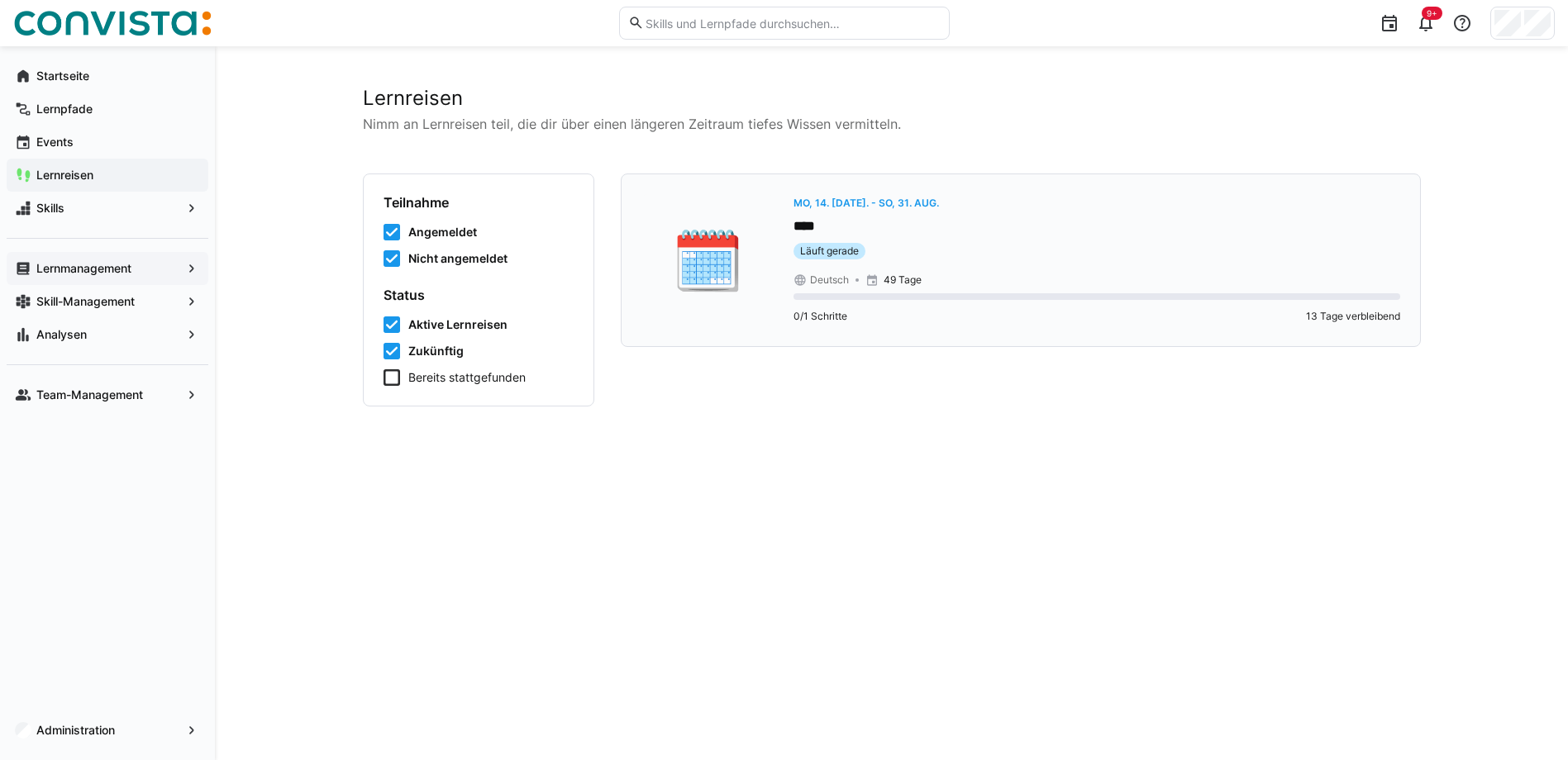
click at [838, 204] on span "Mo, 14. [DATE]. - So, 31. Aug." at bounding box center [867, 203] width 145 height 13
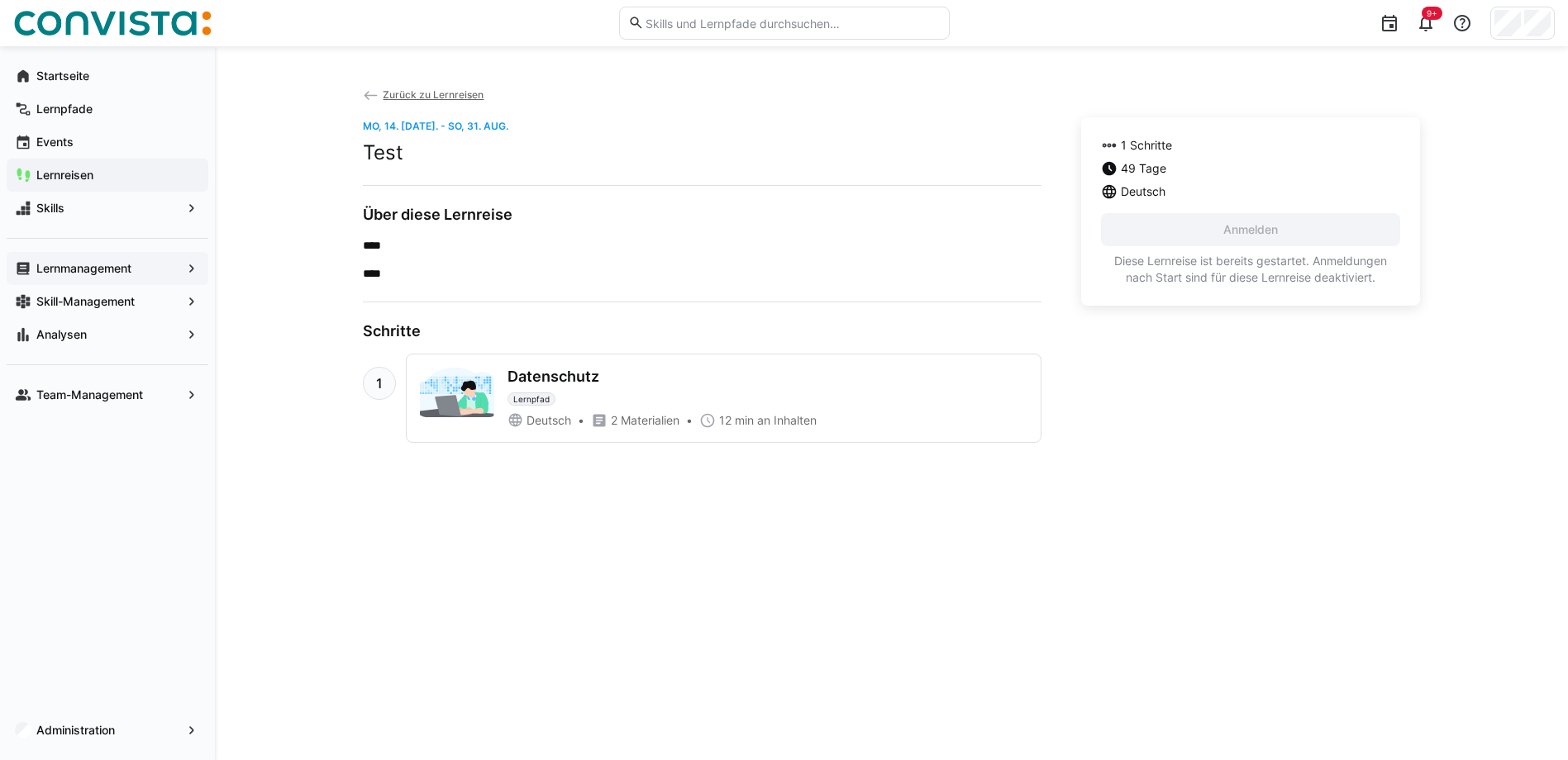
drag, startPoint x: 722, startPoint y: 420, endPoint x: 860, endPoint y: 421, distance: 138.0
click at [860, 421] on div "Deutsch 2 Materialien 12 min an Inhalten" at bounding box center [767, 421] width 520 height 16
drag, startPoint x: 860, startPoint y: 421, endPoint x: 791, endPoint y: 497, distance: 102.6
click at [791, 497] on div "Zurück zu Lernreisen Mo, 14. [DATE]. - So, 31. Aug. Test Über diese Lernreise *…" at bounding box center [892, 404] width 1058 height 635
click at [135, 273] on span "Lernmanagement" at bounding box center [107, 268] width 147 height 16
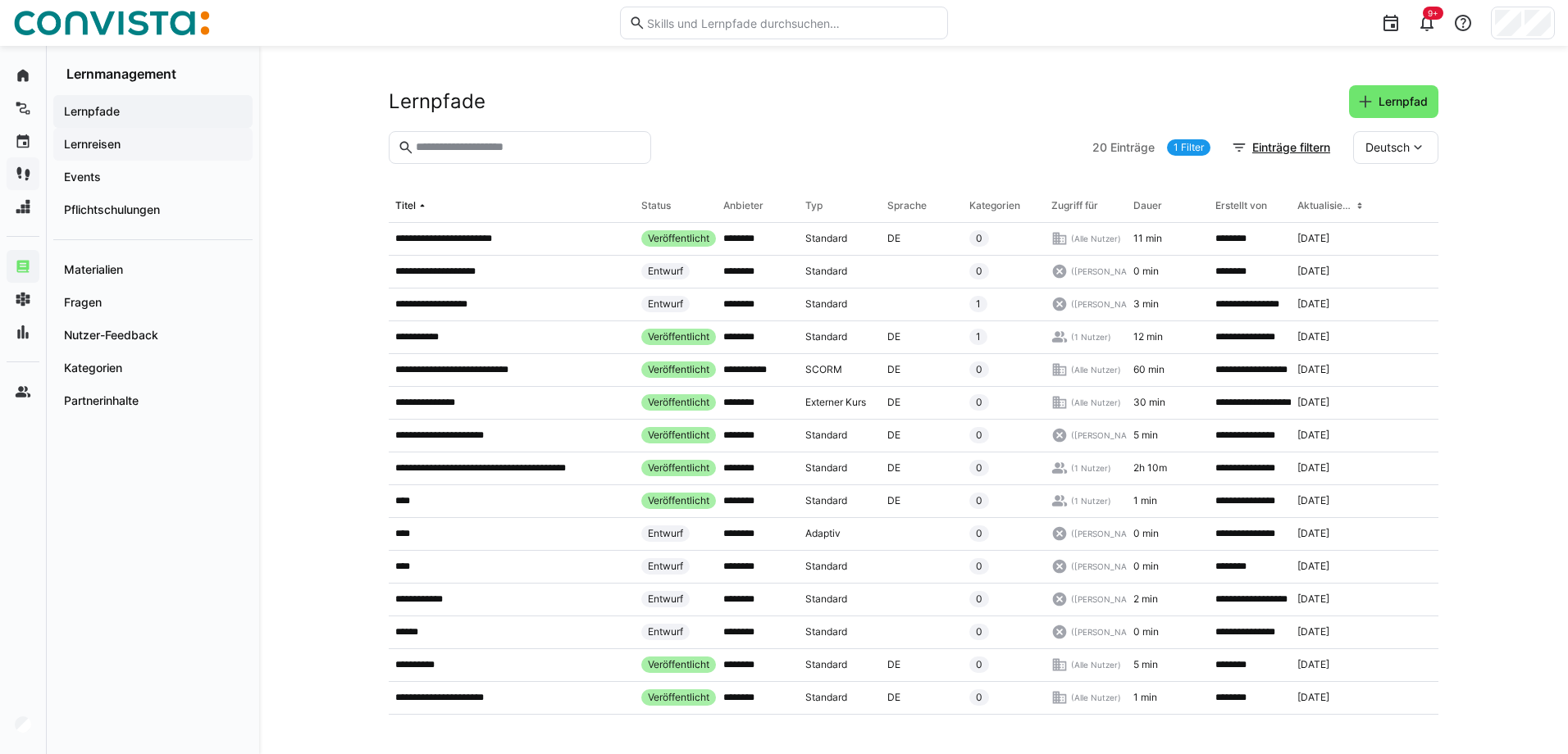
click at [121, 151] on span "Lernreisen" at bounding box center [152, 144] width 183 height 16
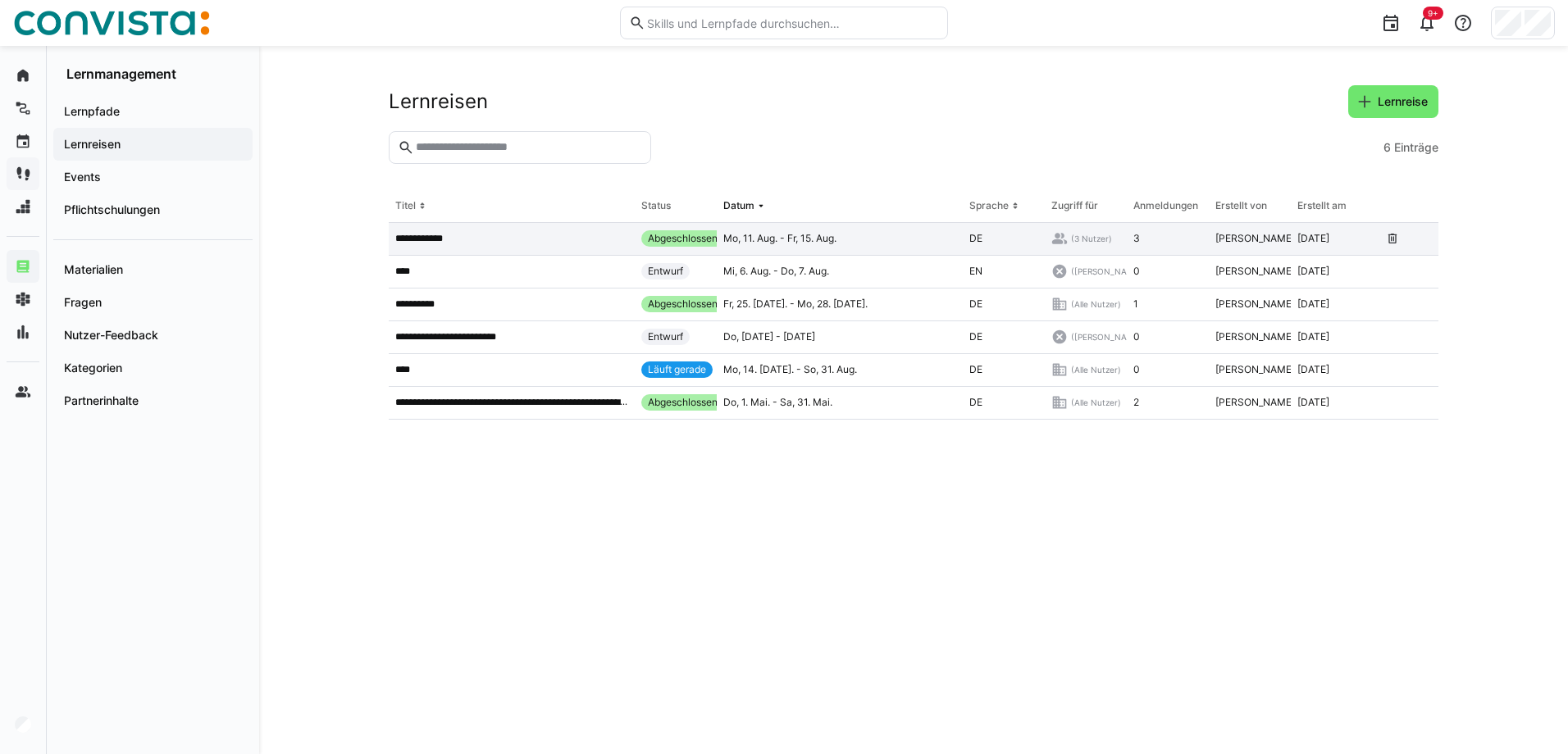
click at [464, 247] on div "**********" at bounding box center [511, 239] width 246 height 32
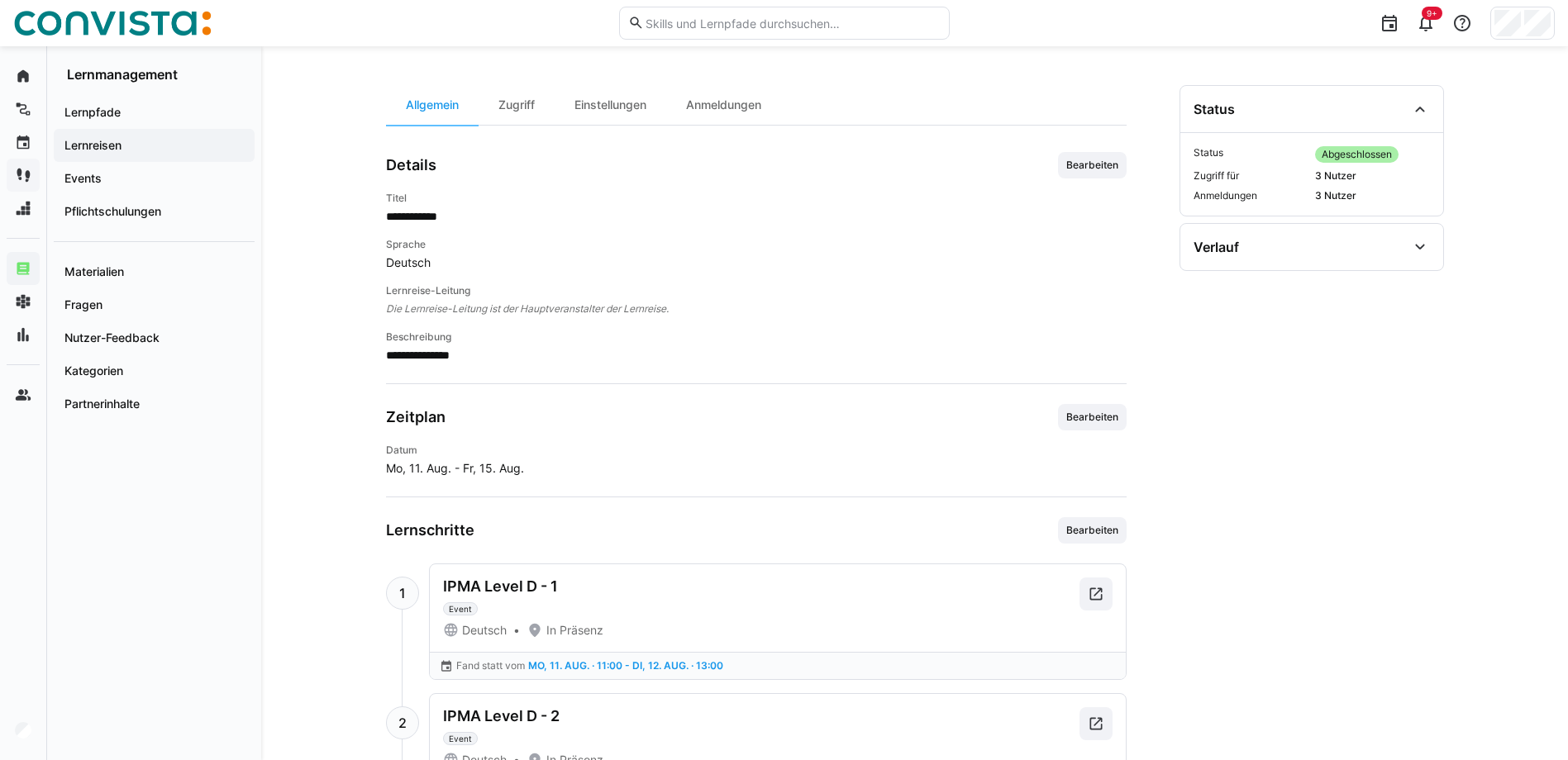
scroll to position [410, 0]
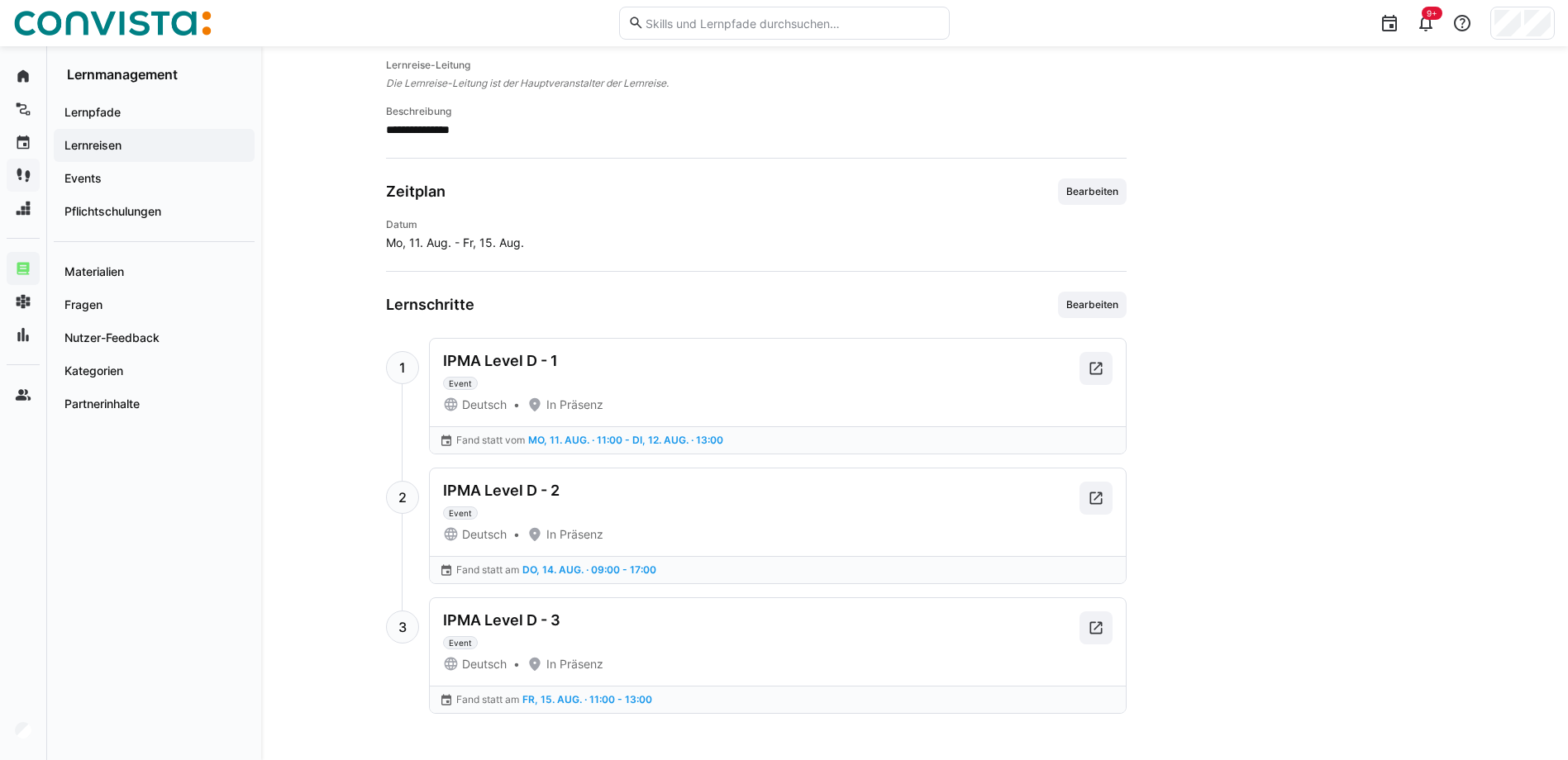
click at [133, 146] on span "Lernreisen" at bounding box center [153, 145] width 184 height 16
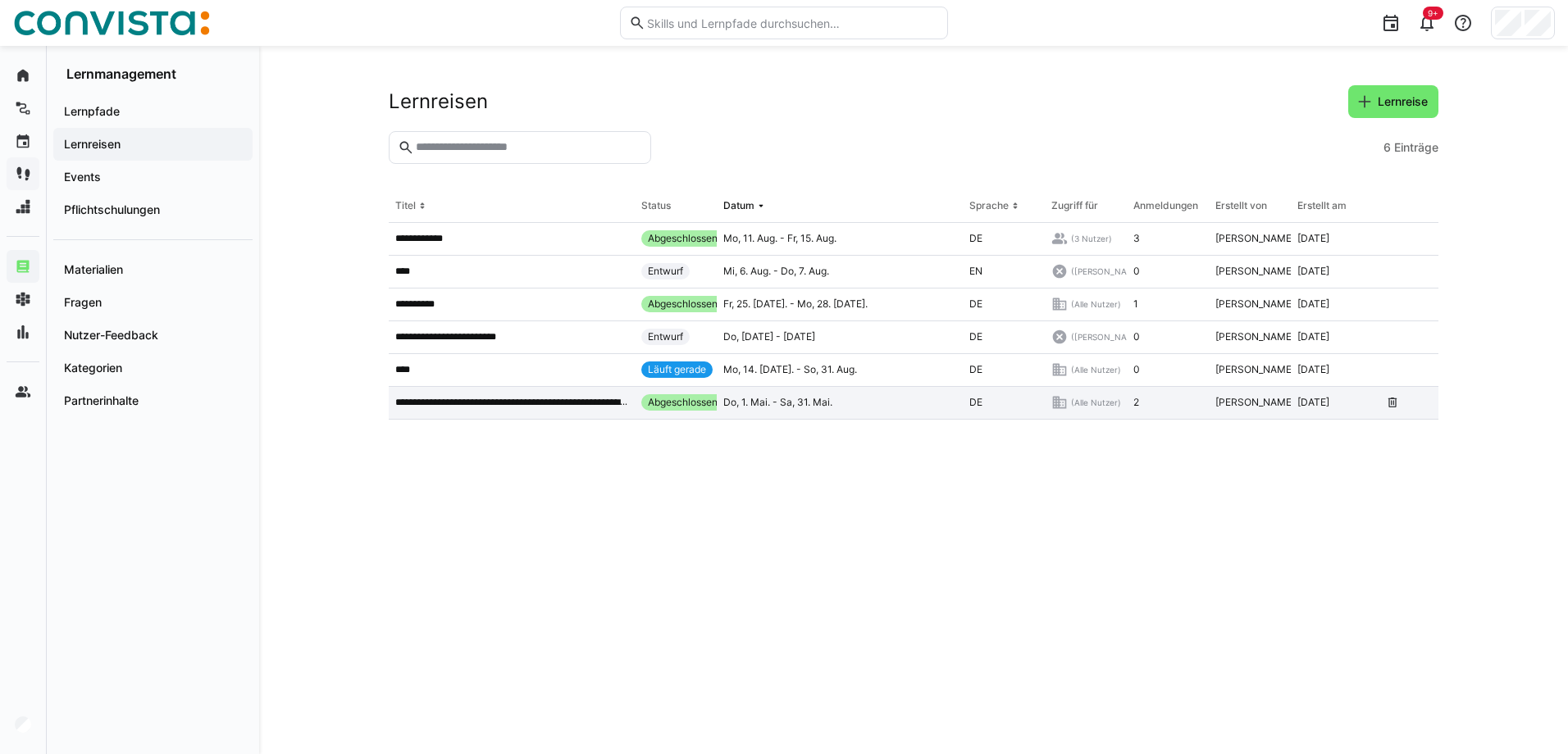
click at [492, 409] on p "**********" at bounding box center [511, 402] width 233 height 13
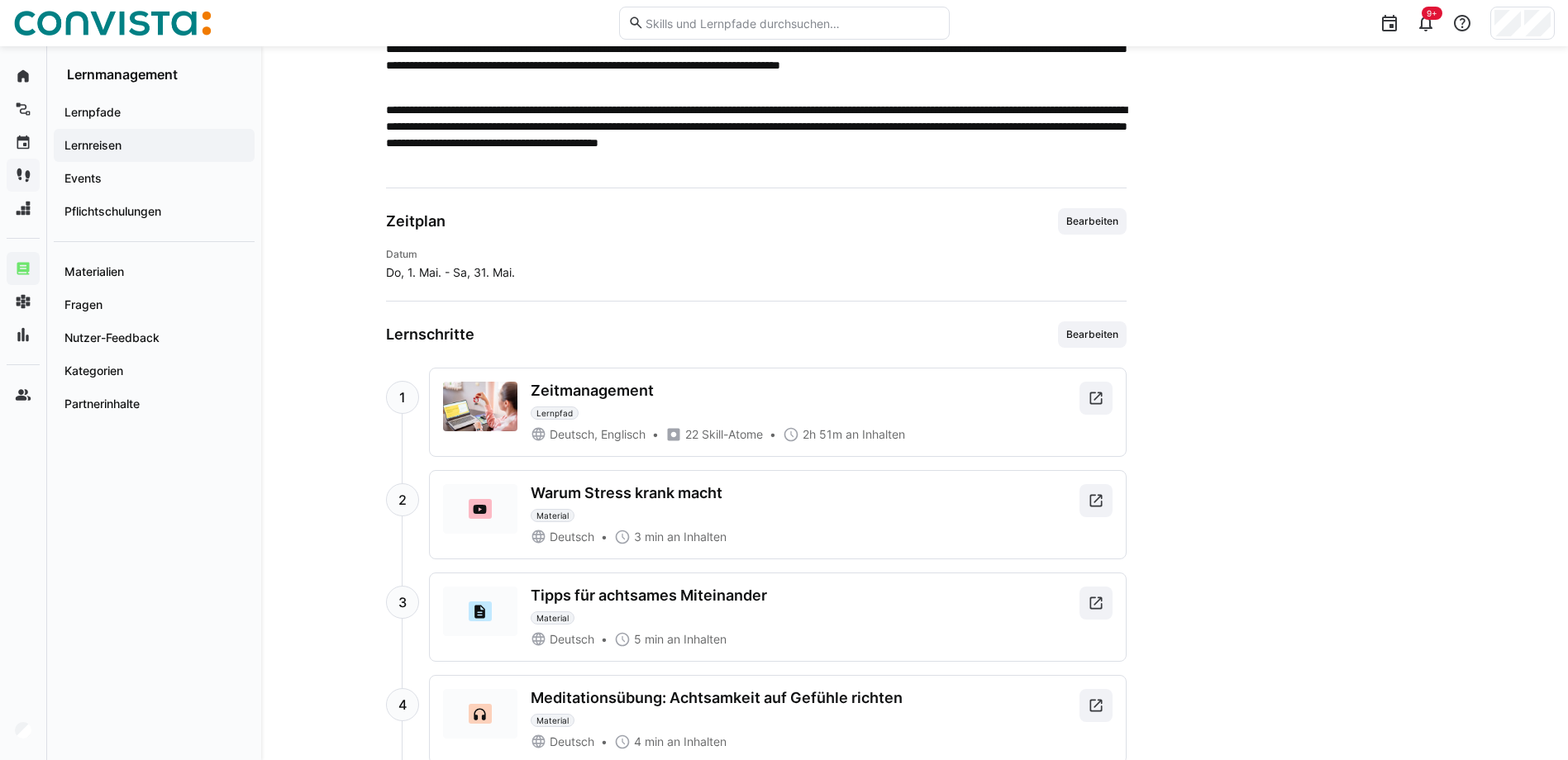
scroll to position [1138, 0]
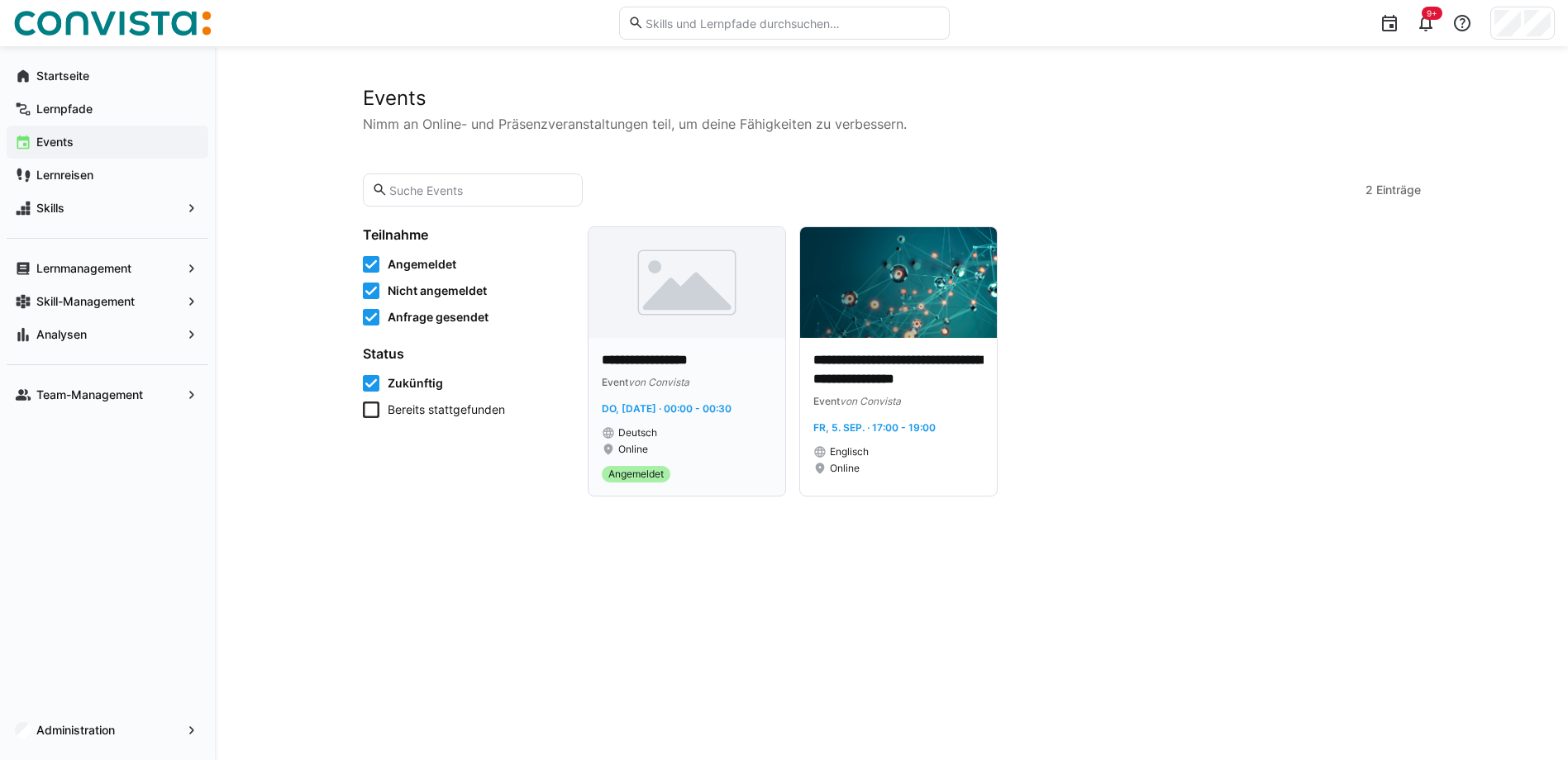
click at [657, 365] on p "**********" at bounding box center [687, 360] width 171 height 19
